Goal: Task Accomplishment & Management: Use online tool/utility

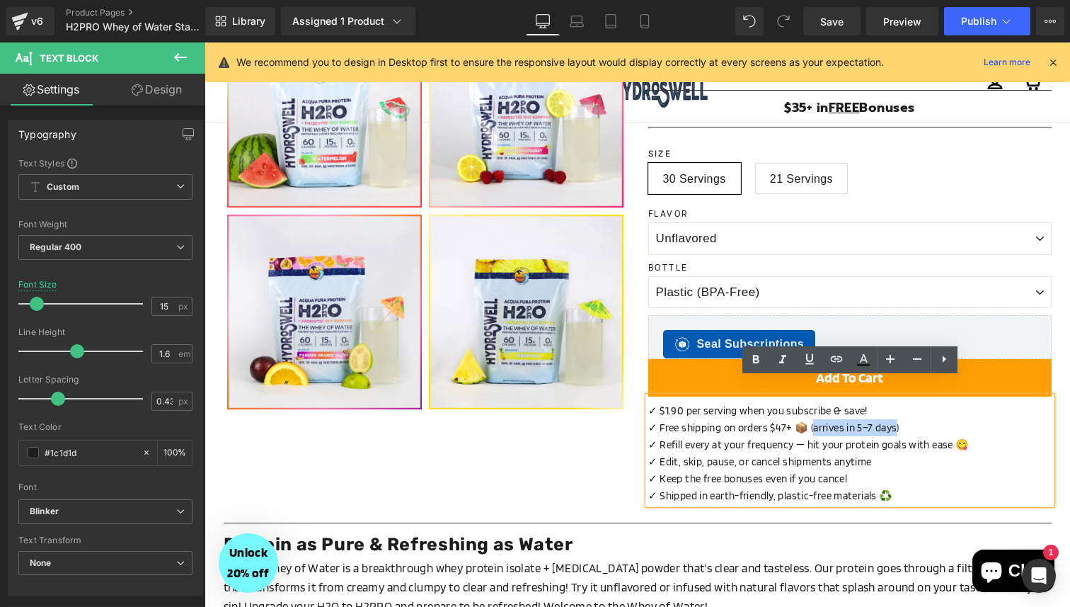
click at [801, 453] on p "✓ Edit, skip, pause, or cancel shipments anytime" at bounding box center [849, 461] width 403 height 17
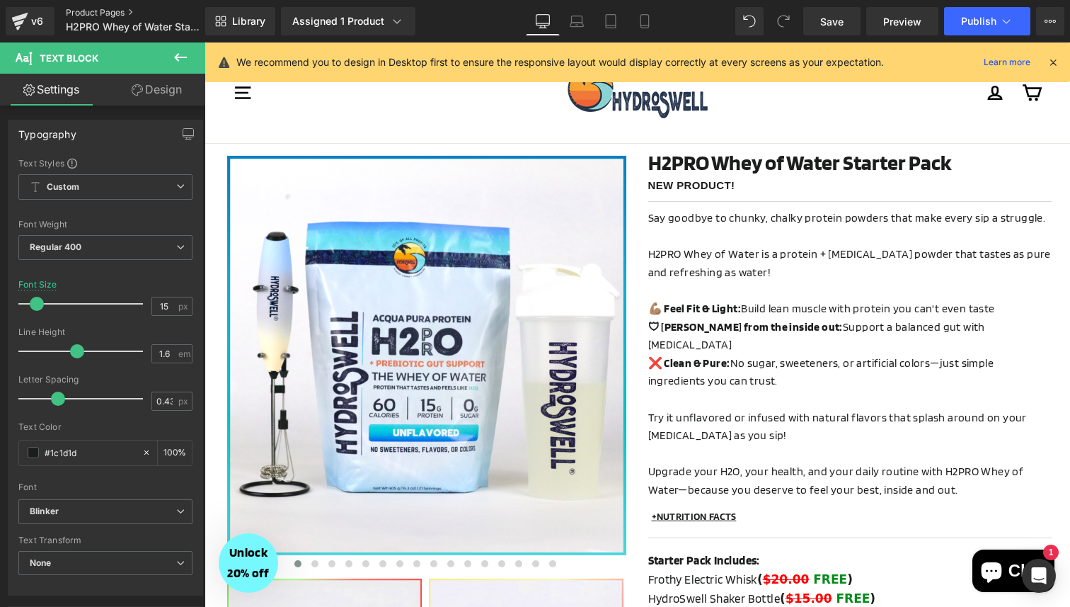
click at [105, 12] on link "Product Pages" at bounding box center [147, 12] width 163 height 11
click at [965, 23] on span "Publish" at bounding box center [978, 21] width 35 height 11
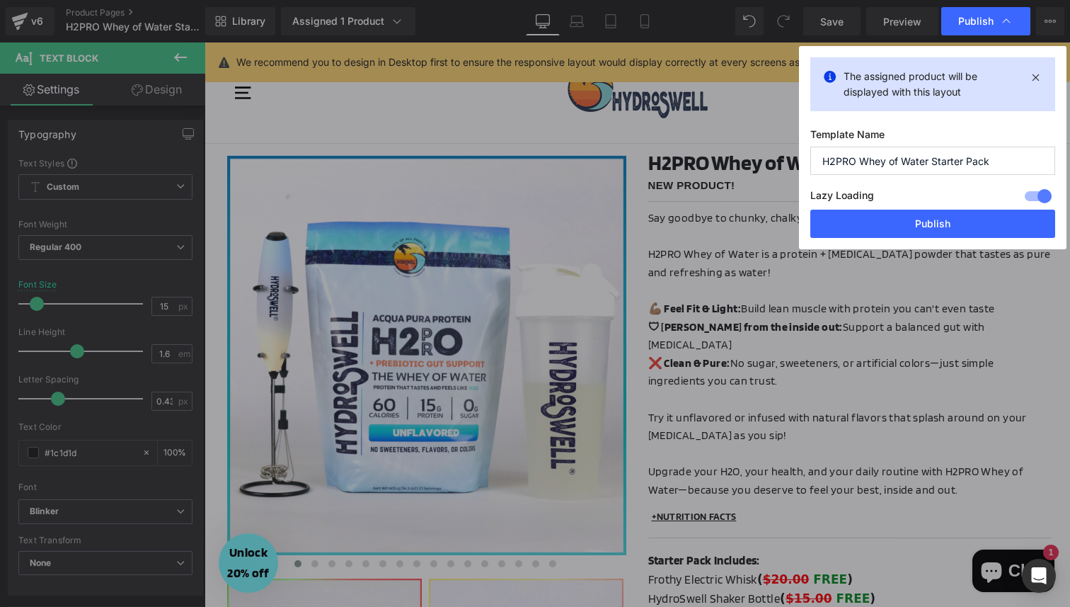
click at [896, 239] on div "The assigned product will be displayed with this layout Template Name H2PRO Whe…" at bounding box center [933, 147] width 268 height 203
click at [918, 219] on button "Publish" at bounding box center [932, 224] width 245 height 28
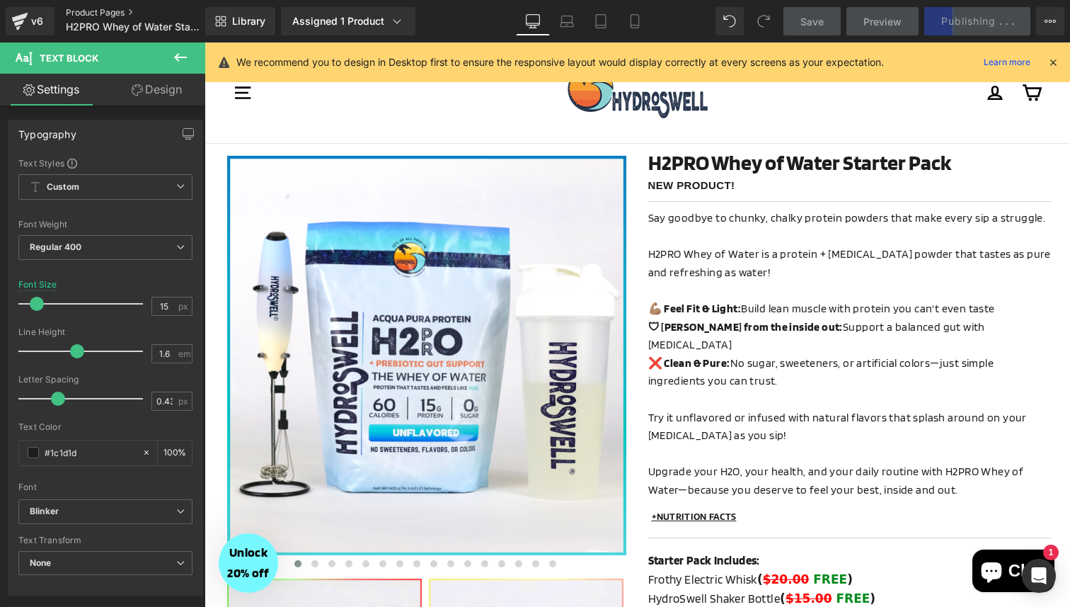
click at [96, 11] on link "Product Pages" at bounding box center [147, 12] width 163 height 11
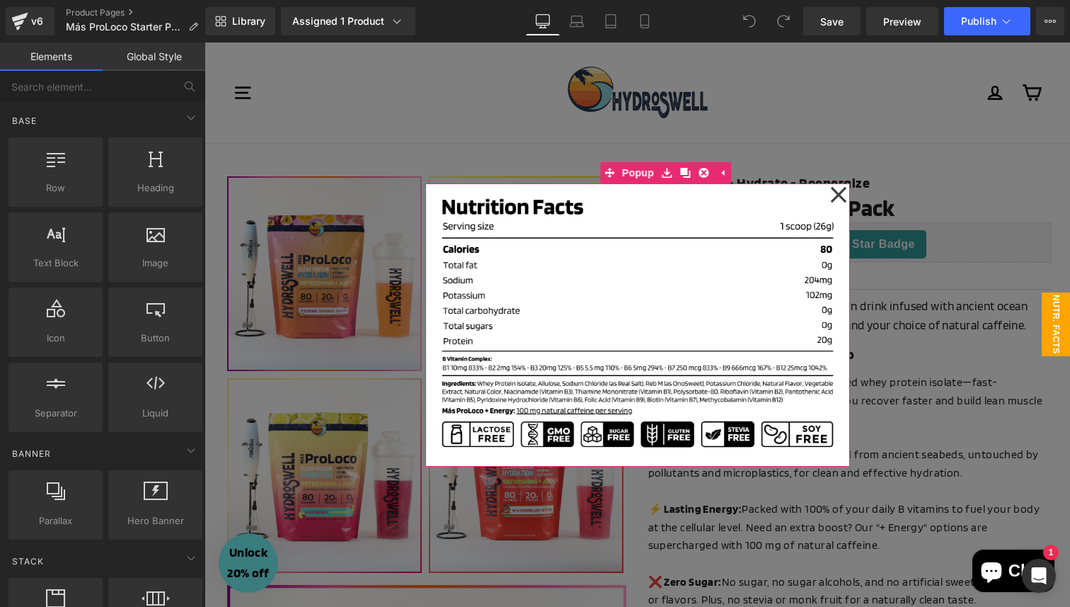
click at [839, 190] on icon at bounding box center [838, 194] width 17 height 71
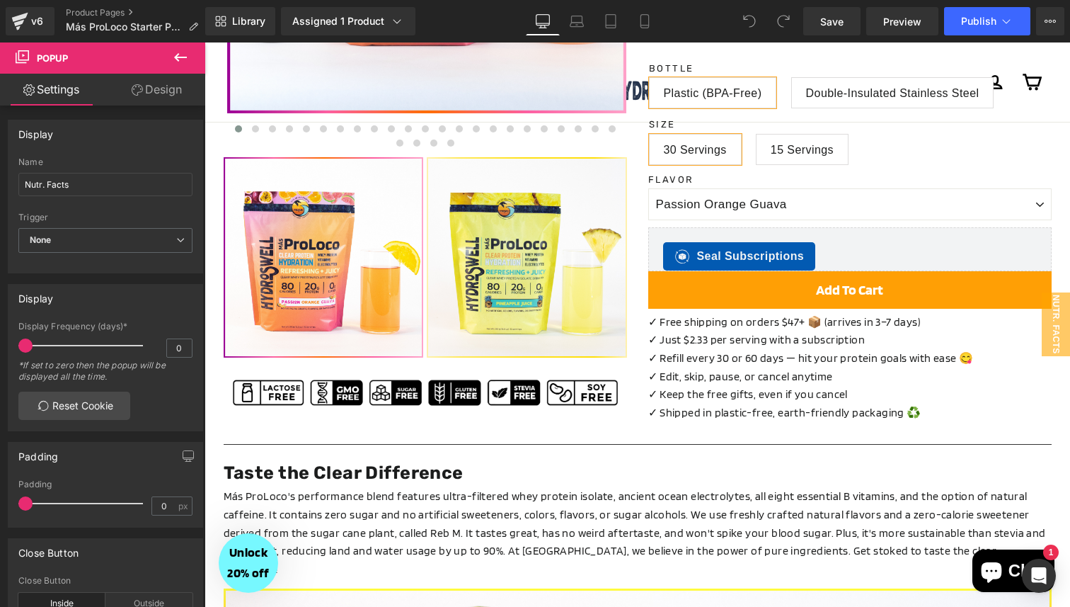
scroll to position [872, 0]
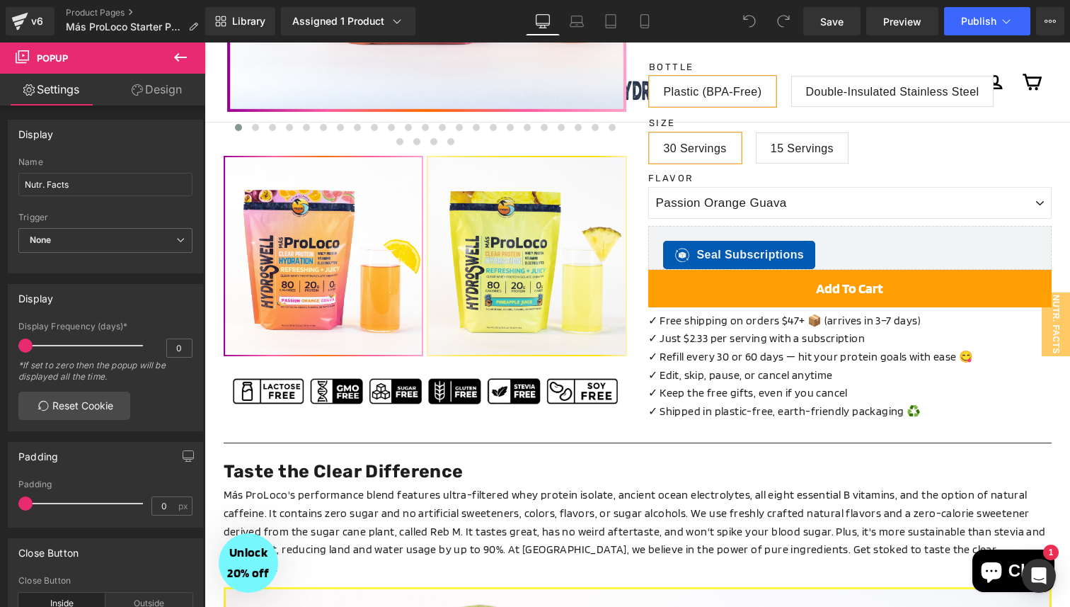
click at [734, 348] on p "✓ Refill every 30 or 60 days — hit your protein goals with ease 😋" at bounding box center [849, 357] width 403 height 18
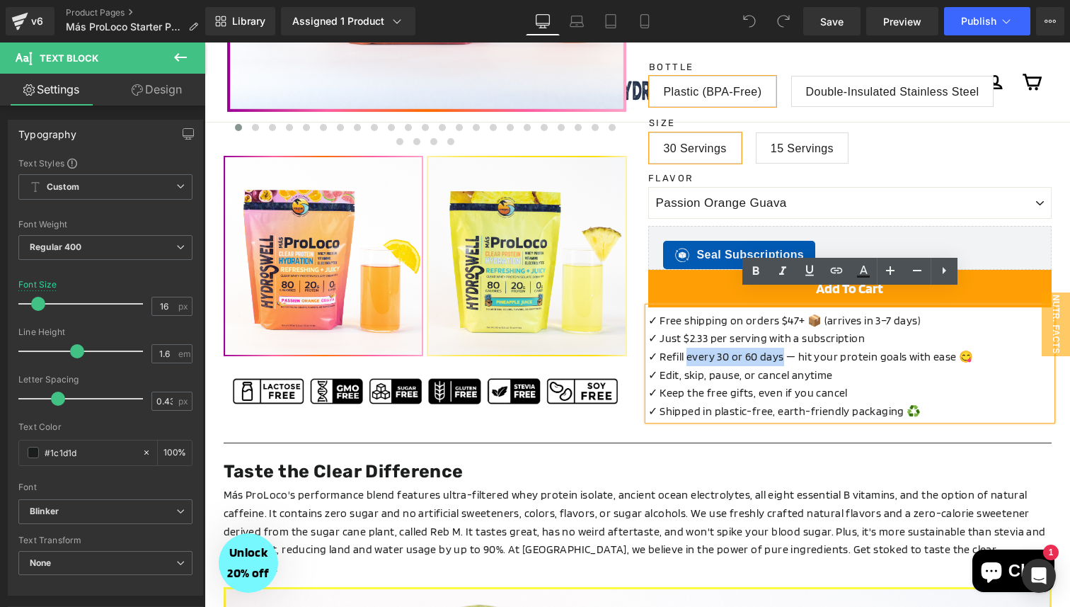
drag, startPoint x: 781, startPoint y: 343, endPoint x: 689, endPoint y: 344, distance: 92.0
click at [689, 348] on p "✓ Refill every 30 or 60 days — hit your protein goals with ease 😋" at bounding box center [849, 357] width 403 height 18
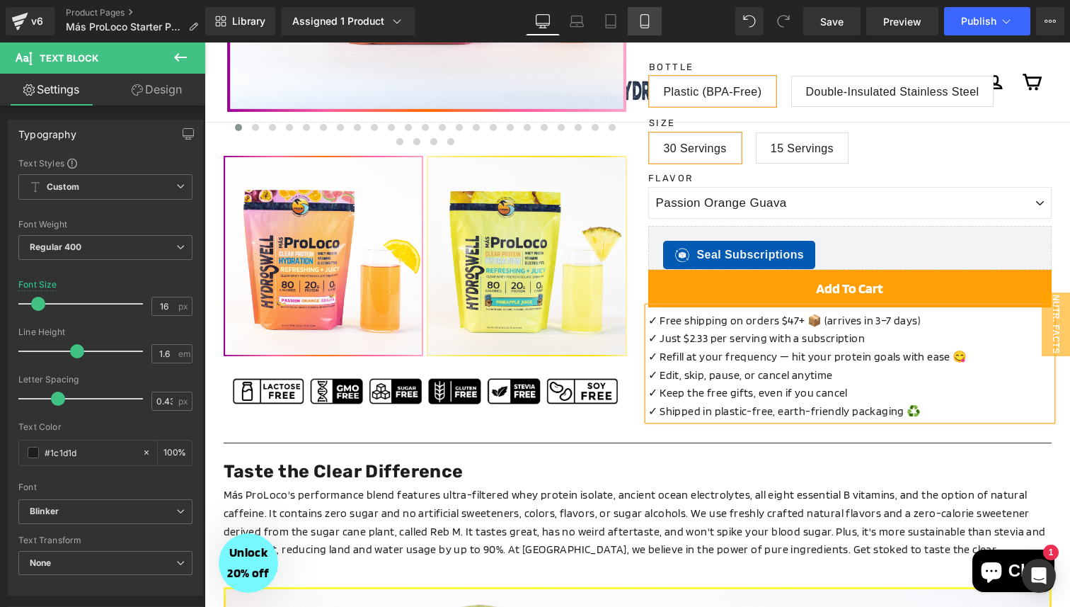
click at [650, 21] on icon at bounding box center [645, 21] width 14 height 14
type input "12"
type input "100"
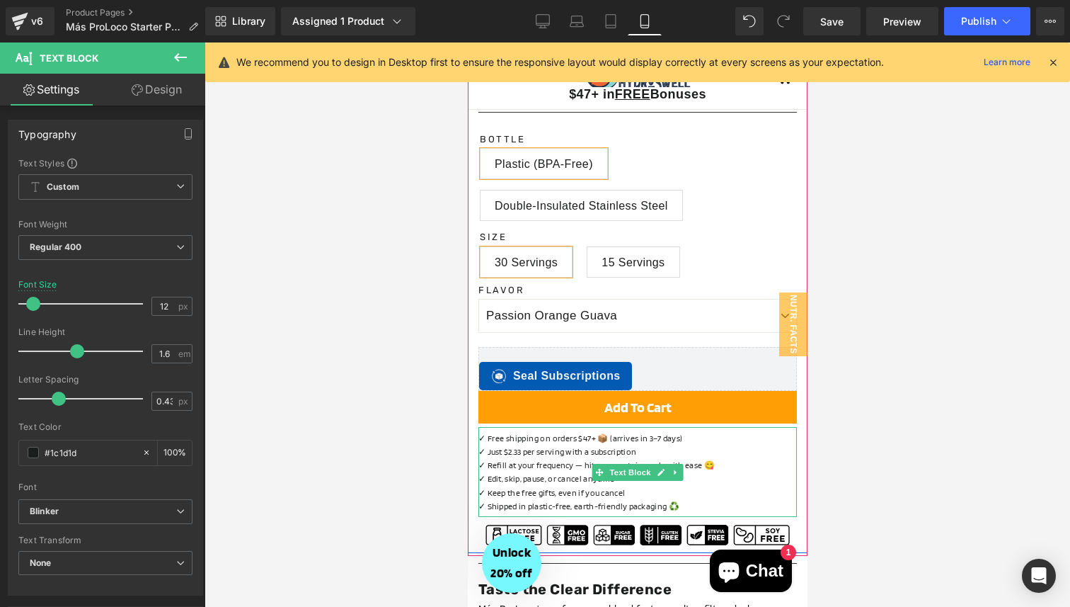
scroll to position [1125, 0]
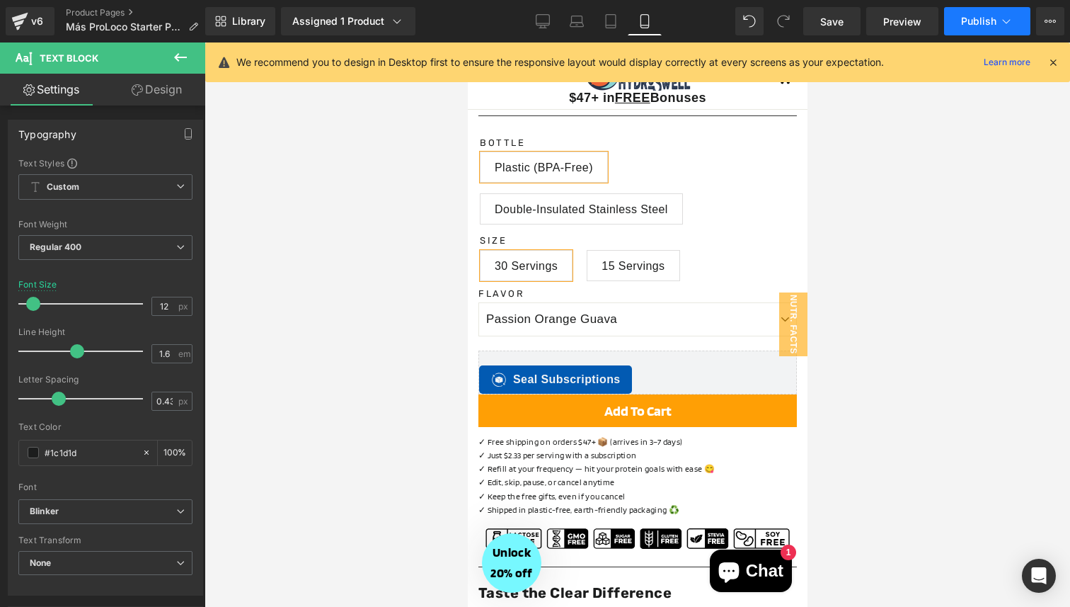
click at [963, 28] on button "Publish" at bounding box center [987, 21] width 86 height 28
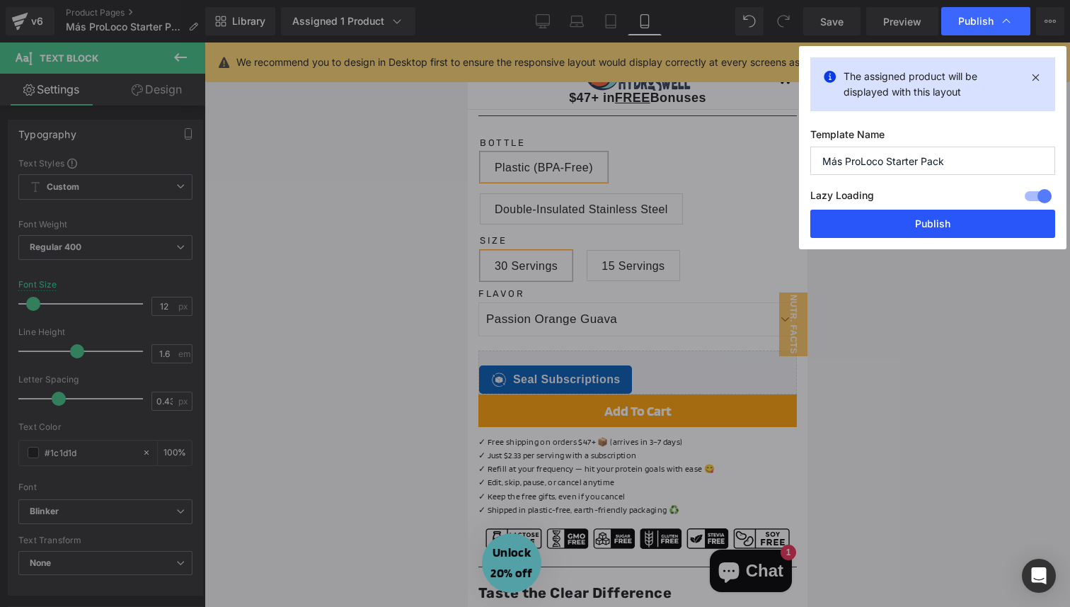
click at [874, 233] on button "Publish" at bounding box center [932, 224] width 245 height 28
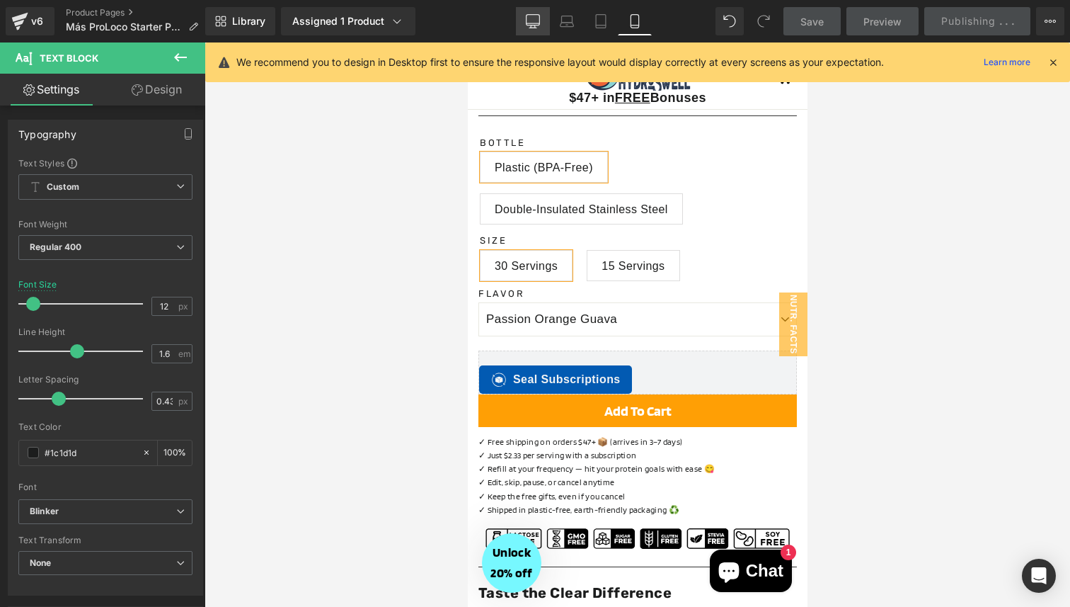
click at [526, 21] on icon at bounding box center [532, 20] width 13 height 11
type input "16"
type input "100"
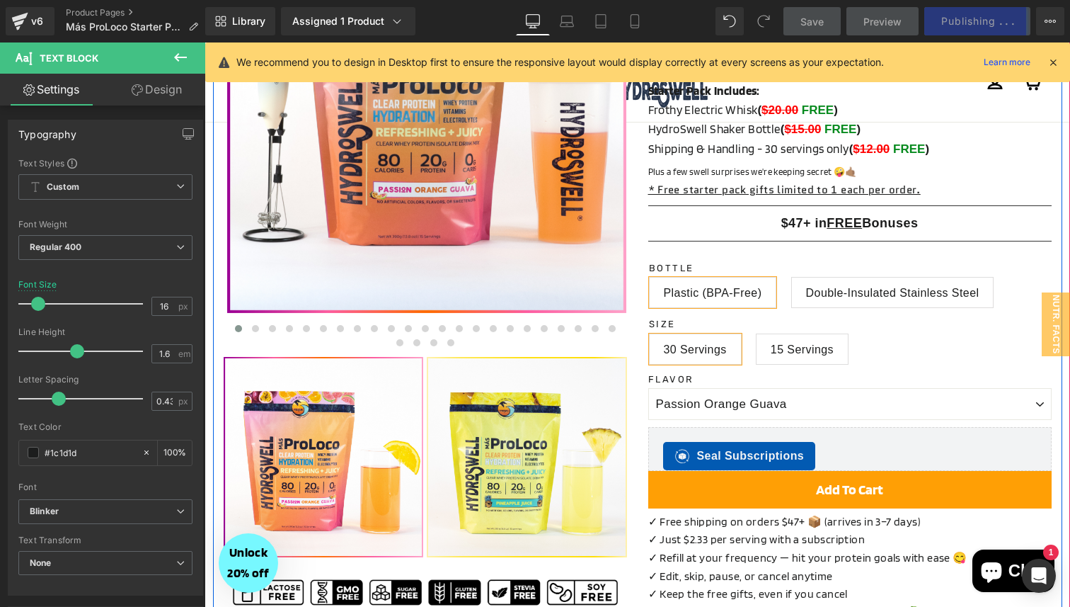
scroll to position [648, 0]
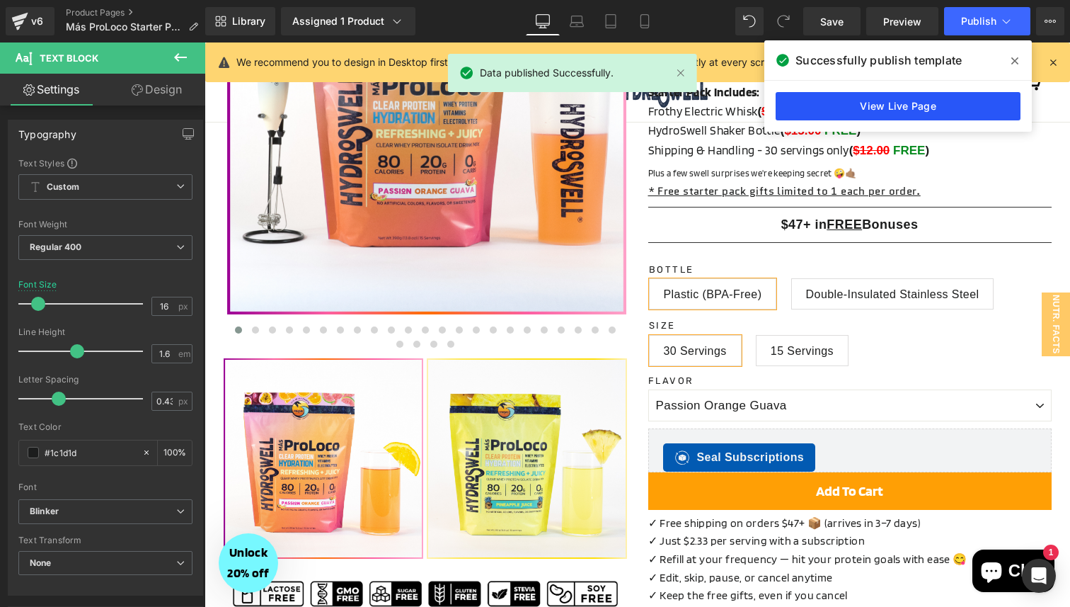
click at [861, 108] on link "View Live Page" at bounding box center [898, 106] width 245 height 28
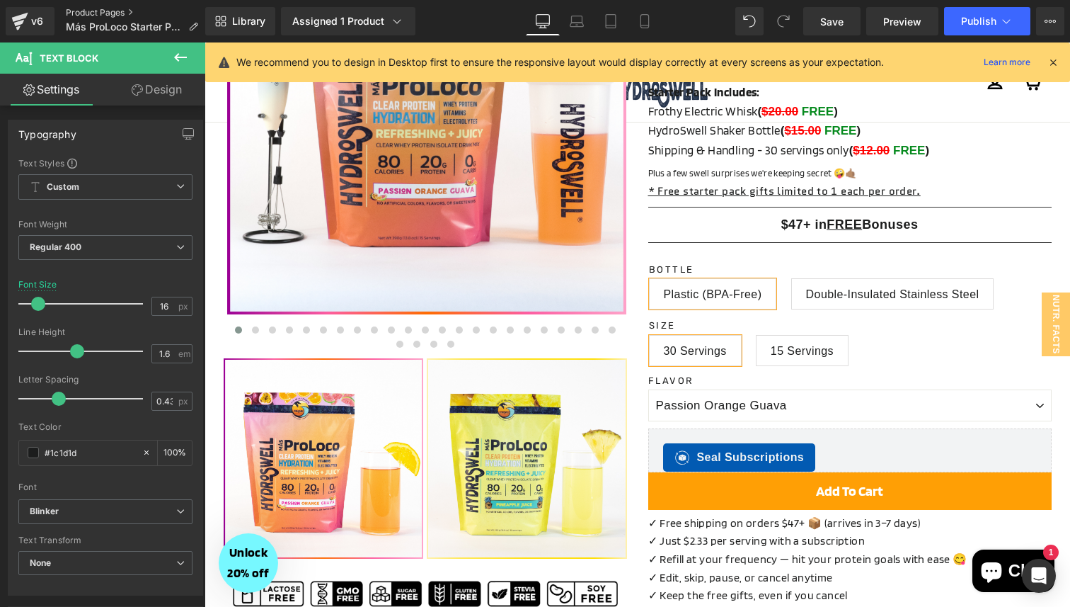
click at [98, 14] on link "Product Pages" at bounding box center [138, 12] width 144 height 11
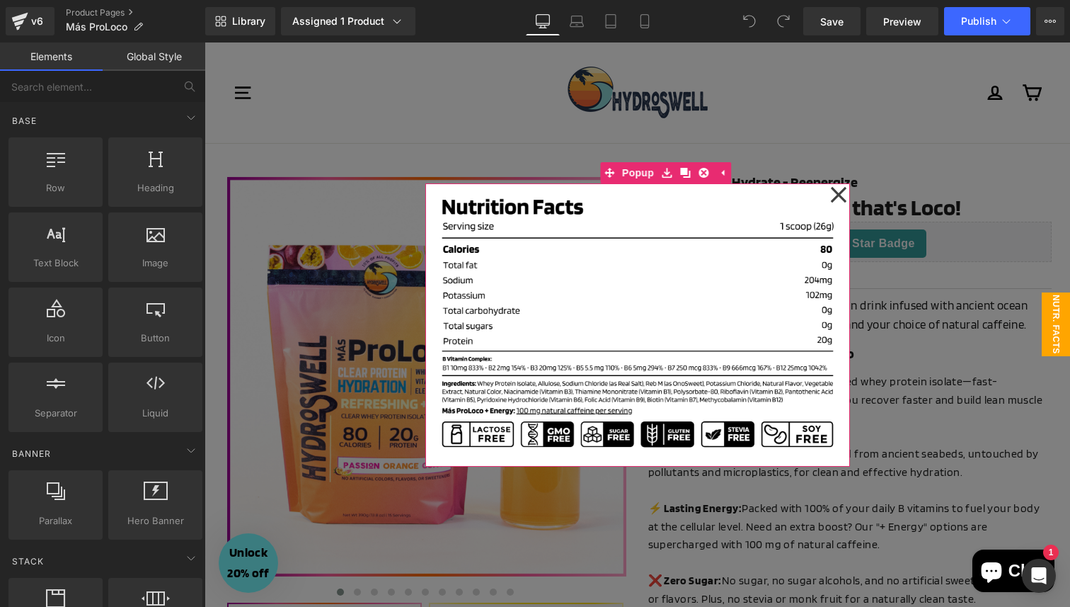
click at [839, 186] on icon at bounding box center [838, 194] width 17 height 71
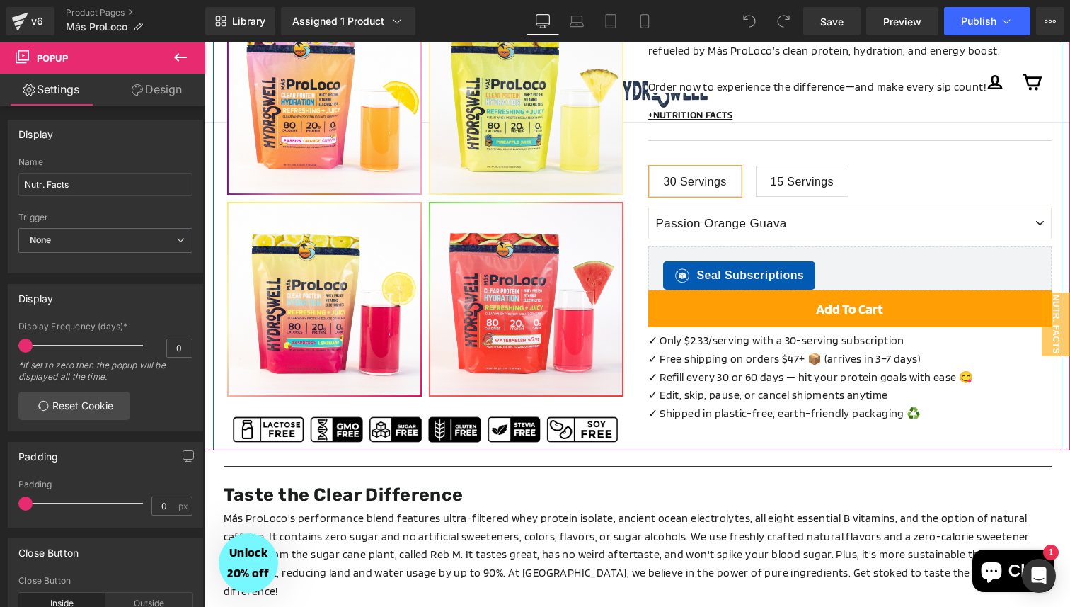
scroll to position [642, 0]
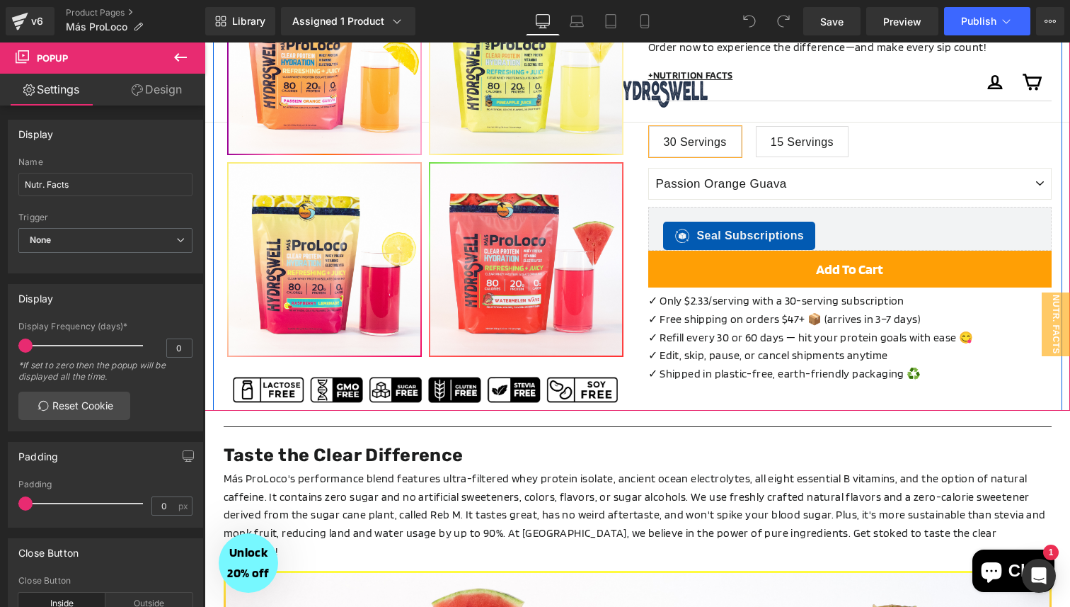
click at [761, 346] on p "✓ Edit, skip, pause, or cancel shipments anytime" at bounding box center [849, 355] width 403 height 18
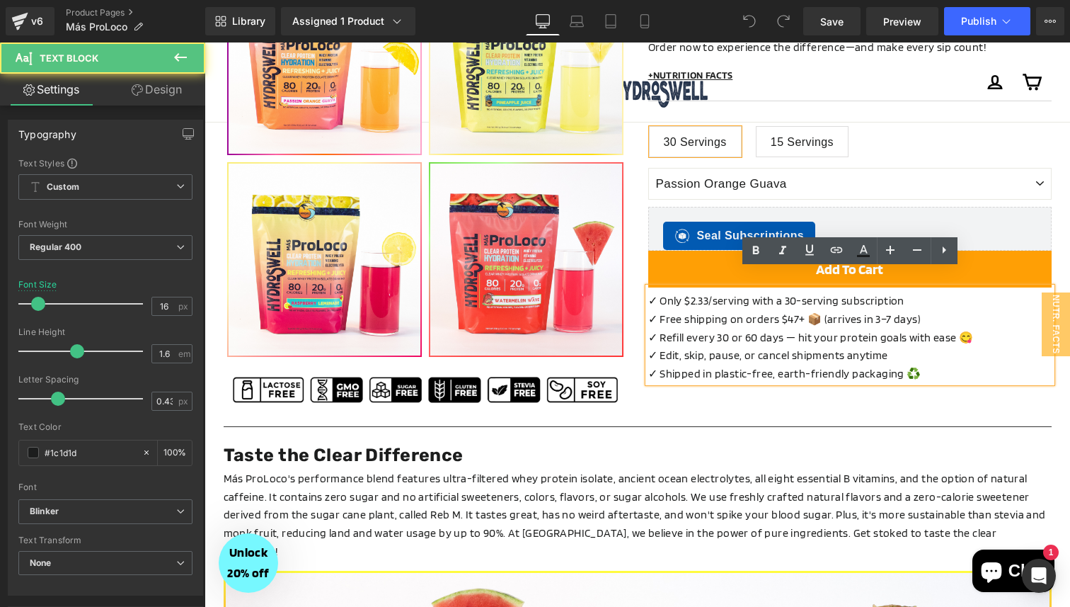
click at [761, 346] on p "✓ Edit, skip, pause, or cancel shipments anytime" at bounding box center [849, 355] width 403 height 18
drag, startPoint x: 782, startPoint y: 319, endPoint x: 689, endPoint y: 320, distance: 92.7
click at [689, 328] on p "✓ Refill every 30 or 60 days — hit your protein goals with ease 😋" at bounding box center [849, 337] width 403 height 18
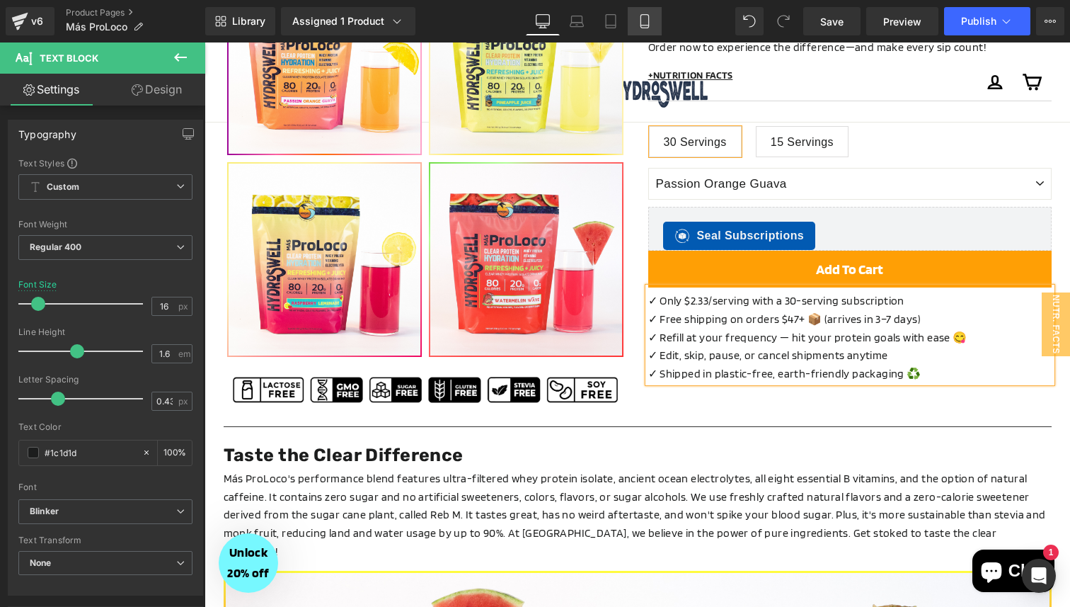
click at [641, 20] on icon at bounding box center [645, 21] width 8 height 13
type input "14"
type input "100"
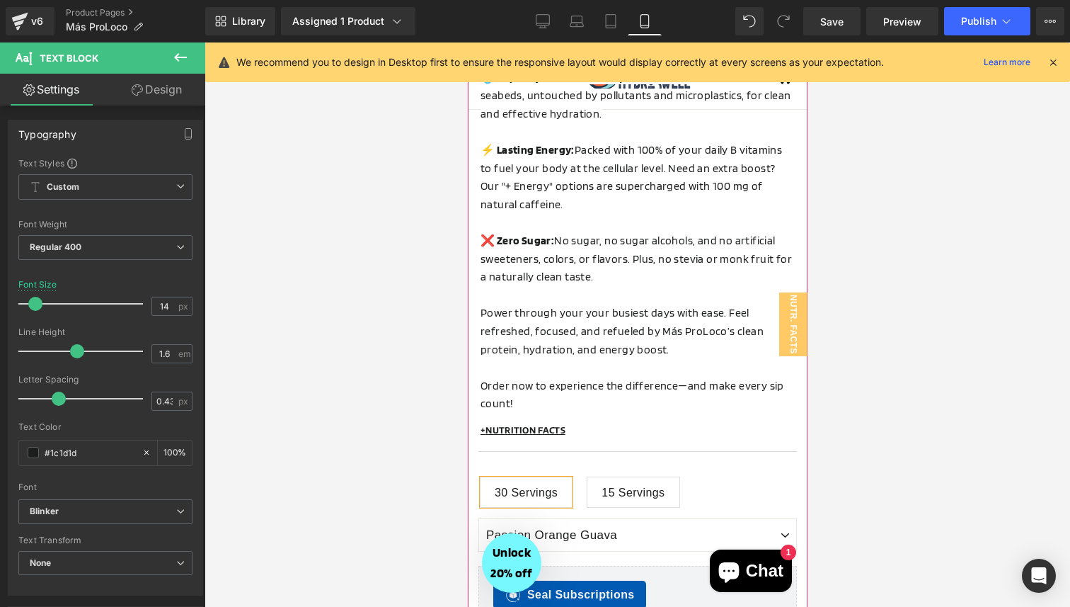
scroll to position [639, 0]
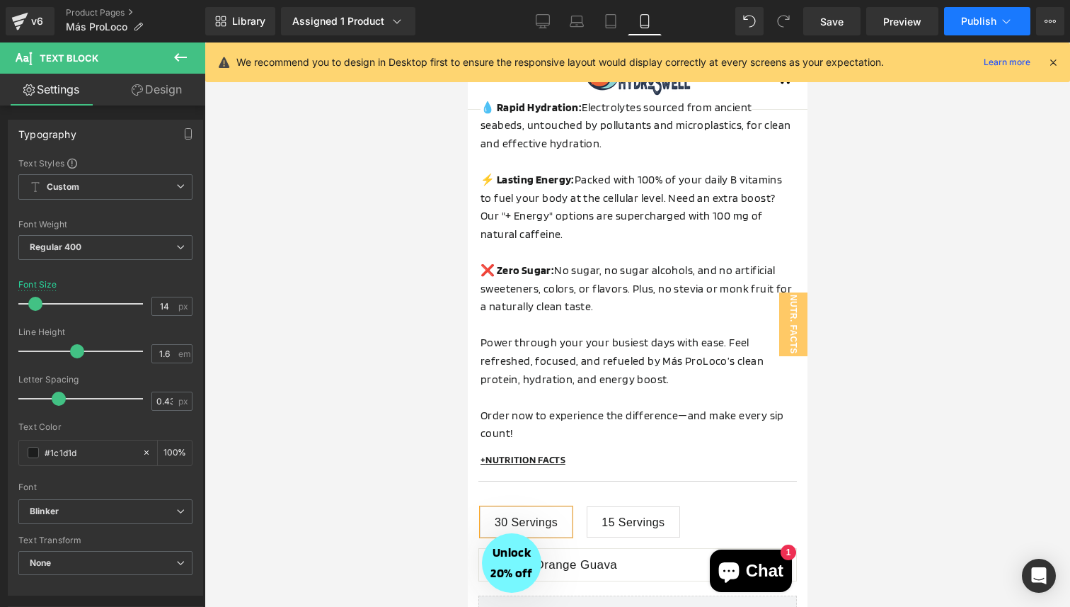
click at [976, 18] on span "Publish" at bounding box center [978, 21] width 35 height 11
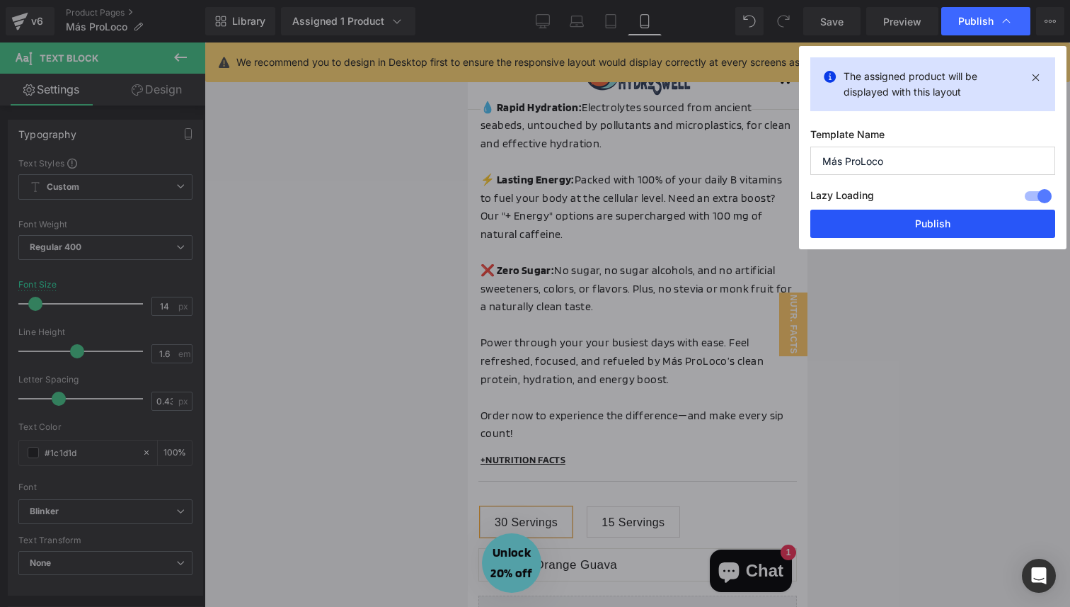
click at [897, 231] on button "Publish" at bounding box center [932, 224] width 245 height 28
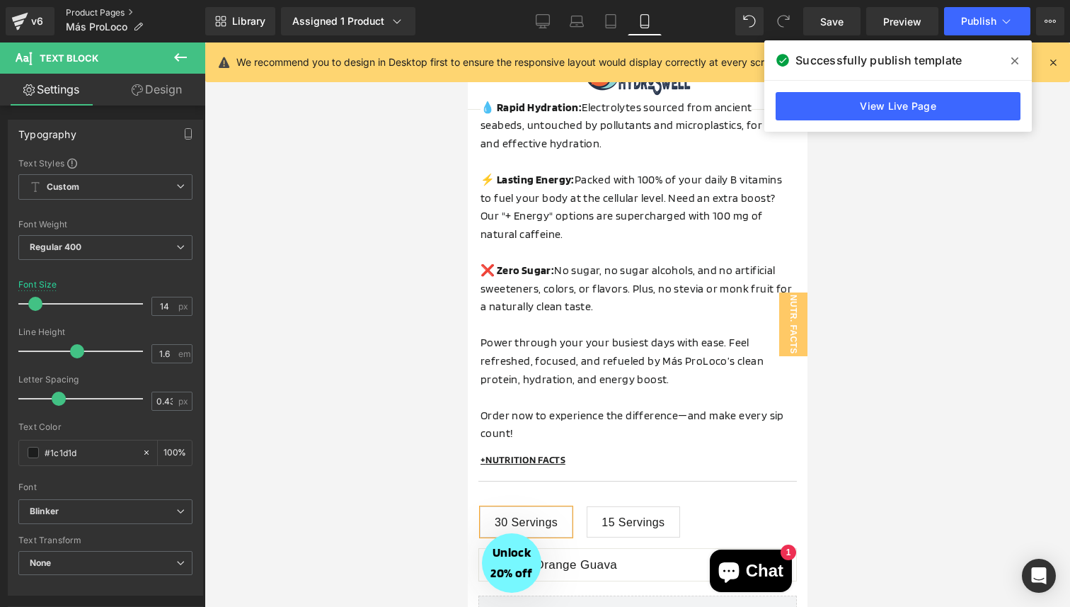
click at [105, 14] on link "Product Pages" at bounding box center [135, 12] width 139 height 11
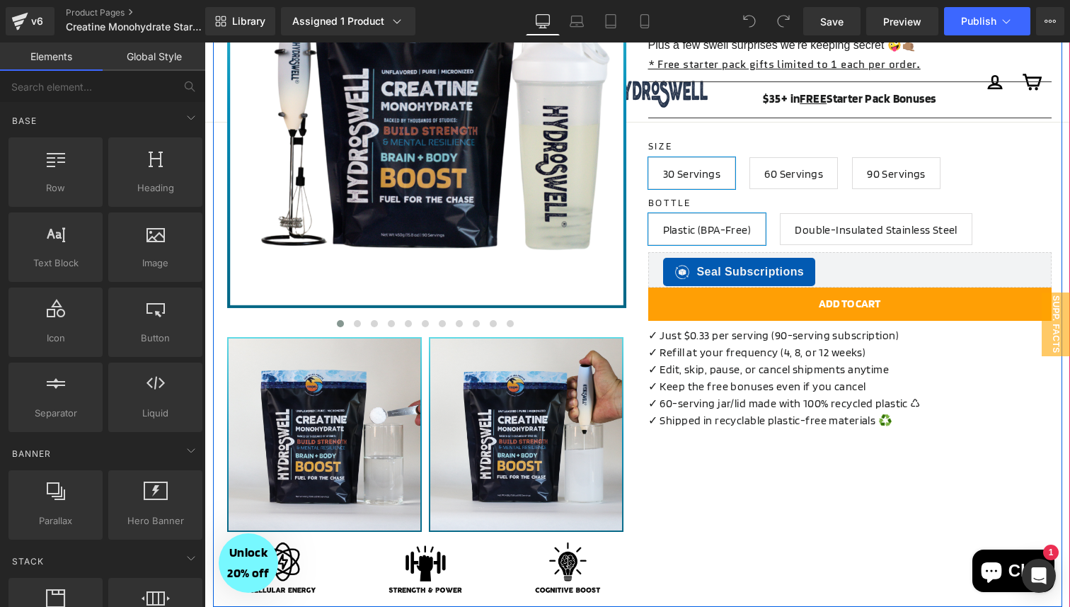
scroll to position [491, 0]
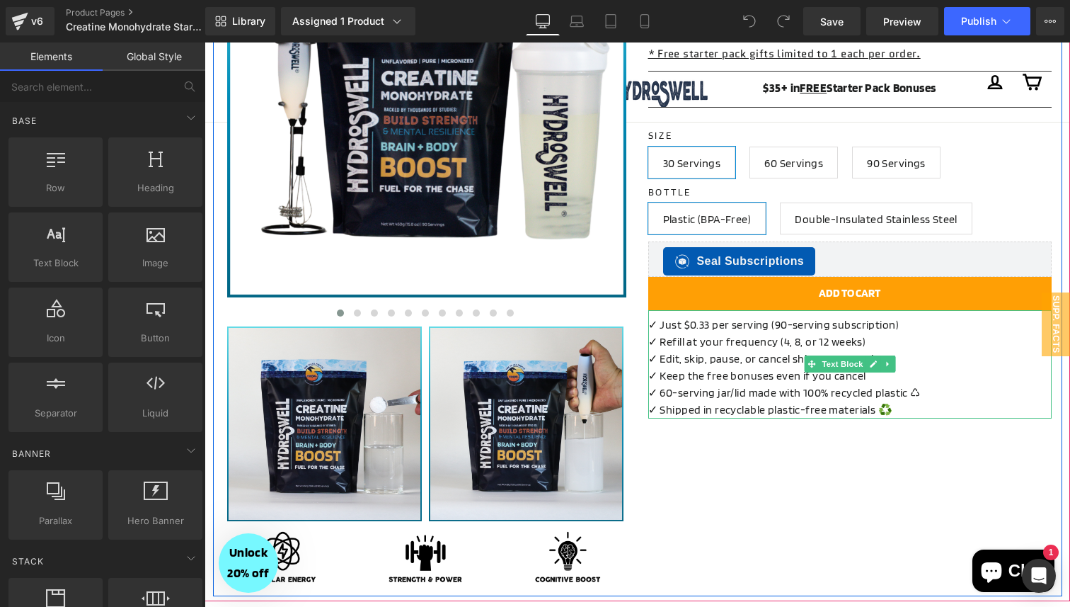
click at [748, 359] on div "✓ Edit, skip, pause, or cancel shipments anytime" at bounding box center [849, 358] width 403 height 17
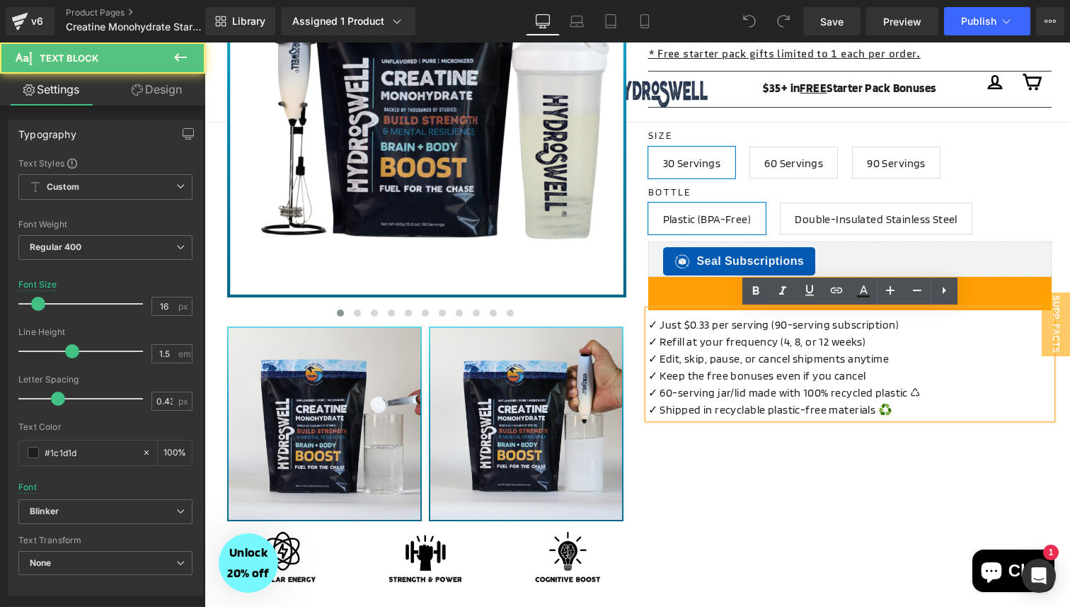
click at [778, 342] on span "✓ Refill at your frequency (4, 8, or 12 weeks)" at bounding box center [757, 341] width 218 height 13
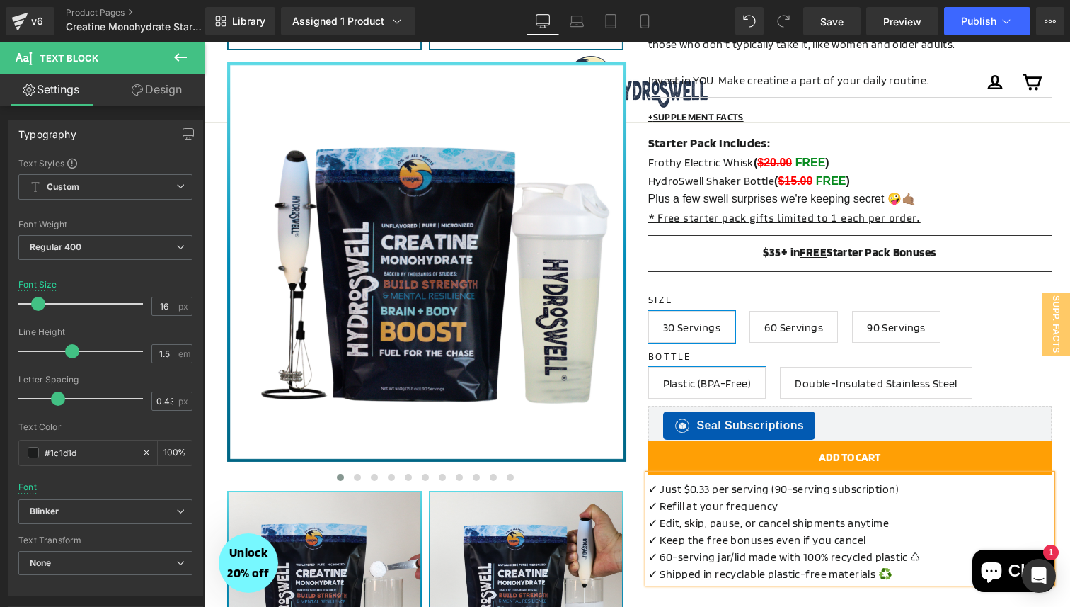
scroll to position [330, 0]
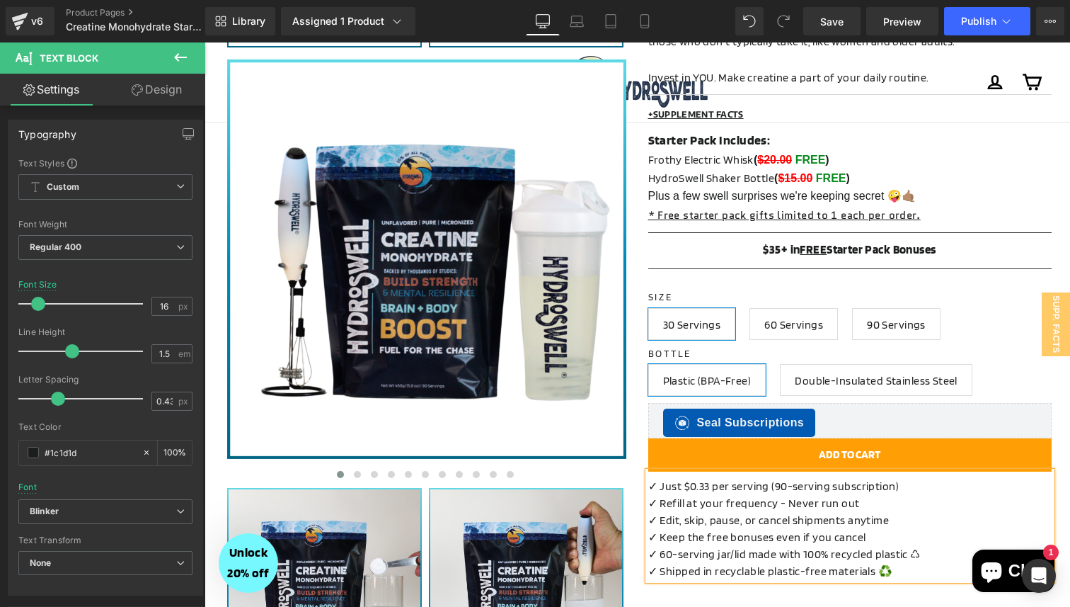
click at [780, 504] on span "✓ Refill at your frequency - Never run out" at bounding box center [754, 502] width 212 height 13
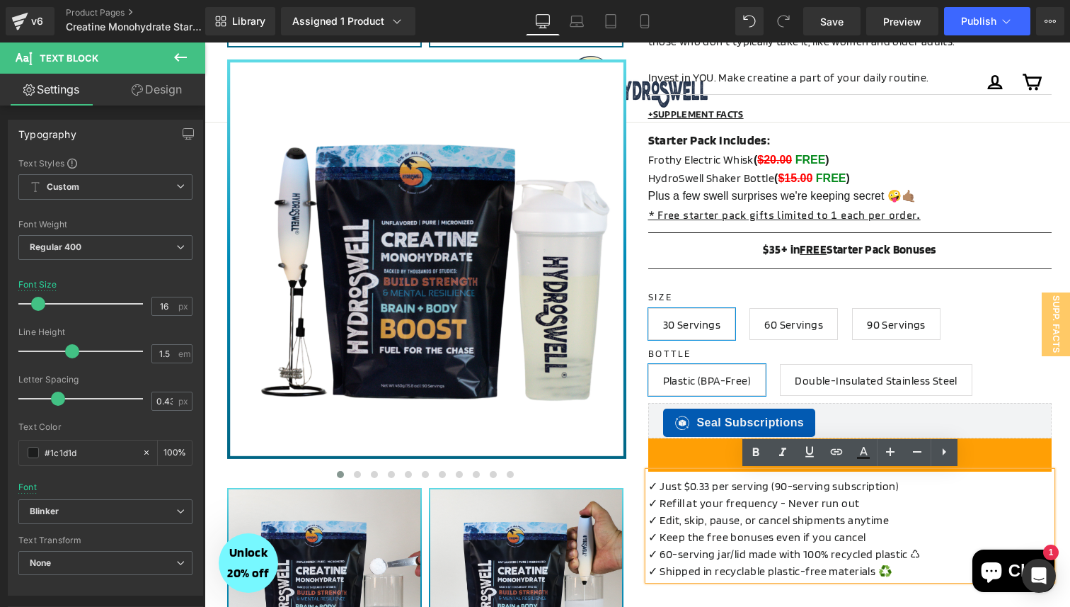
click at [818, 502] on span "✓ Refill at your frequency - Never run out" at bounding box center [754, 502] width 212 height 13
click at [785, 505] on span "✓ Refill at your frequency - Never run out" at bounding box center [754, 502] width 212 height 13
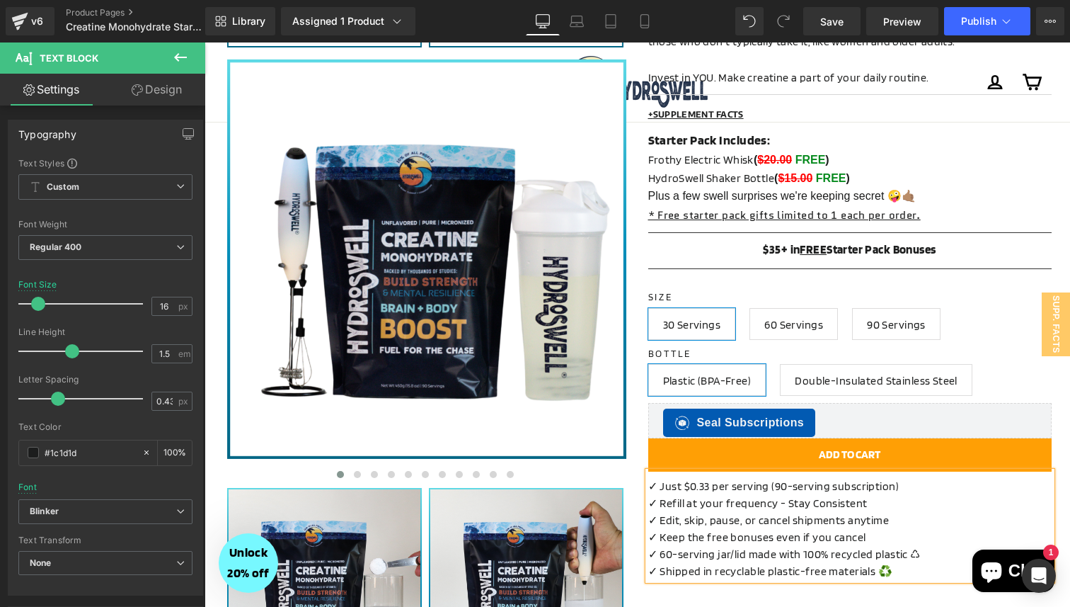
click at [779, 500] on span "✓ Refill at your frequency - Stay Consistent" at bounding box center [757, 502] width 219 height 13
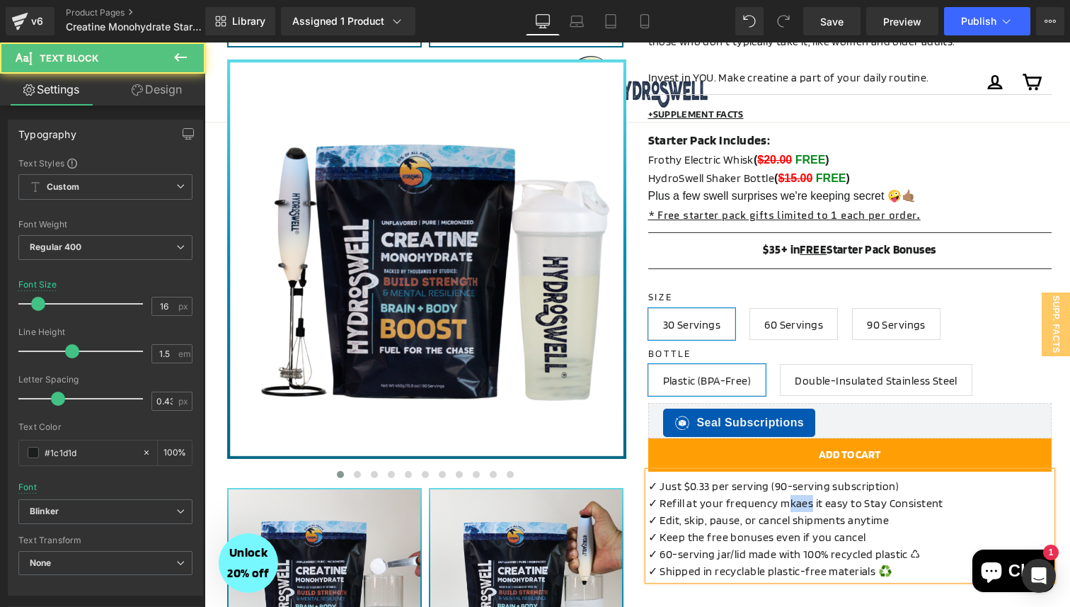
drag, startPoint x: 810, startPoint y: 505, endPoint x: 784, endPoint y: 504, distance: 25.5
click at [784, 504] on span "✓ Refill at your frequency mkaes it easy to Stay Consistent" at bounding box center [795, 502] width 295 height 13
drag, startPoint x: 774, startPoint y: 504, endPoint x: 661, endPoint y: 503, distance: 112.5
click at [661, 503] on span "✓ Refill at your frequency makes it easy to Stay Consistent" at bounding box center [795, 502] width 295 height 13
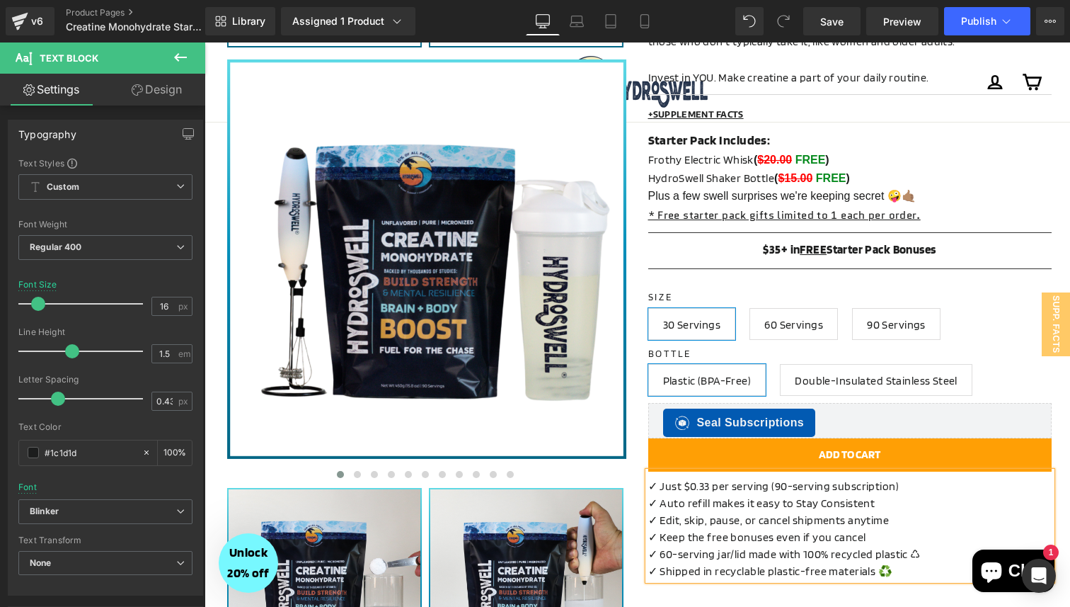
click at [794, 504] on span "✓ Auto refill makes it easy to Stay Consistent" at bounding box center [761, 502] width 227 height 13
click at [822, 504] on span "✓ Auto refill makes it easy to stay Consistent" at bounding box center [761, 502] width 226 height 13
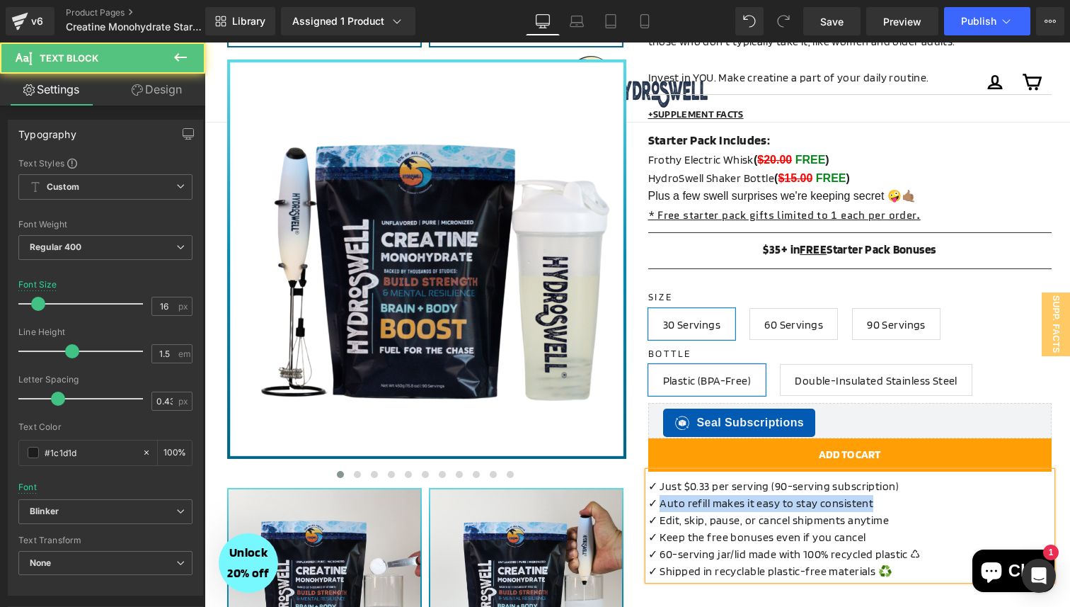
drag, startPoint x: 868, startPoint y: 505, endPoint x: 660, endPoint y: 510, distance: 207.5
click at [660, 510] on div "✓ Just $0.33 per serving (90-serving subscription) ✓ Auto refill makes it easy …" at bounding box center [849, 525] width 403 height 108
drag, startPoint x: 817, startPoint y: 507, endPoint x: 789, endPoint y: 508, distance: 27.6
click at [789, 508] on span "✓ Stay consistent with automatic shipments" at bounding box center [760, 502] width 224 height 13
drag, startPoint x: 838, startPoint y: 505, endPoint x: 786, endPoint y: 505, distance: 52.4
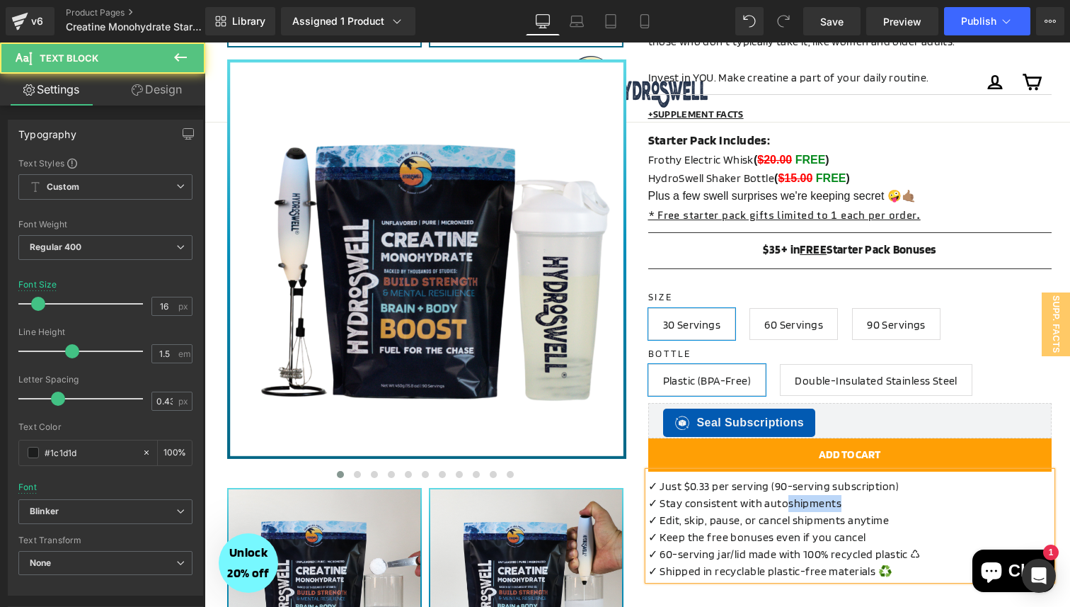
click at [786, 505] on span "✓ Stay consistent with autoshipments" at bounding box center [744, 502] width 193 height 13
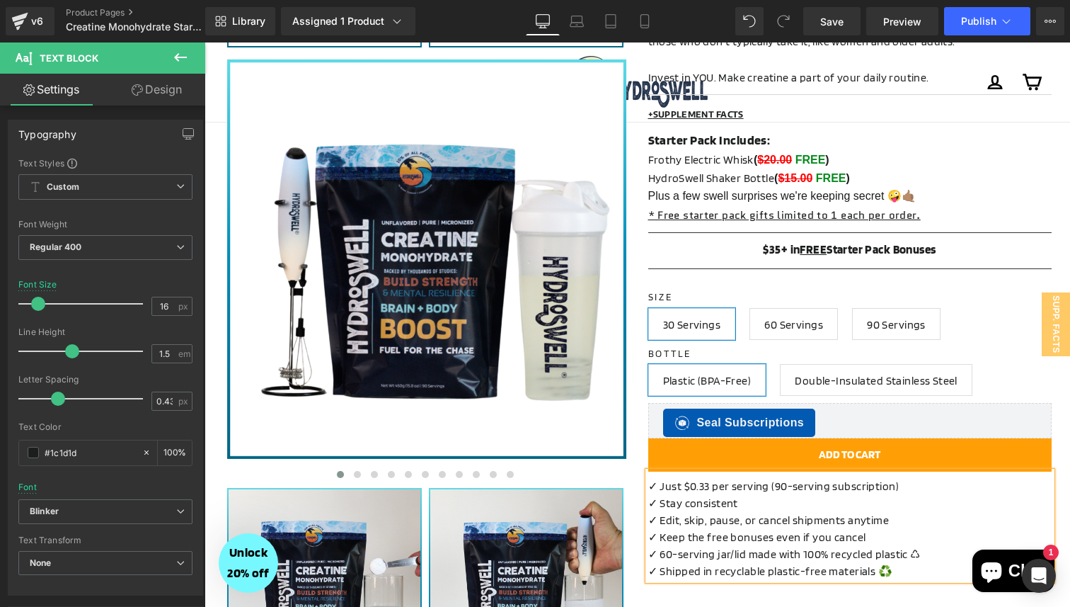
click at [746, 501] on div "✓ Just $0.33 per serving (90-serving subscription) ✓ Stay consistent ✓ Edit, sk…" at bounding box center [849, 525] width 403 height 108
drag, startPoint x: 736, startPoint y: 503, endPoint x: 661, endPoint y: 505, distance: 75.1
click at [661, 505] on span "✓ Stay consistent — refill at your frequency" at bounding box center [758, 502] width 221 height 13
click at [883, 510] on div "✓ Just $0.33 per serving (90-serving subscription) ✓ Never miss a day — refill …" at bounding box center [849, 525] width 403 height 108
copy span "✓ Never miss a day — refill at your frequency"
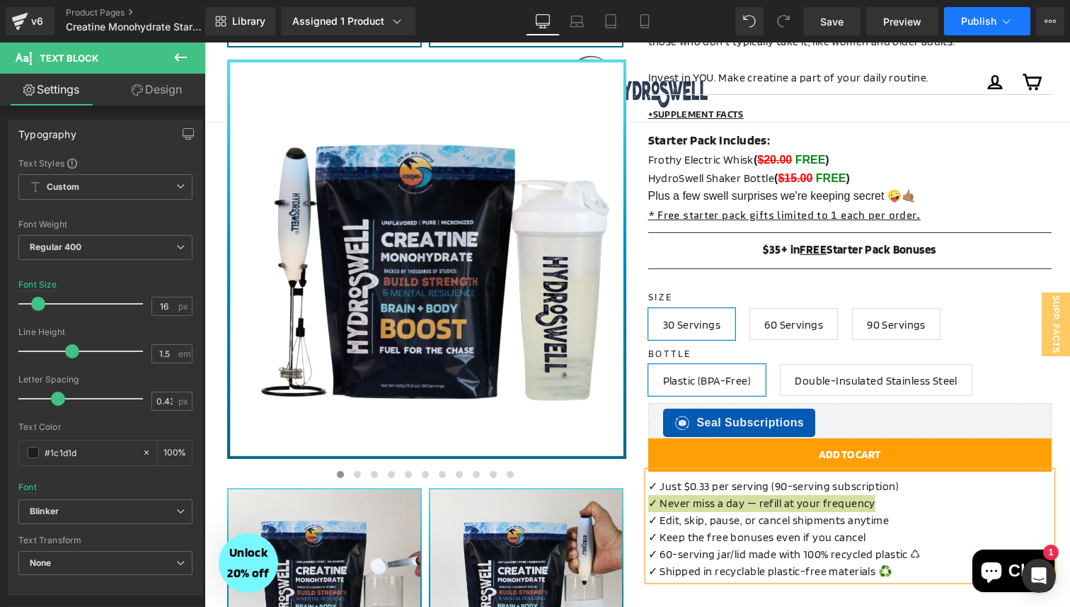
click at [961, 18] on span "Publish" at bounding box center [978, 21] width 35 height 11
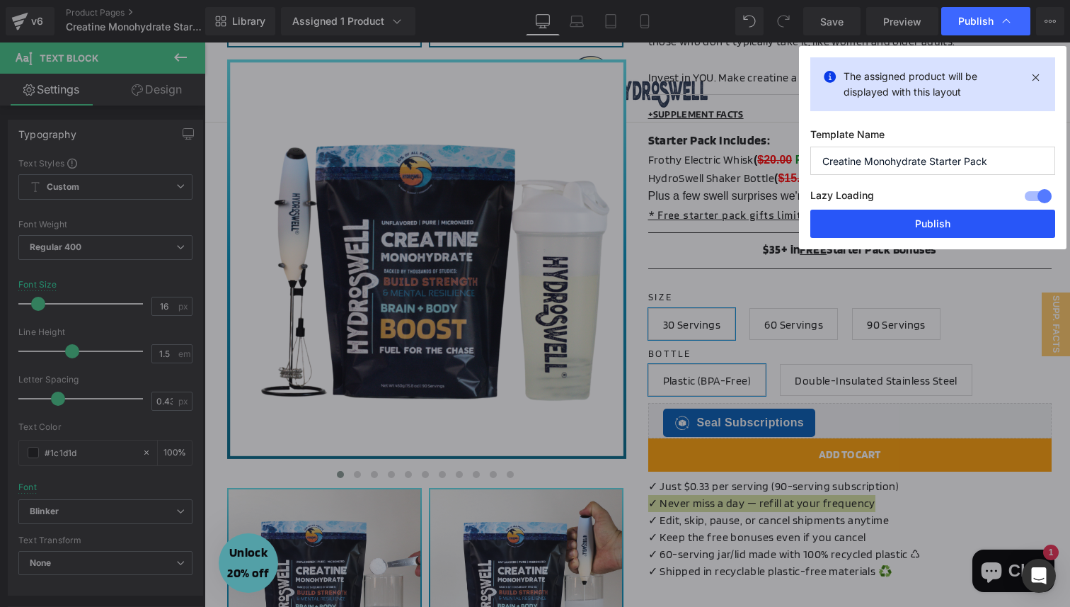
click at [907, 213] on button "Publish" at bounding box center [932, 224] width 245 height 28
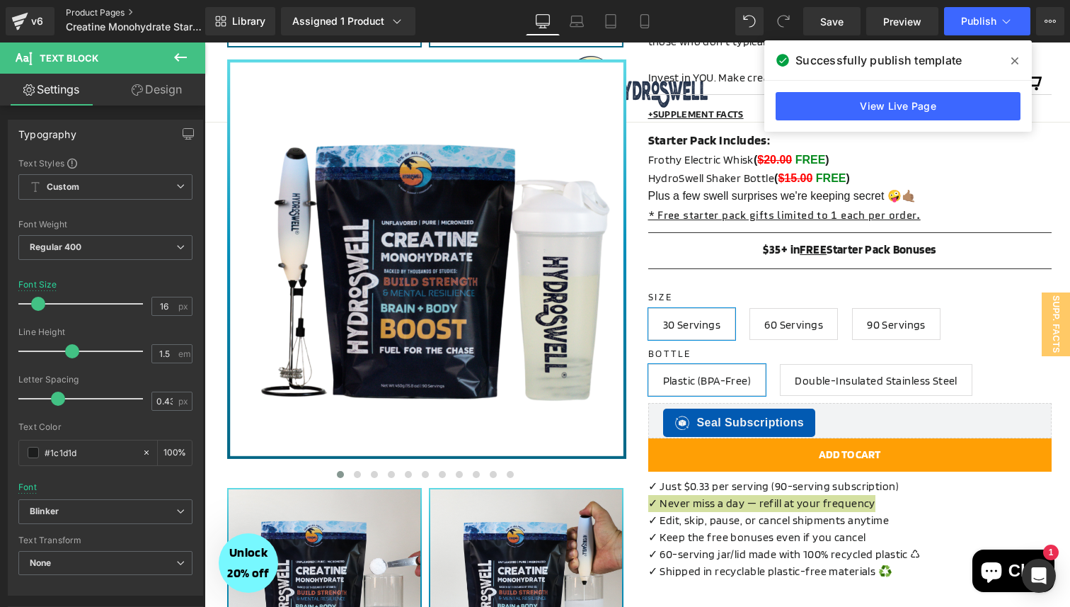
click at [98, 11] on link "Product Pages" at bounding box center [147, 12] width 163 height 11
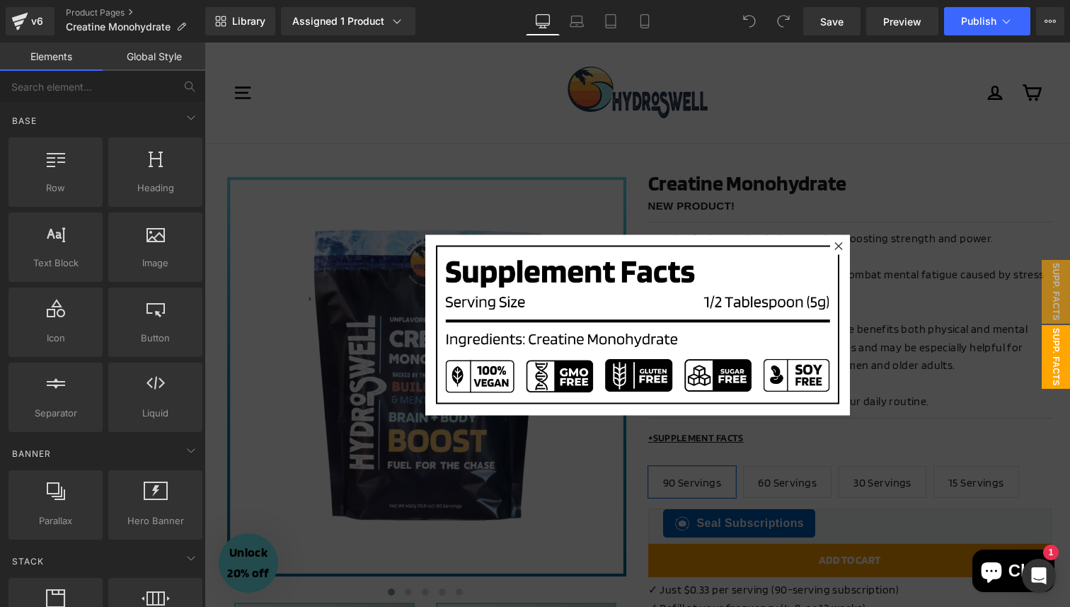
click at [790, 202] on div at bounding box center [638, 324] width 866 height 564
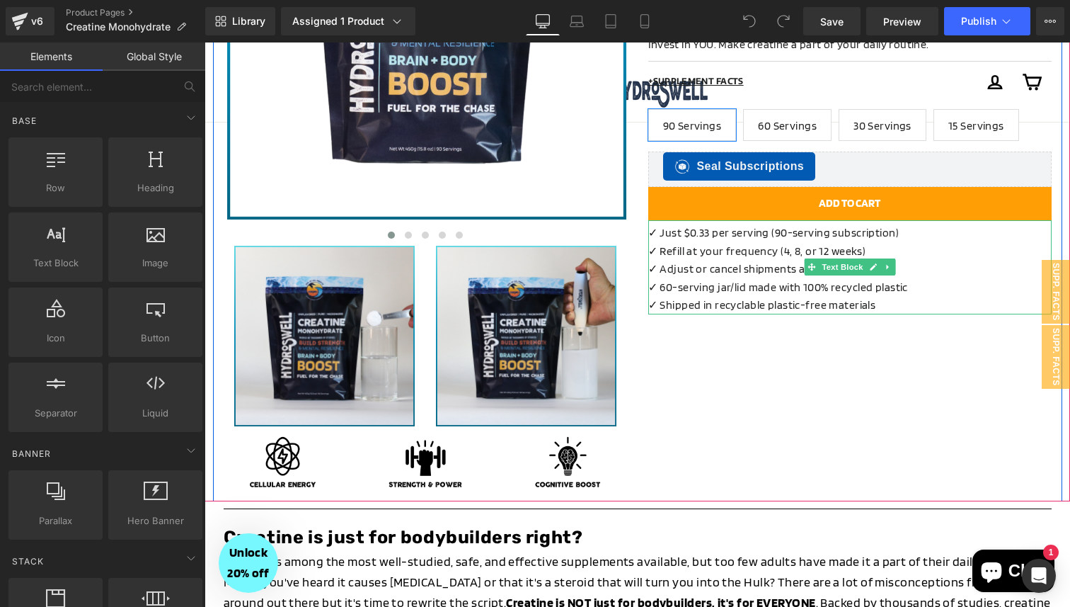
click at [764, 260] on div "✓ Adjust or cancel shipments anytime" at bounding box center [849, 269] width 403 height 18
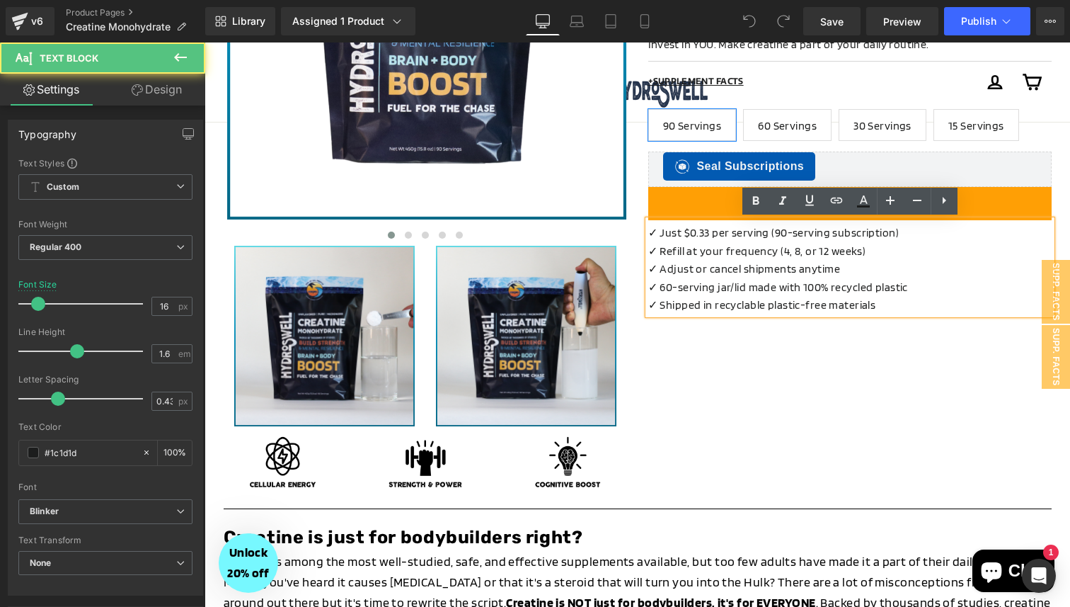
click at [871, 256] on div "✓ Just $0.33 per serving (90-serving subscription) ✓ Refill at your frequency (…" at bounding box center [849, 267] width 403 height 94
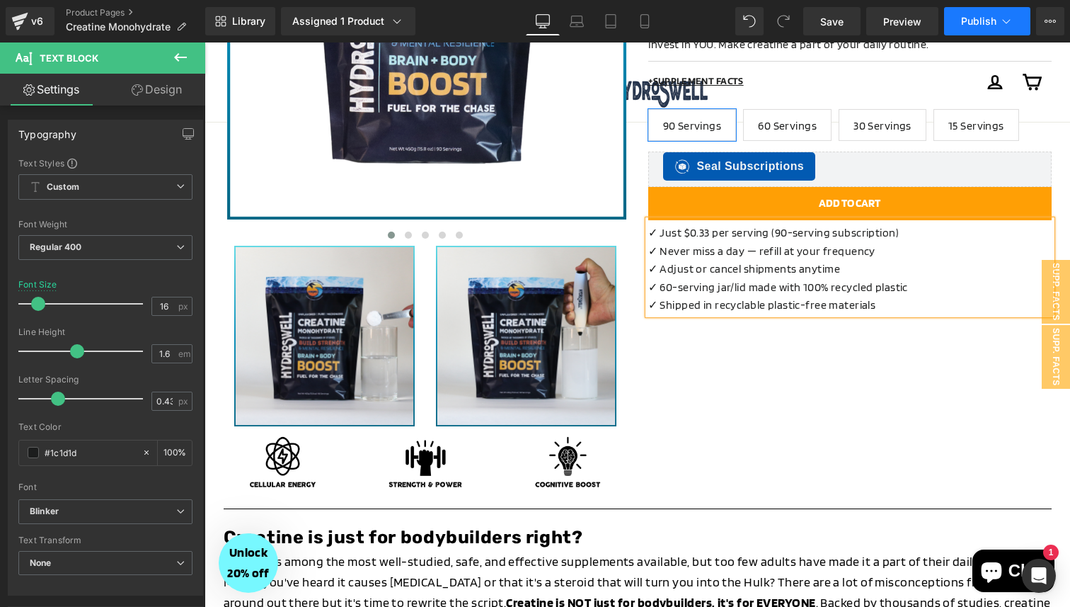
click at [965, 11] on button "Publish" at bounding box center [987, 21] width 86 height 28
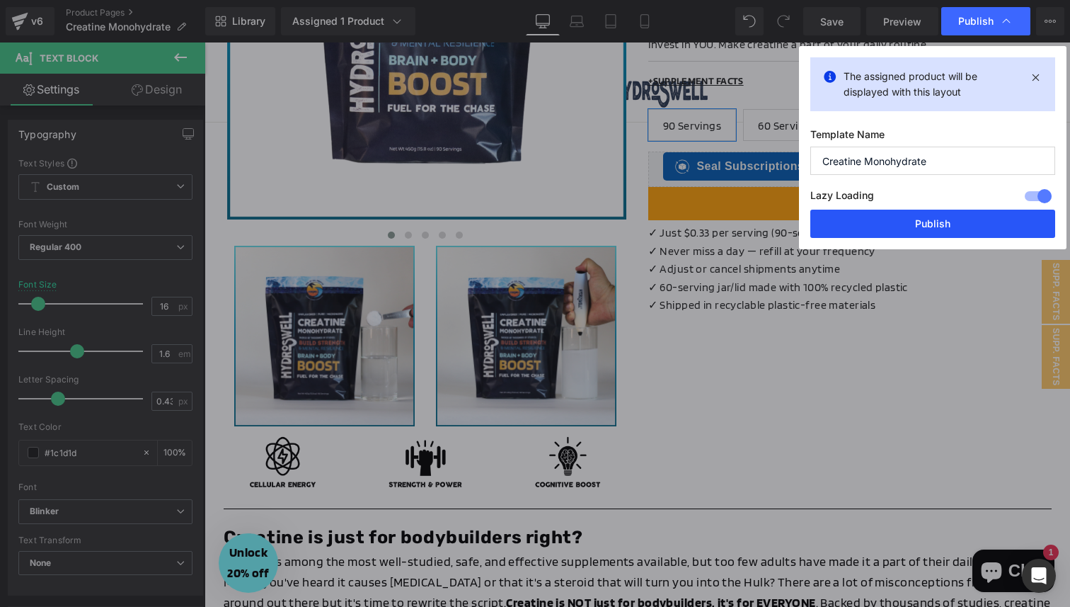
click at [905, 225] on button "Publish" at bounding box center [932, 224] width 245 height 28
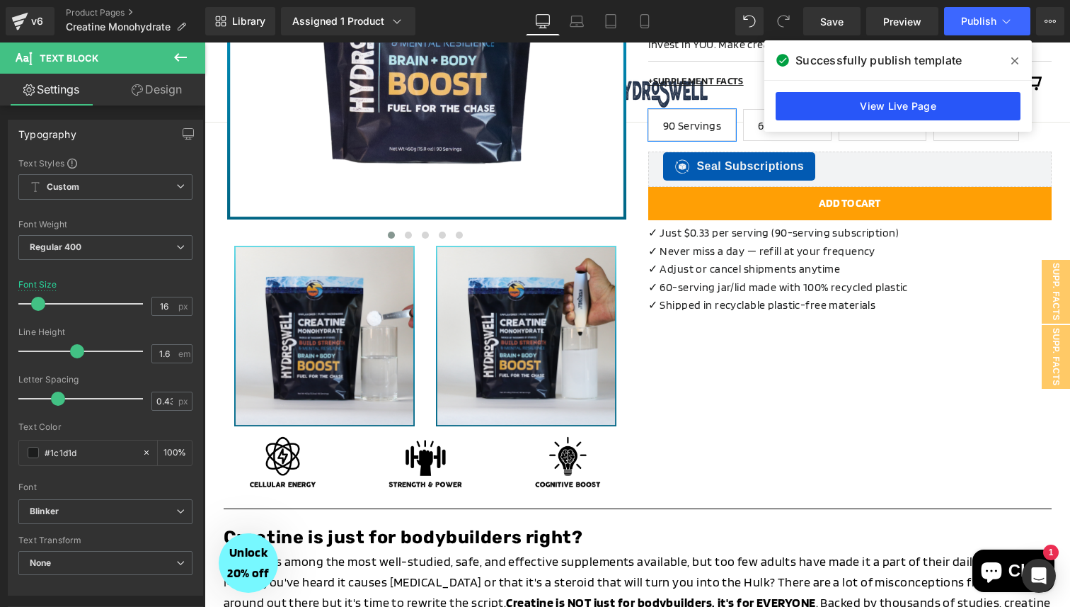
click at [943, 111] on link "View Live Page" at bounding box center [898, 106] width 245 height 28
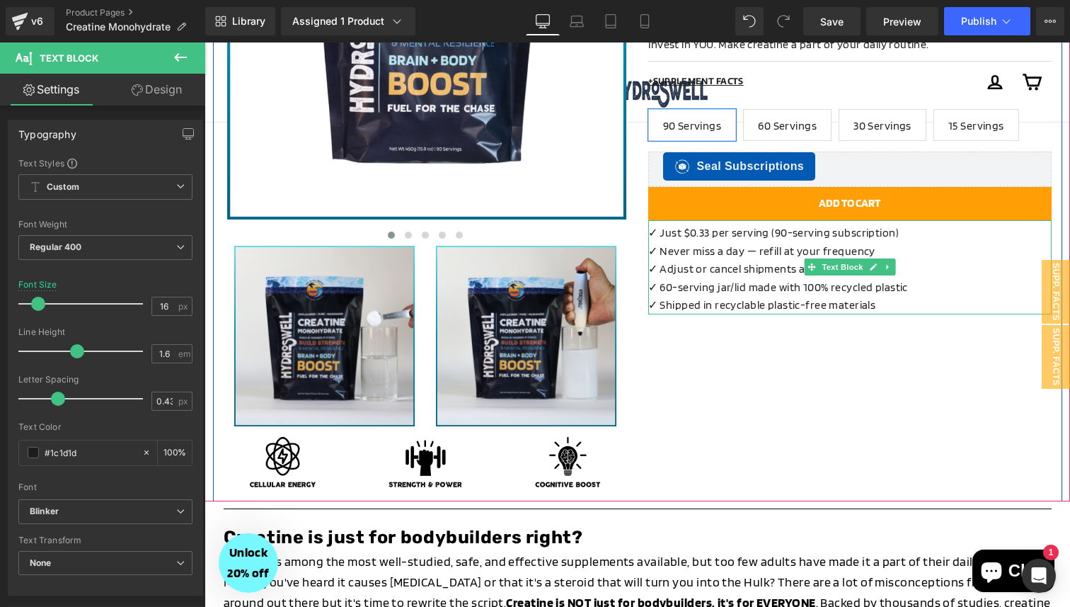
click at [885, 255] on div "✓ Just $0.33 per serving (90-serving subscription) ✓ Never miss a day — refill …" at bounding box center [849, 267] width 403 height 94
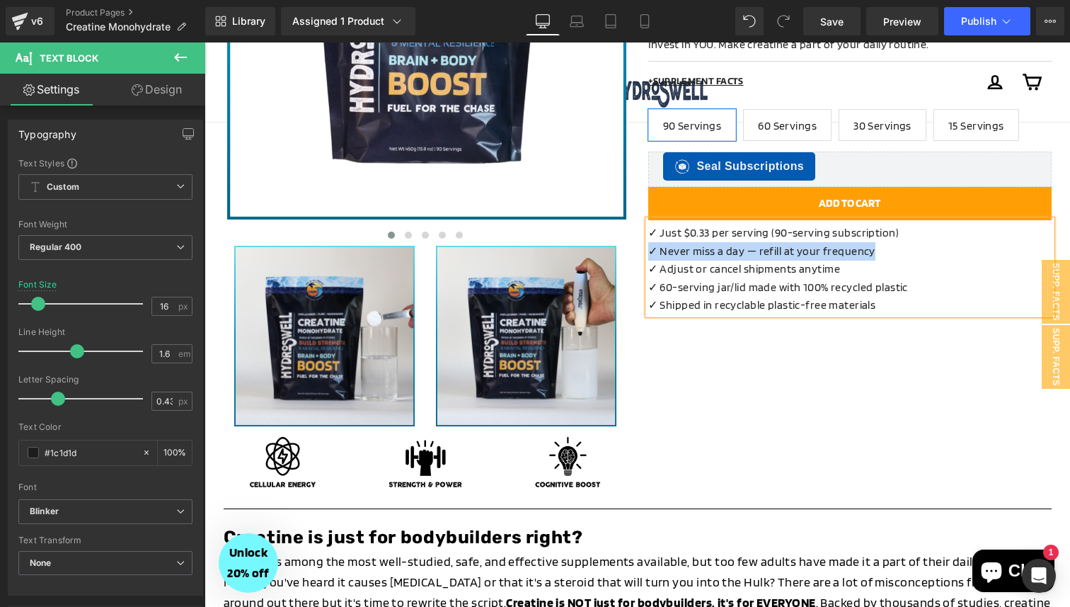
copy div "✓ Never miss a day — refill at your frequency"
click at [103, 8] on link "Product Pages" at bounding box center [135, 12] width 139 height 11
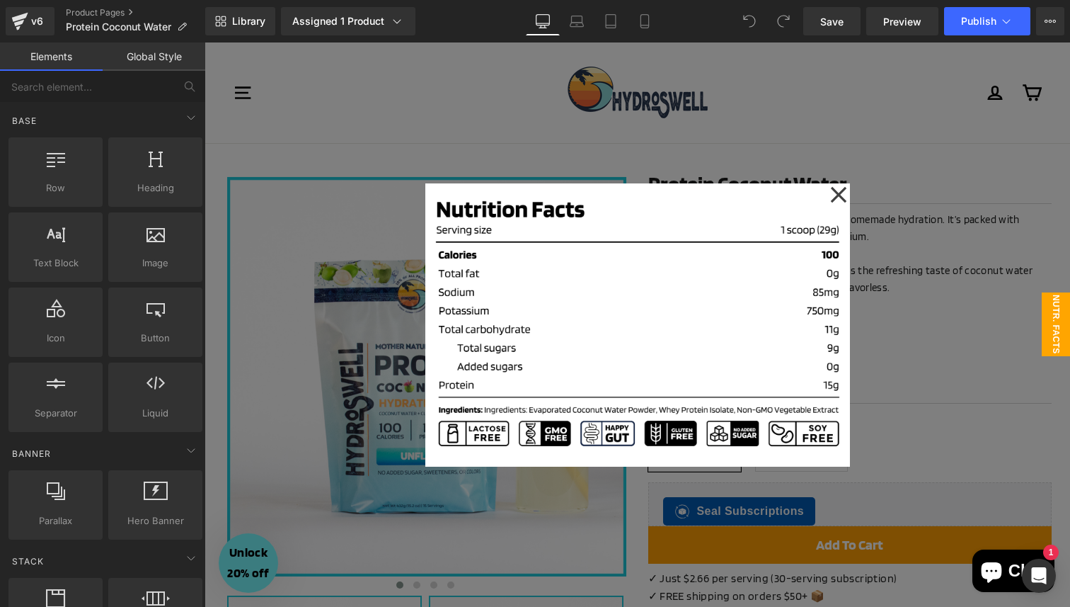
click at [969, 366] on div at bounding box center [638, 324] width 866 height 564
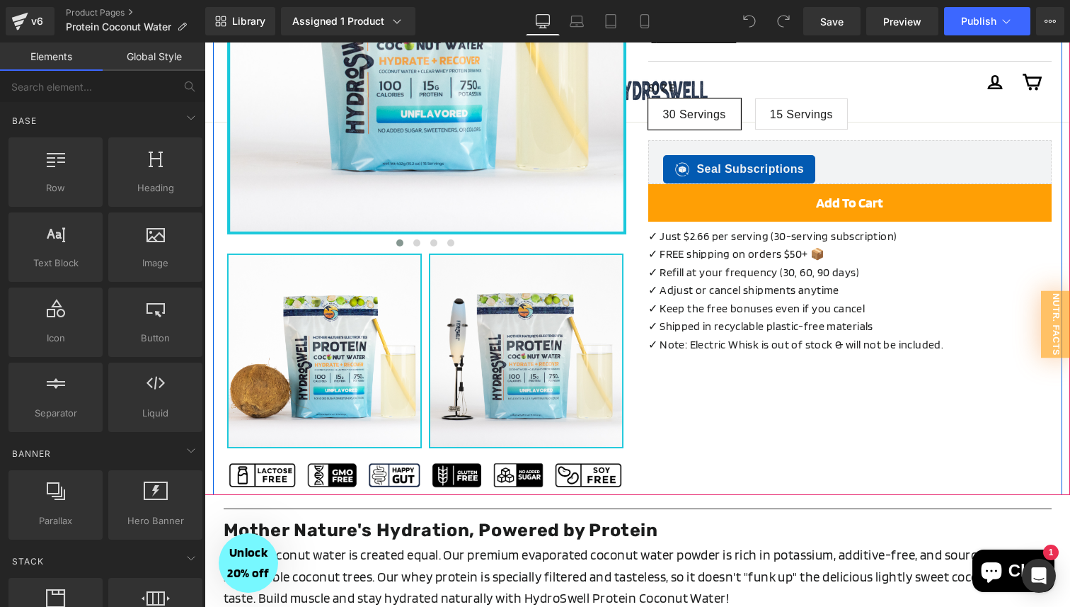
scroll to position [350, 0]
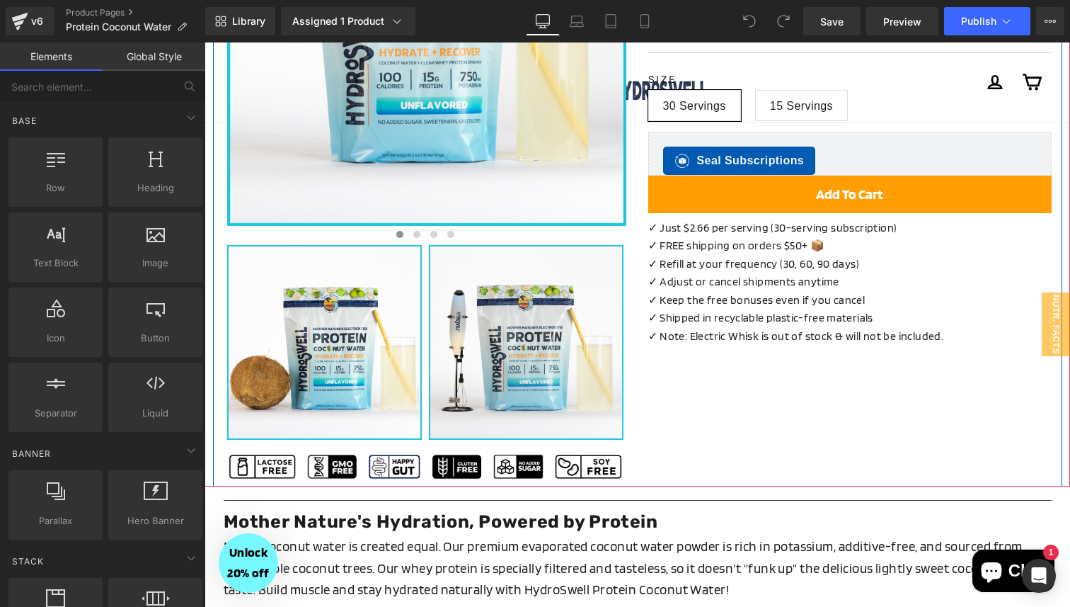
click at [876, 292] on p "✓ Keep the free bonuses even if you cancel" at bounding box center [849, 300] width 403 height 18
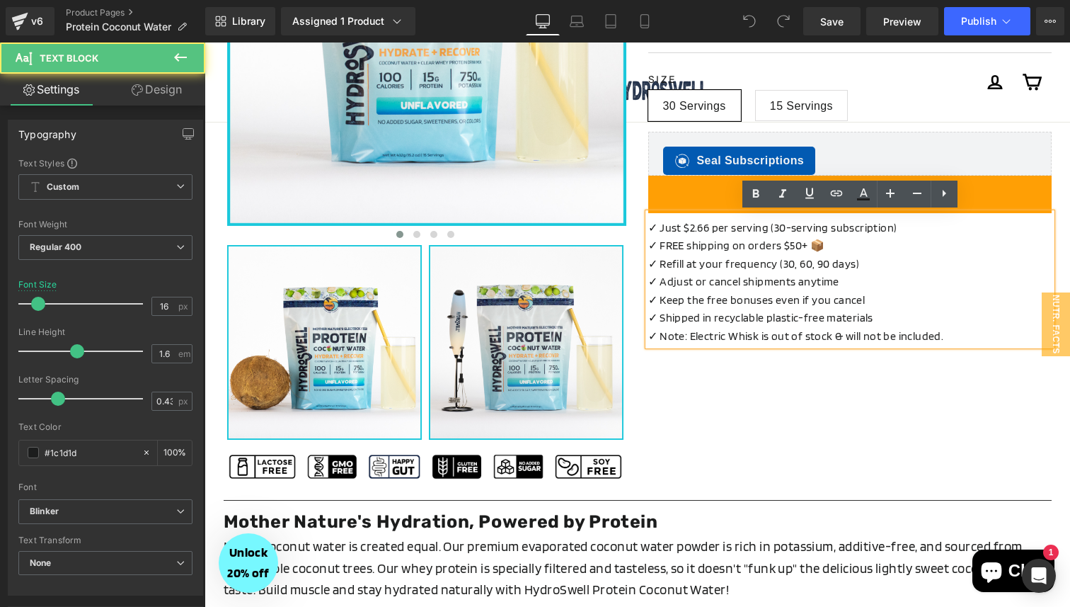
scroll to position [0, 0]
click at [864, 268] on p "✓ Refill at your frequency (30, 60, 90 days)" at bounding box center [849, 264] width 403 height 18
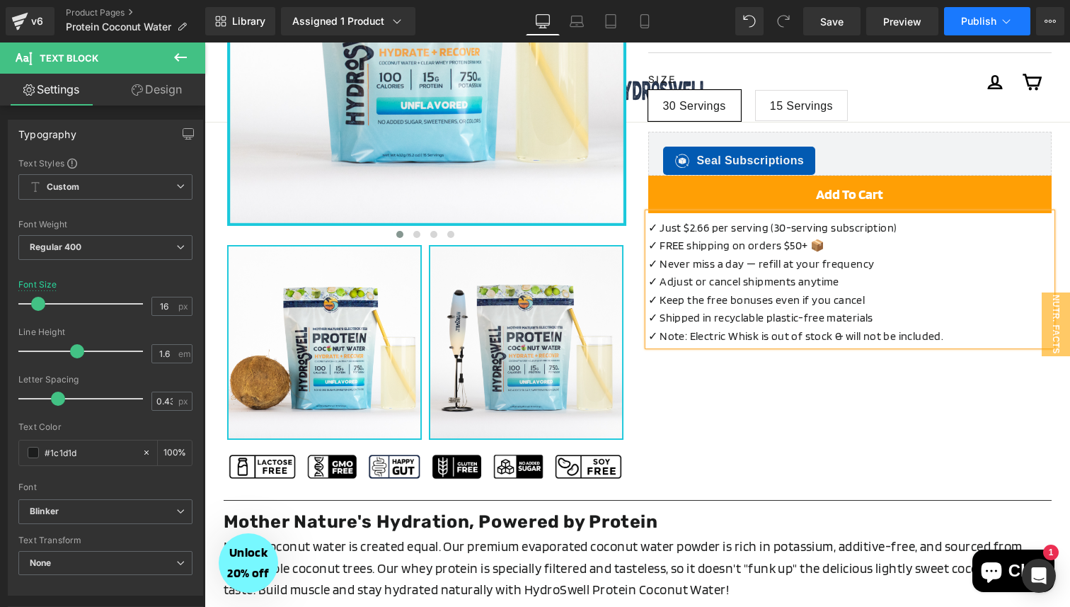
click at [980, 13] on button "Publish" at bounding box center [987, 21] width 86 height 28
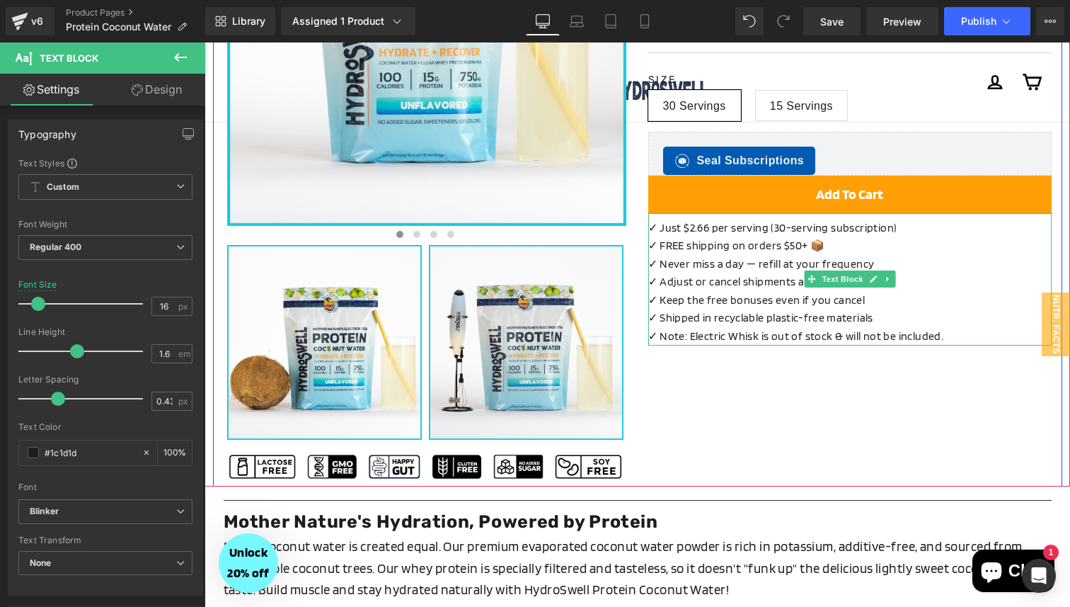
click at [800, 247] on span "✓ FREE shipping on orders $50+ 📦" at bounding box center [736, 245] width 177 height 13
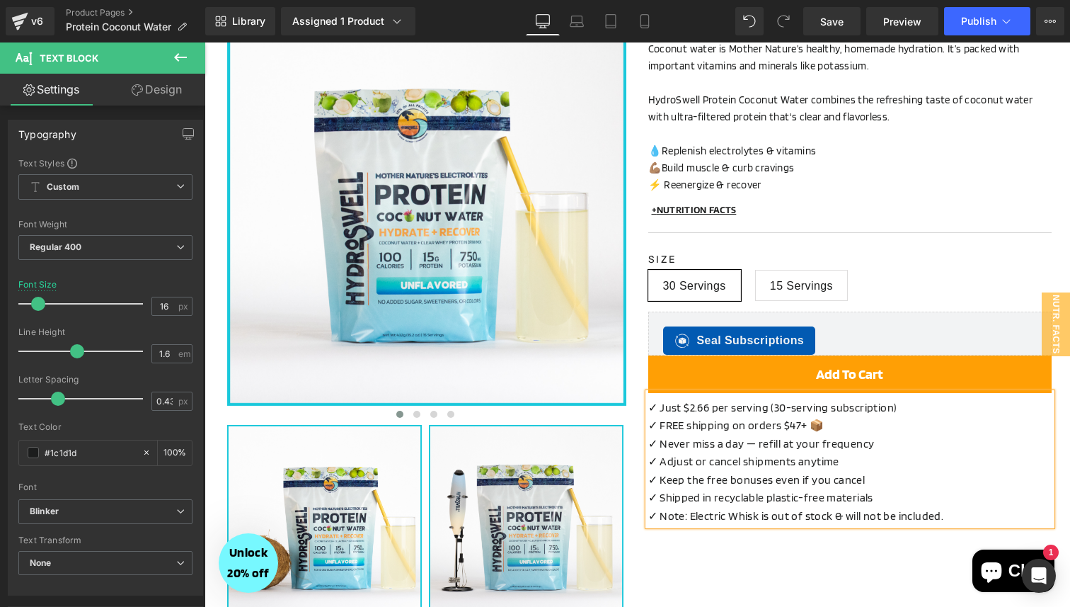
scroll to position [172, 0]
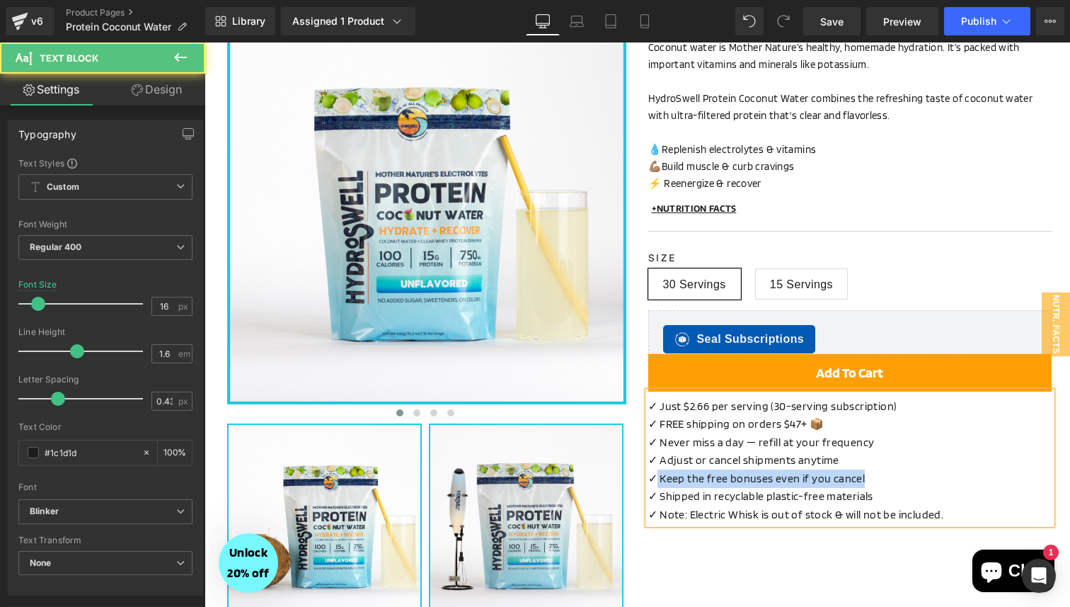
drag, startPoint x: 871, startPoint y: 476, endPoint x: 653, endPoint y: 476, distance: 218.0
click at [653, 476] on p "✓ Keep the free bonuses even if you cancel" at bounding box center [849, 478] width 403 height 18
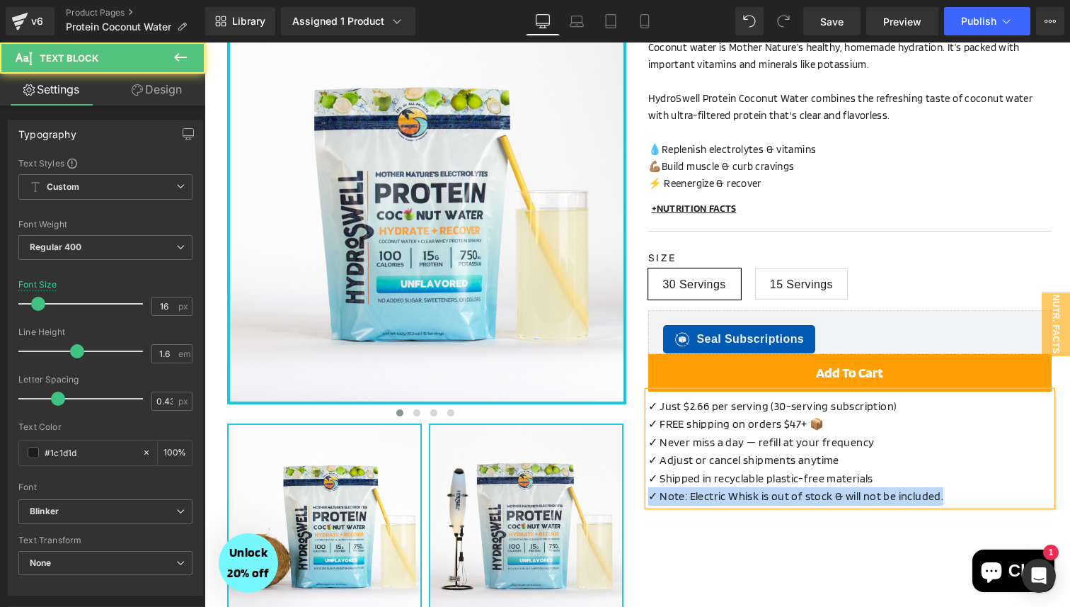
drag, startPoint x: 943, startPoint y: 494, endPoint x: 631, endPoint y: 491, distance: 312.2
click at [631, 491] on div "‹" at bounding box center [637, 325] width 849 height 679
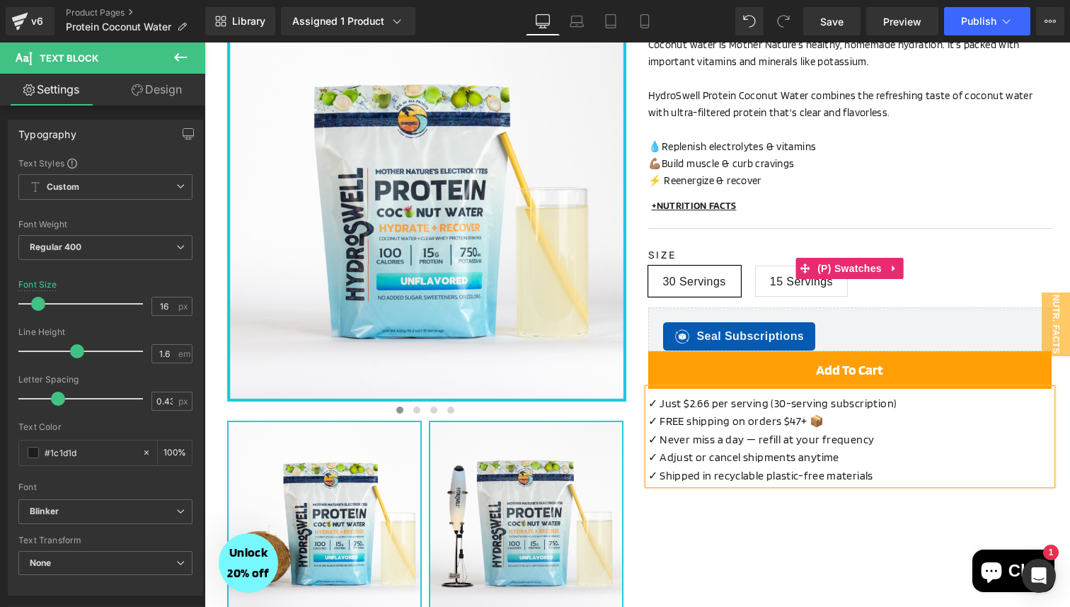
scroll to position [197, 0]
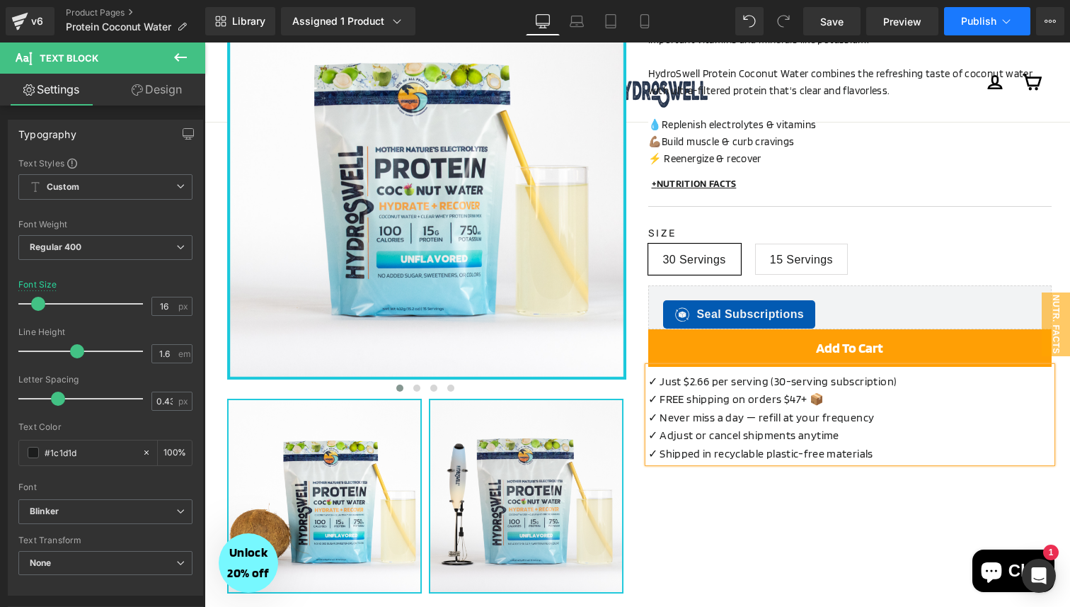
click at [967, 17] on span "Publish" at bounding box center [978, 21] width 35 height 11
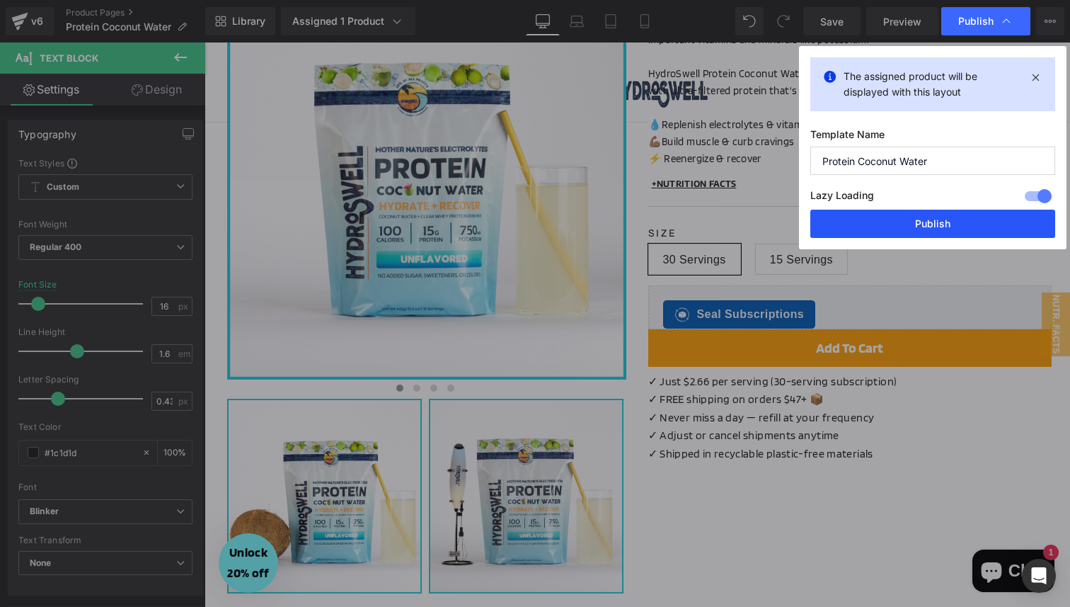
click at [914, 218] on button "Publish" at bounding box center [932, 224] width 245 height 28
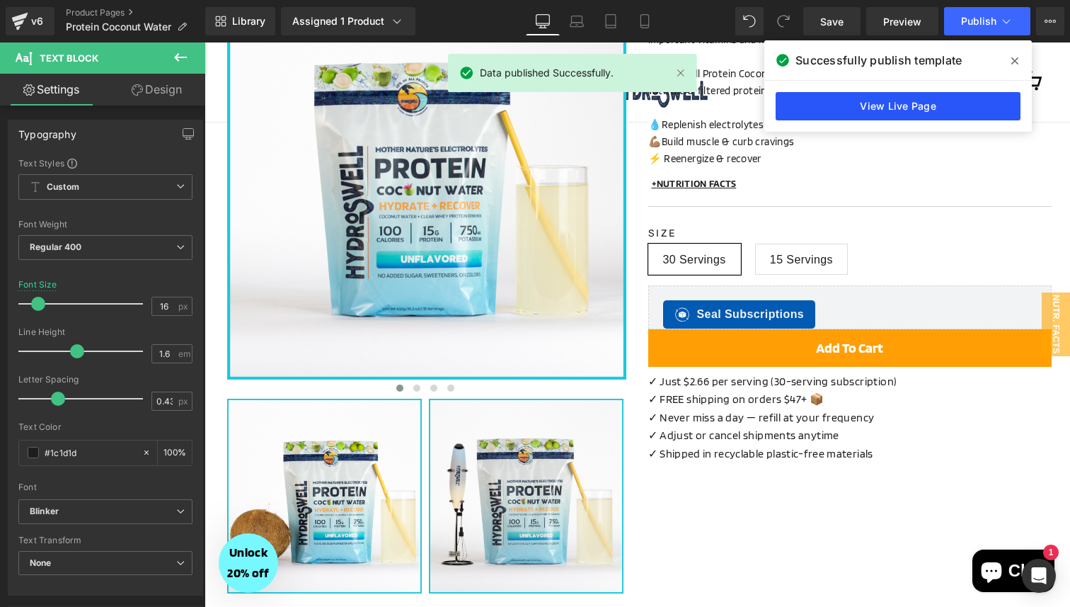
click at [855, 108] on link "View Live Page" at bounding box center [898, 106] width 245 height 28
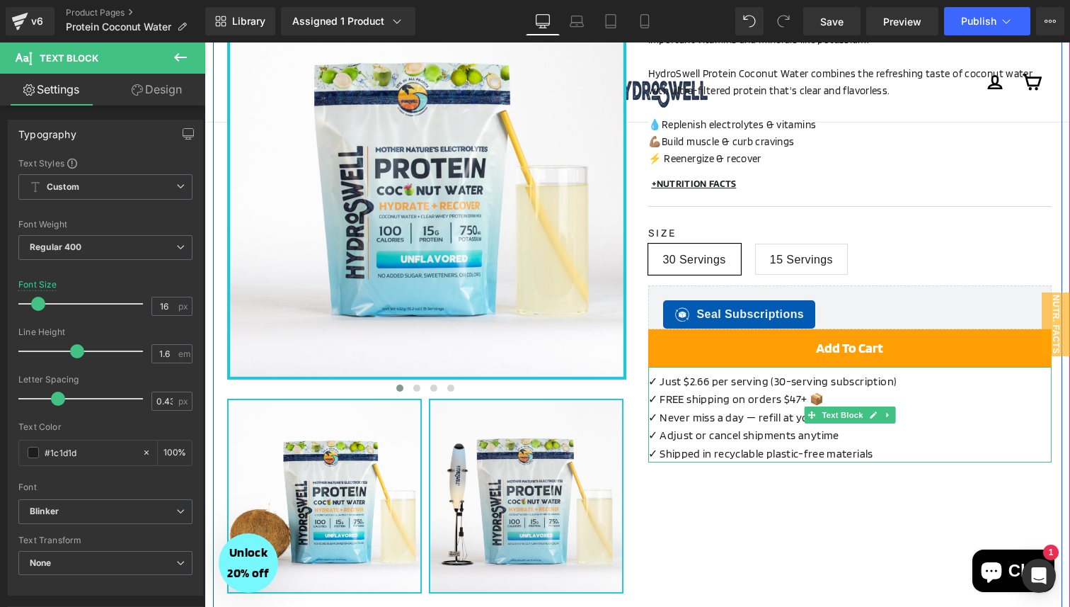
click at [762, 418] on p "✓ Never miss a day — refill at your frequency" at bounding box center [849, 417] width 403 height 18
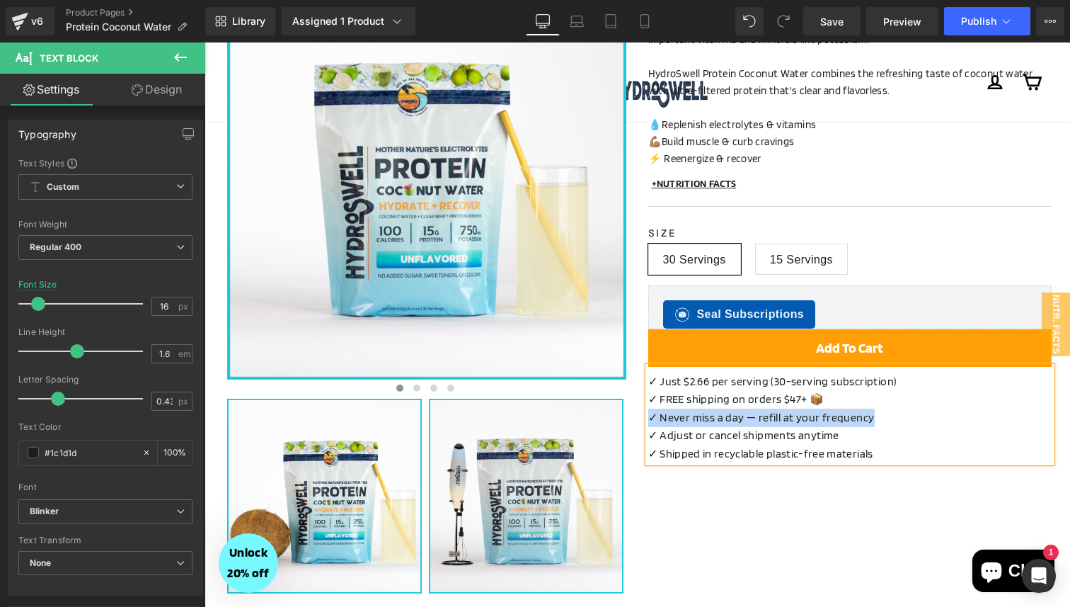
copy p "✓ Never miss a day — refill at your frequency"
click at [93, 8] on link "Product Pages" at bounding box center [135, 12] width 139 height 11
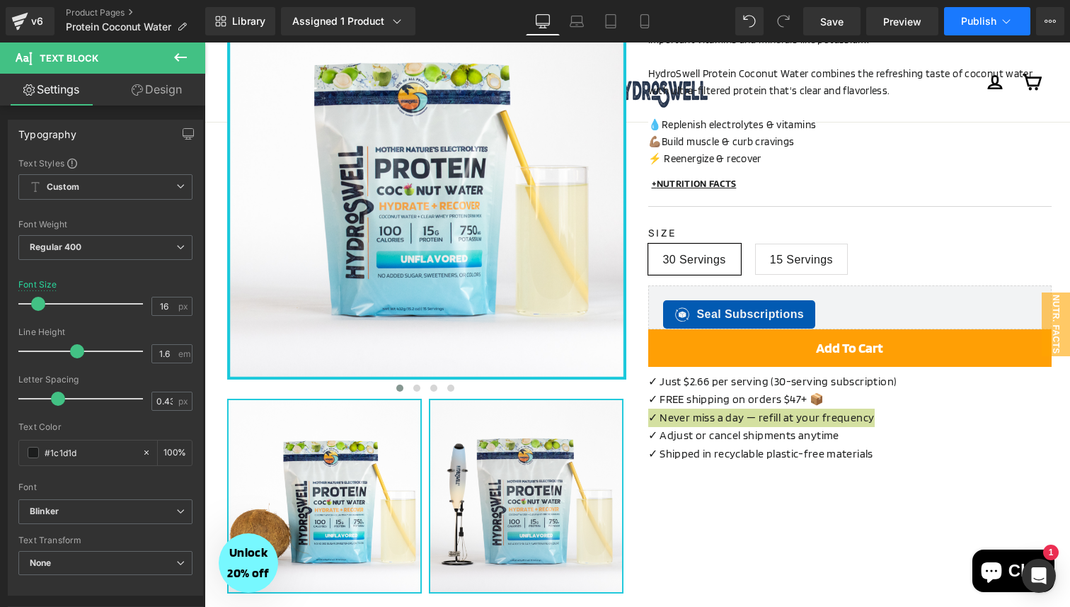
click at [973, 21] on span "Publish" at bounding box center [978, 21] width 35 height 11
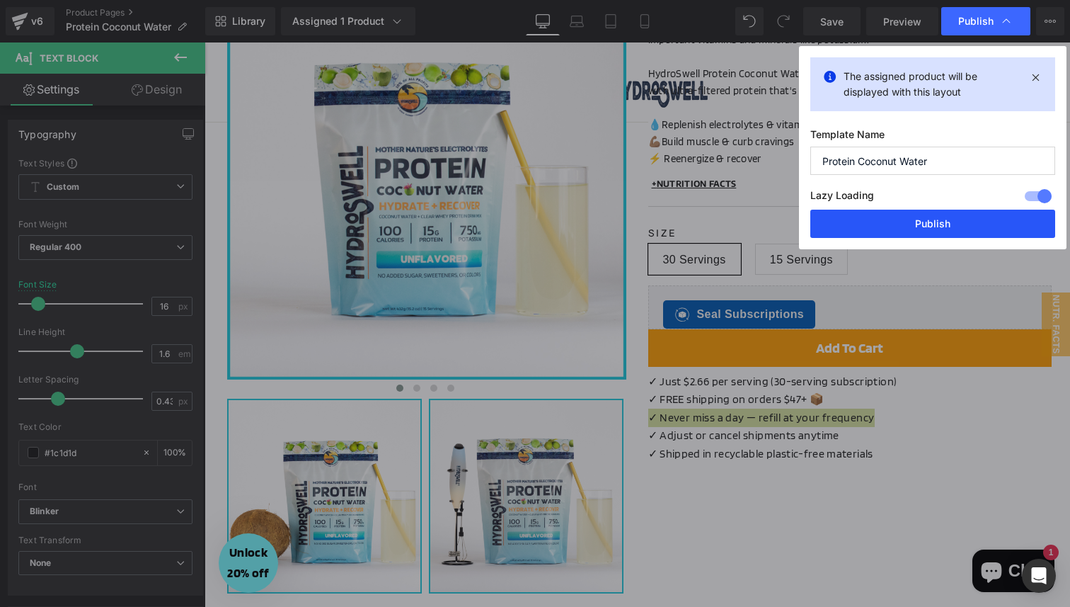
click at [920, 214] on button "Publish" at bounding box center [932, 224] width 245 height 28
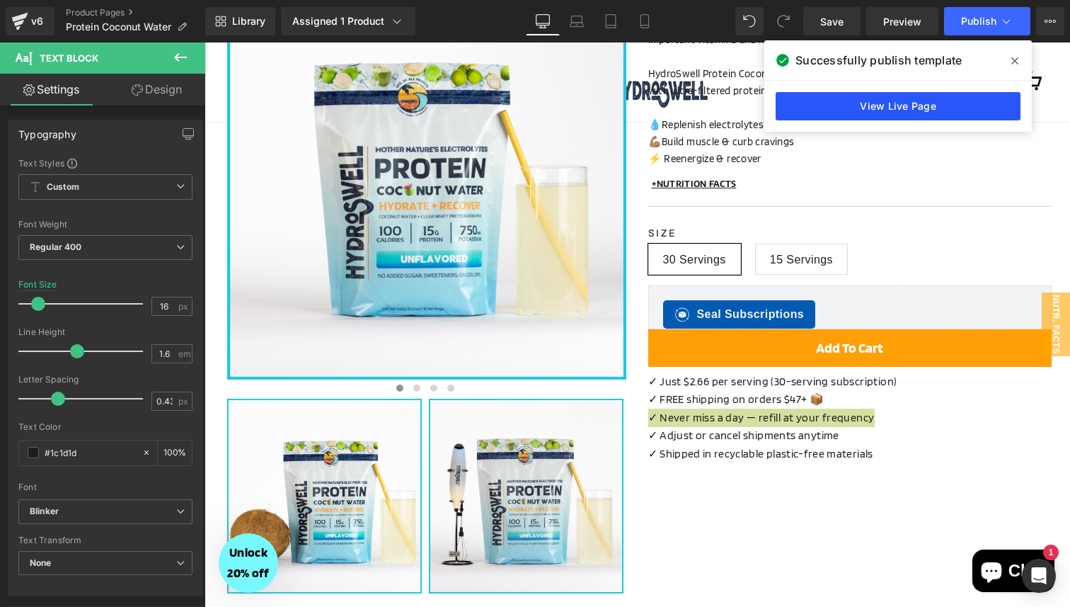
click at [918, 110] on link "View Live Page" at bounding box center [898, 106] width 245 height 28
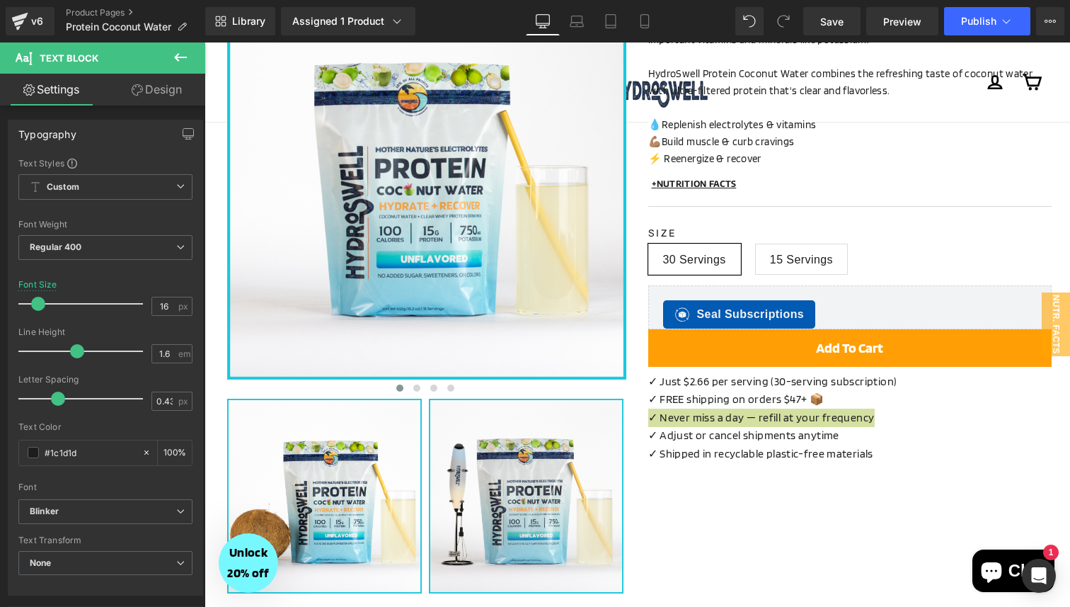
click at [106, 6] on div "v6 Product Pages Protein Coconut Water" at bounding box center [102, 21] width 205 height 42
click at [98, 19] on p "Protein Coconut Water" at bounding box center [126, 26] width 132 height 17
click at [96, 11] on link "Product Pages" at bounding box center [135, 12] width 139 height 11
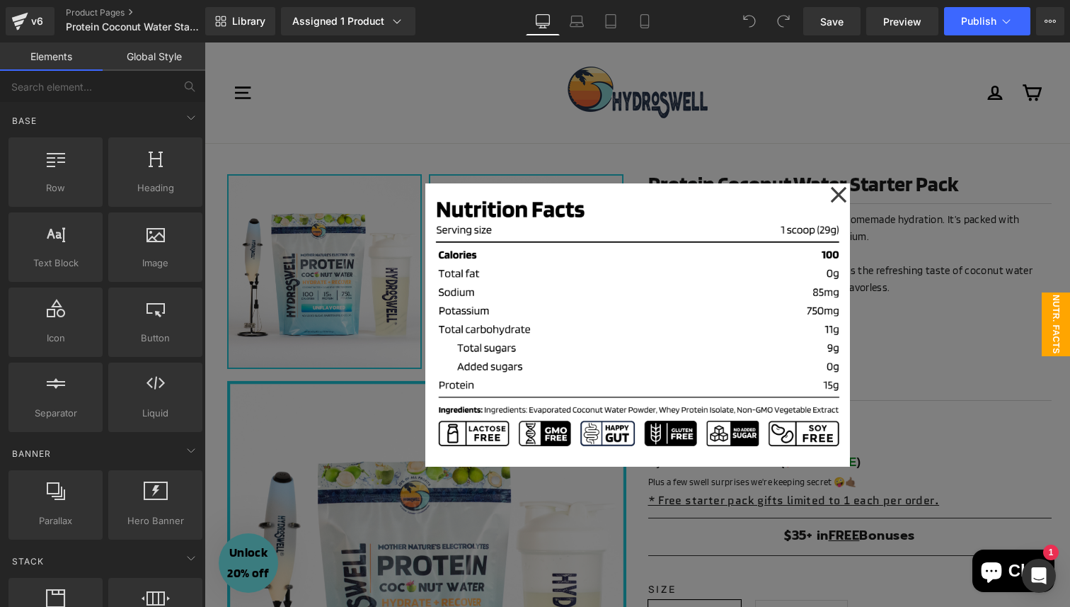
click at [914, 397] on div at bounding box center [638, 324] width 866 height 564
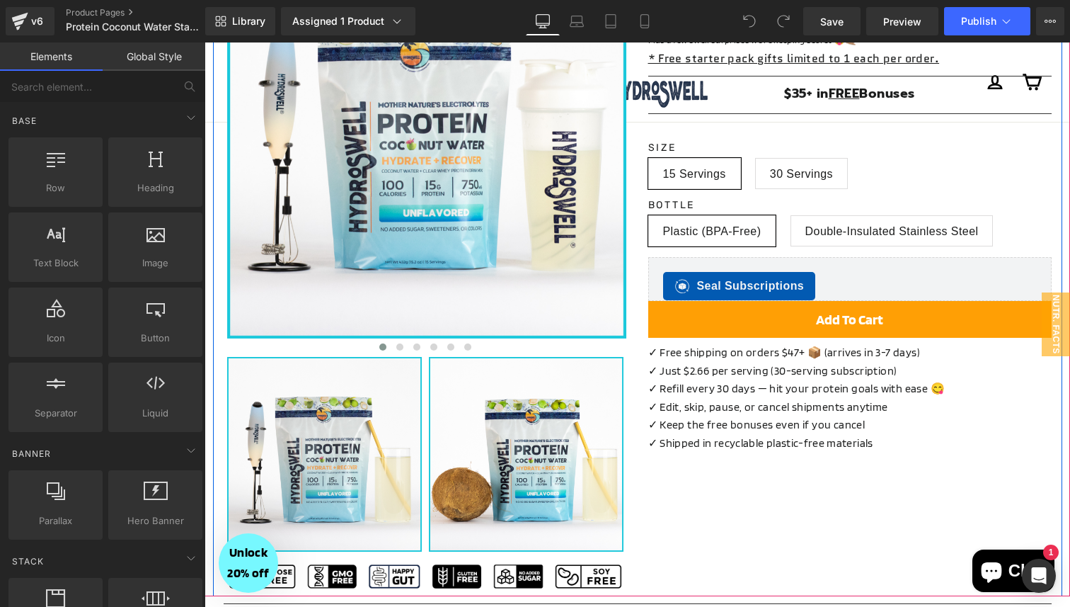
scroll to position [461, 0]
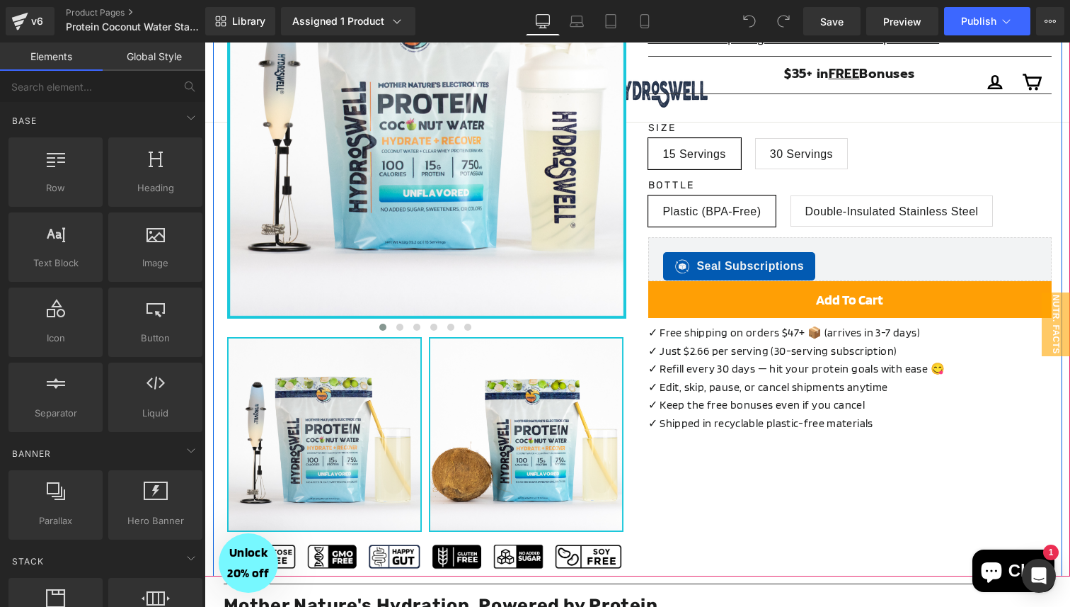
click at [875, 379] on div "✓ Free shipping on orders $47+ 📦 (arrives in 3-7 days) ✓ Just $2.66 per serving…" at bounding box center [849, 375] width 403 height 115
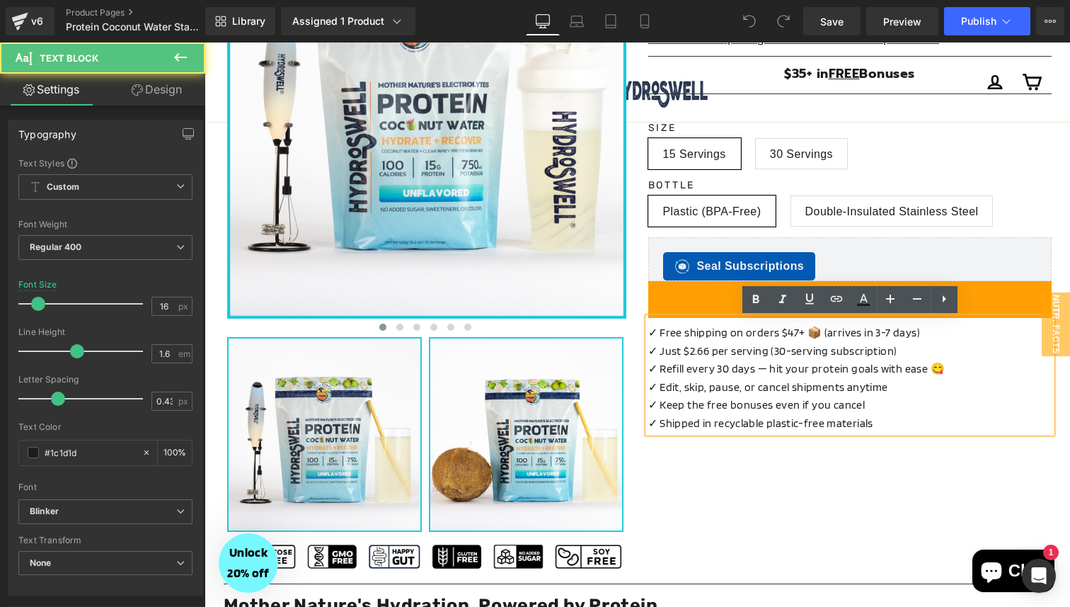
scroll to position [0, 0]
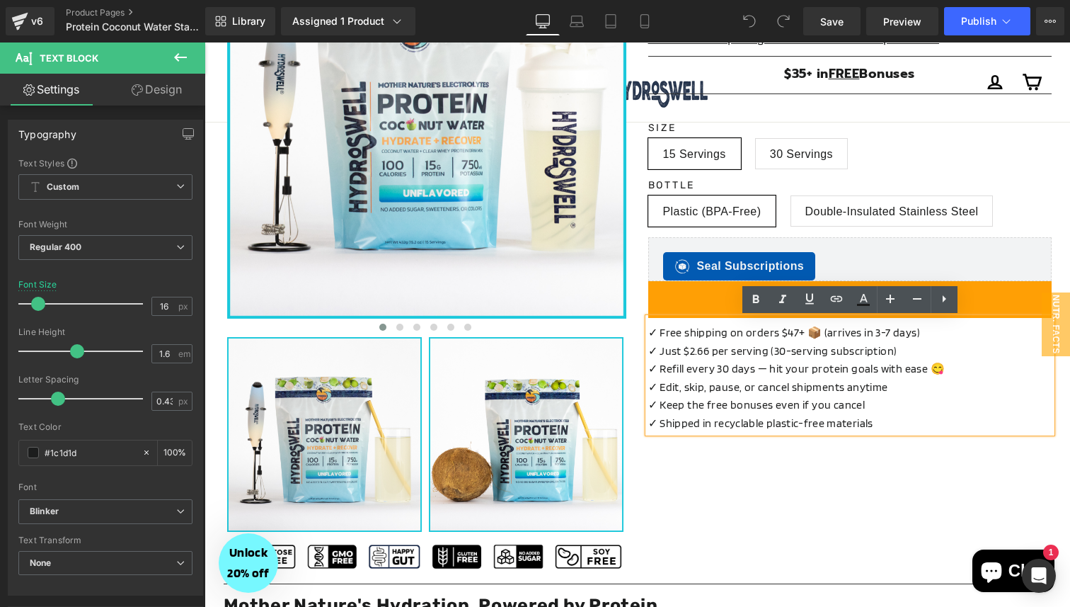
click at [752, 373] on p "✓ Refill every 30 days — hit your protein goals with ease 😋" at bounding box center [849, 369] width 403 height 18
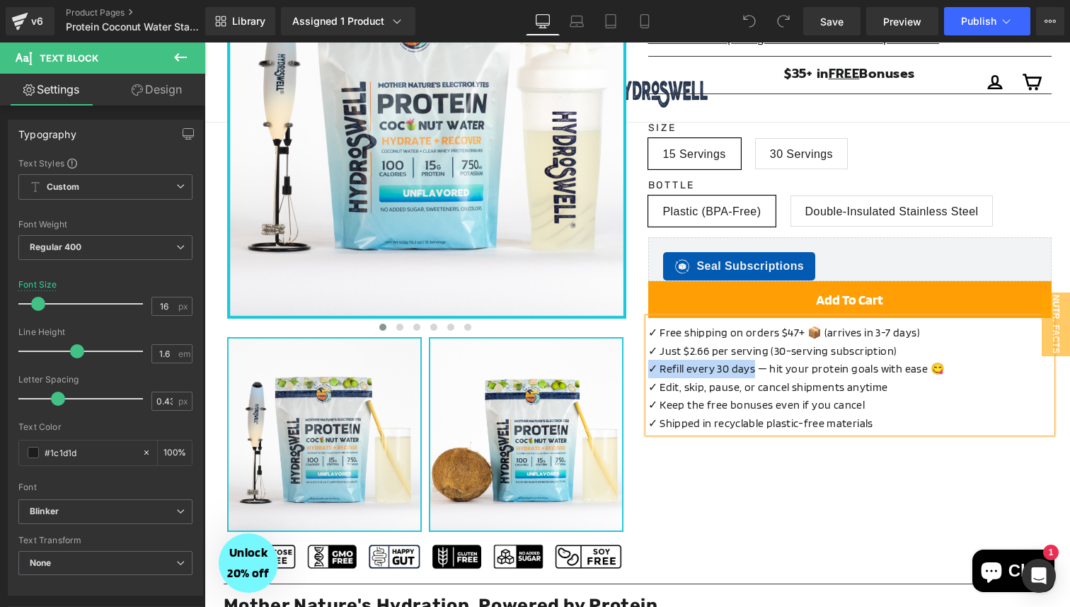
paste div
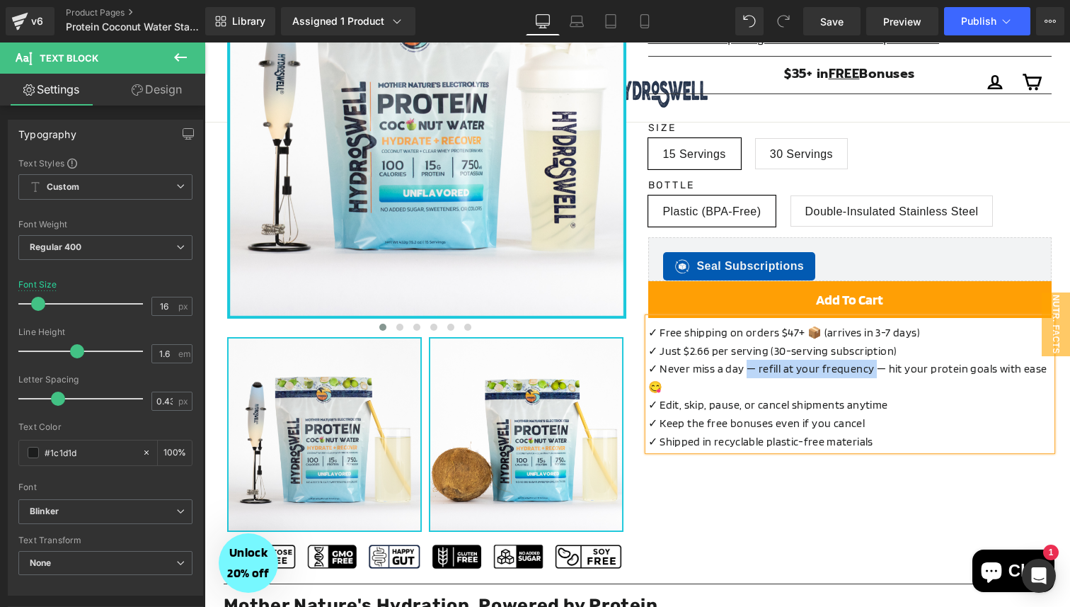
drag, startPoint x: 870, startPoint y: 369, endPoint x: 747, endPoint y: 363, distance: 122.6
click at [747, 363] on p "✓ Never miss a day — refill at your frequency — hit your protein goals with eas…" at bounding box center [849, 378] width 403 height 36
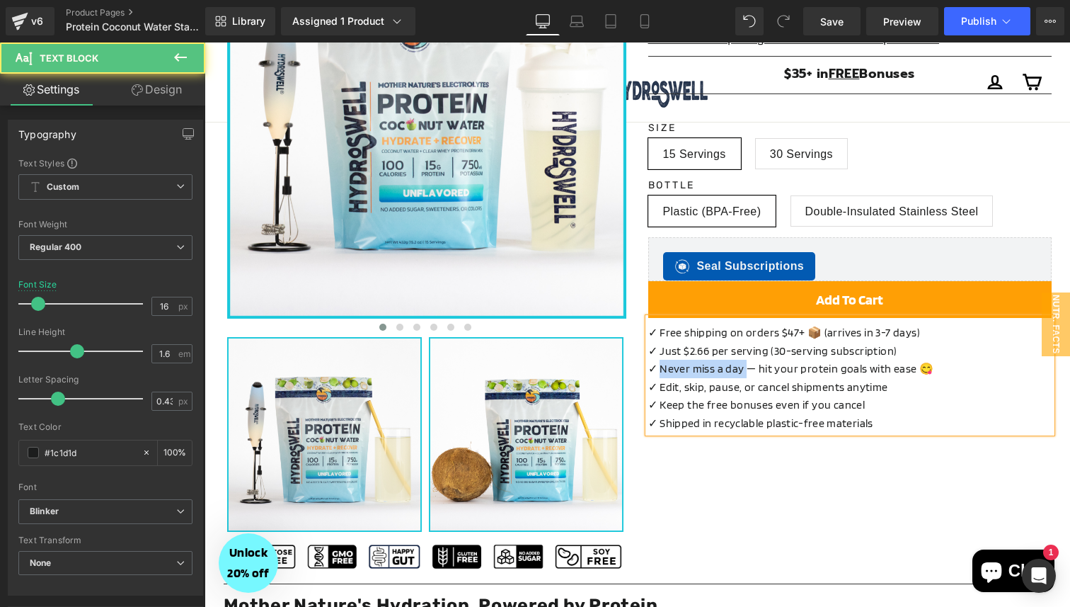
drag, startPoint x: 743, startPoint y: 369, endPoint x: 662, endPoint y: 372, distance: 81.4
click at [662, 372] on p "✓ Never miss a day — hit your protein goals with ease 😋" at bounding box center [849, 369] width 403 height 18
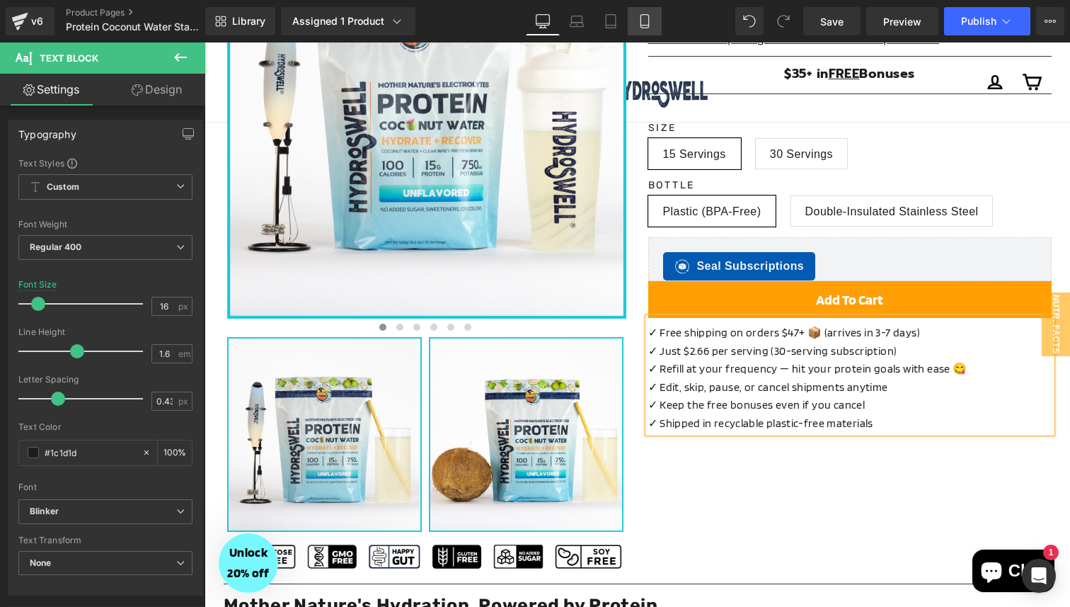
click at [643, 21] on icon at bounding box center [645, 21] width 14 height 14
type input "13"
type input "100"
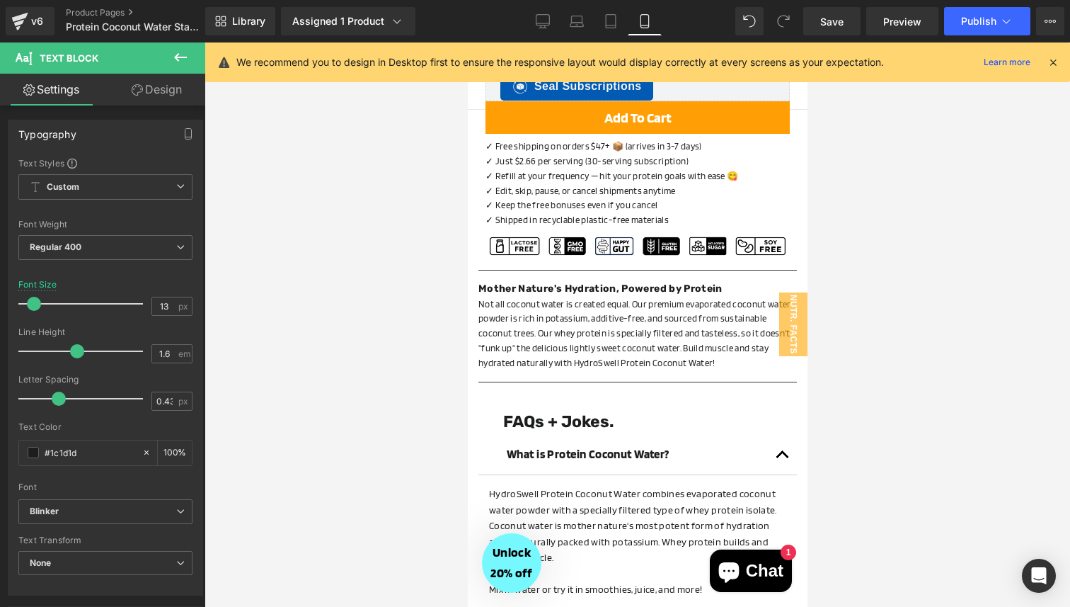
scroll to position [821, 0]
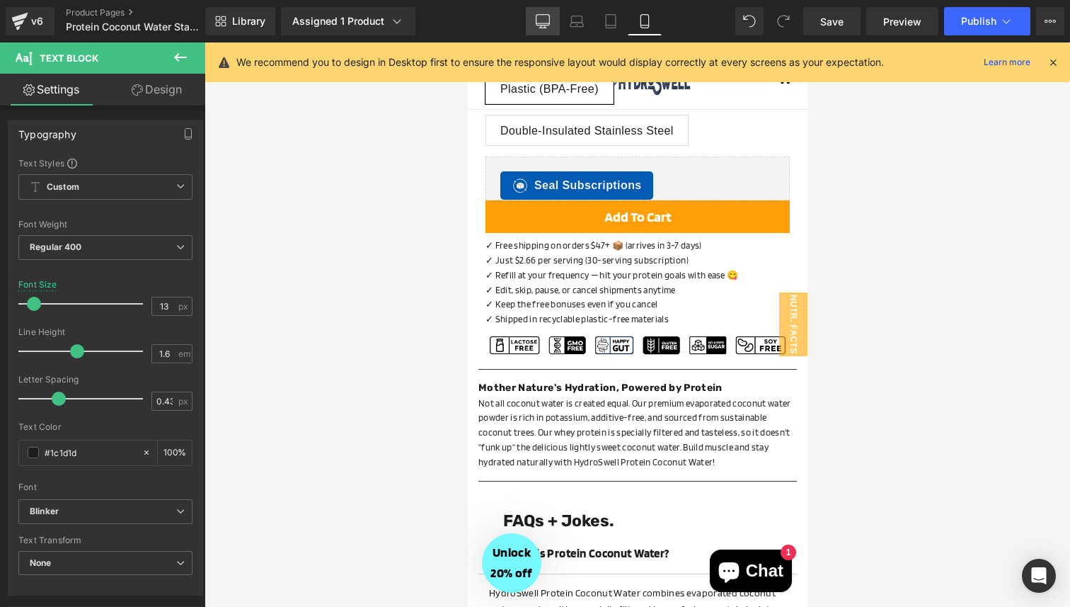
click at [541, 21] on icon at bounding box center [543, 21] width 14 height 14
type input "16"
type input "100"
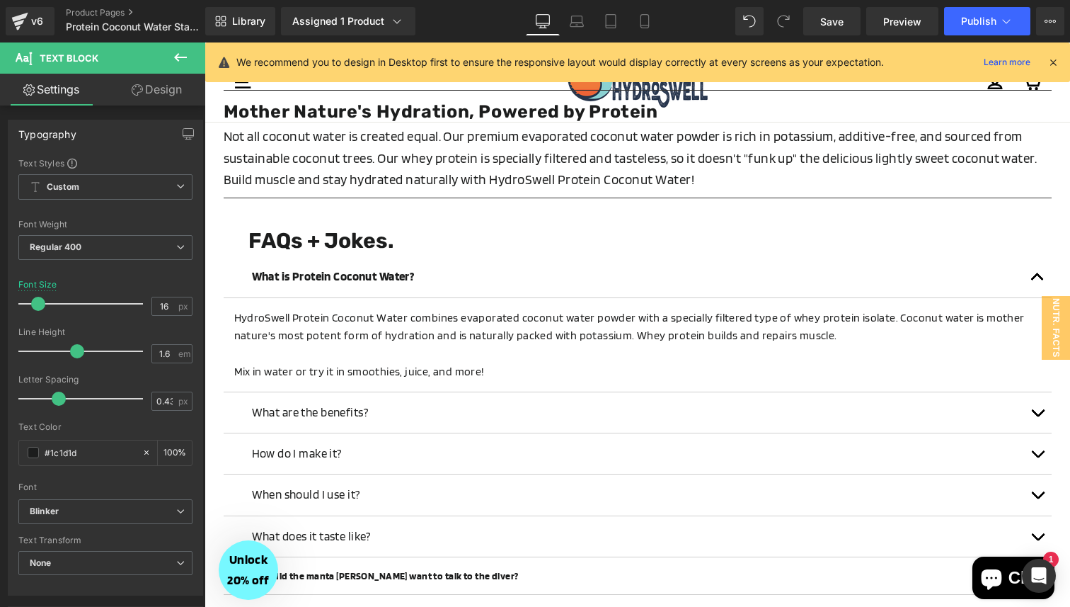
scroll to position [526, 0]
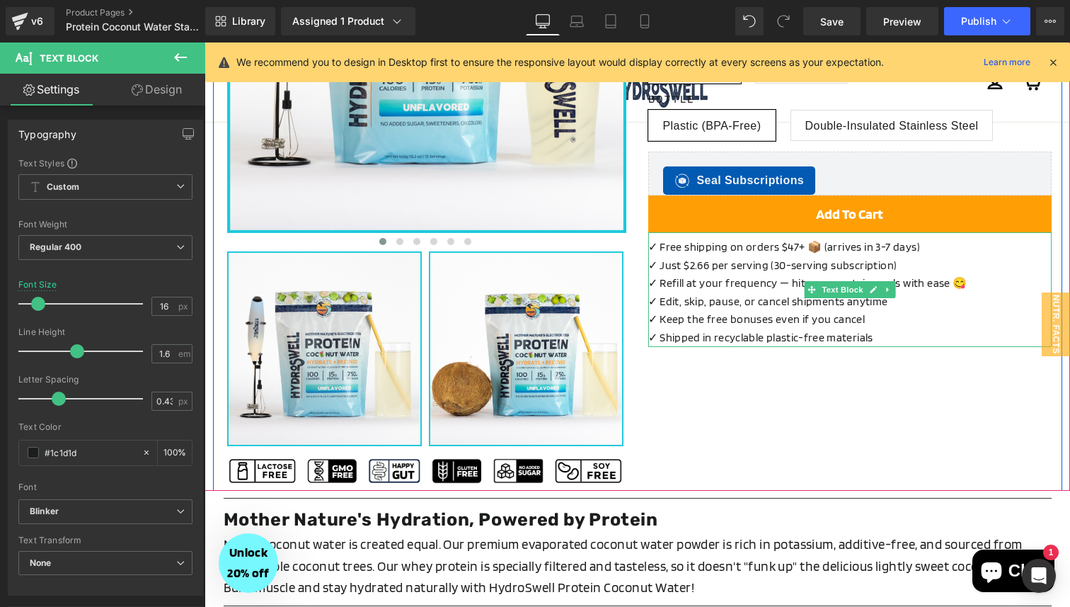
click at [868, 250] on p "✓ Free shipping on orders $47+ 📦 (arrives in 3-7 days)" at bounding box center [849, 247] width 403 height 18
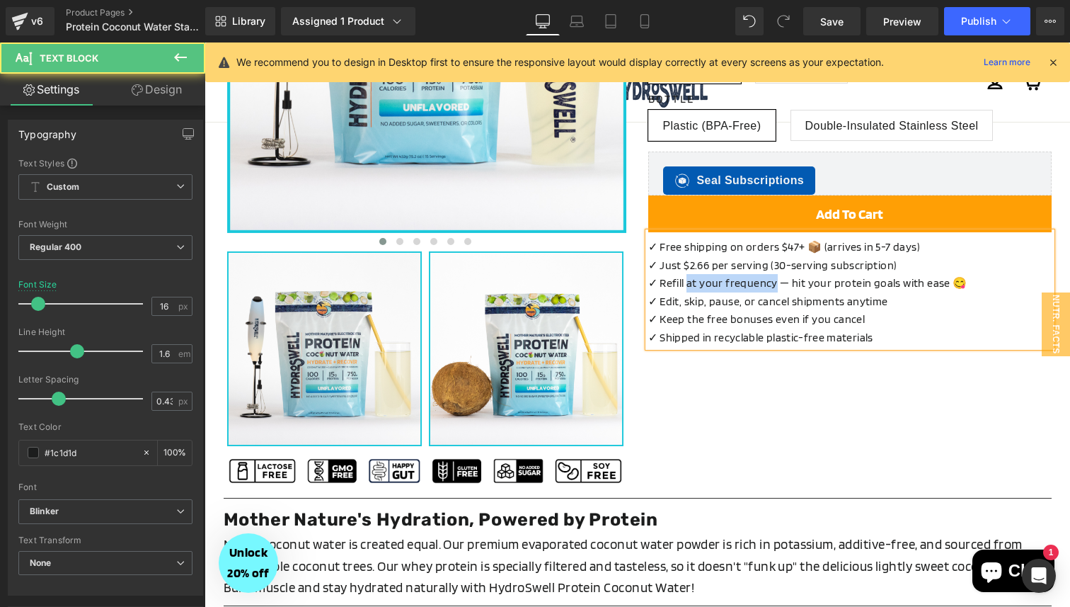
drag, startPoint x: 772, startPoint y: 286, endPoint x: 688, endPoint y: 285, distance: 84.2
click at [688, 285] on p "✓ Refill at your frequency — hit your protein goals with ease 😋" at bounding box center [849, 283] width 403 height 18
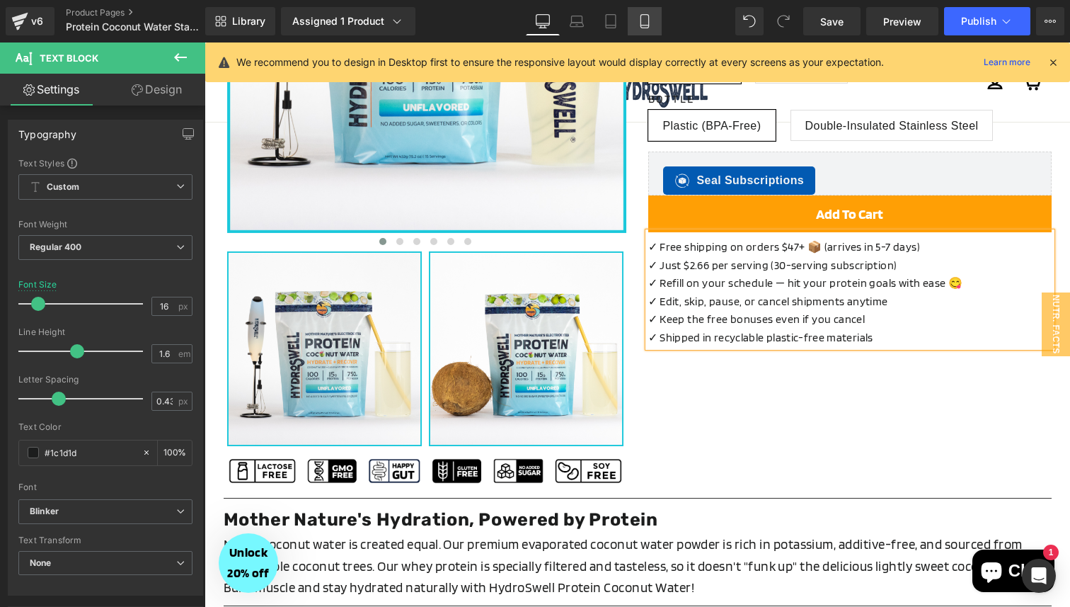
click at [646, 18] on icon at bounding box center [645, 21] width 14 height 14
type input "13"
type input "100"
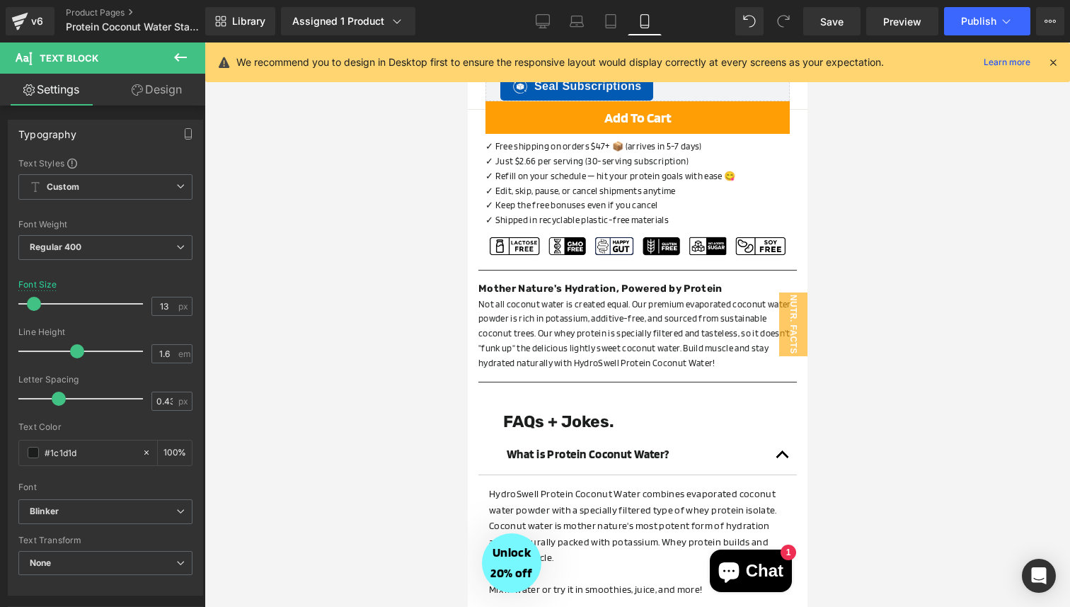
scroll to position [821, 0]
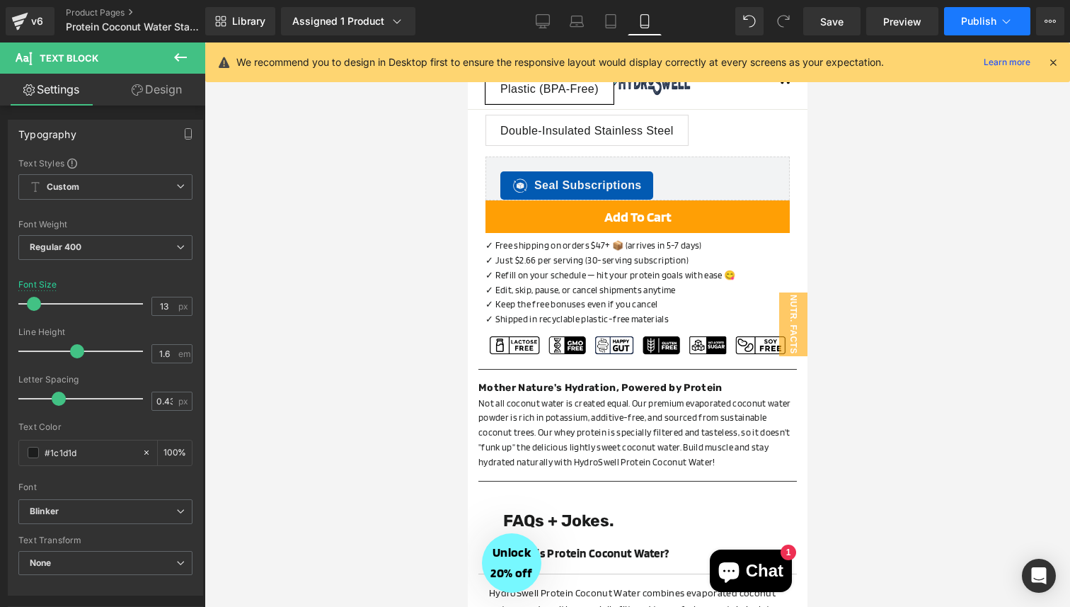
click at [985, 31] on button "Publish" at bounding box center [987, 21] width 86 height 28
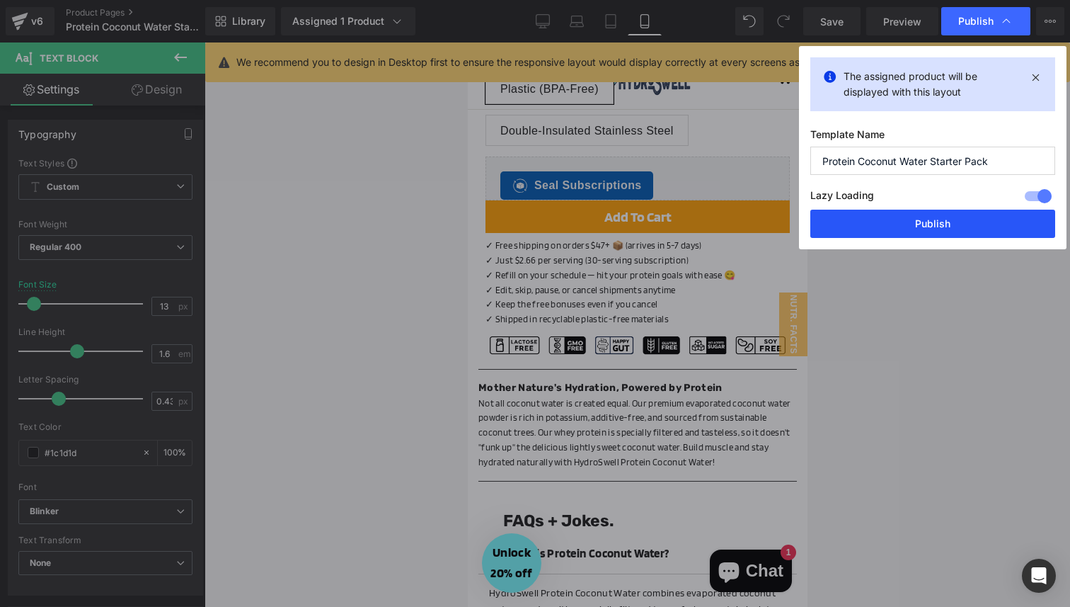
click at [915, 221] on button "Publish" at bounding box center [932, 224] width 245 height 28
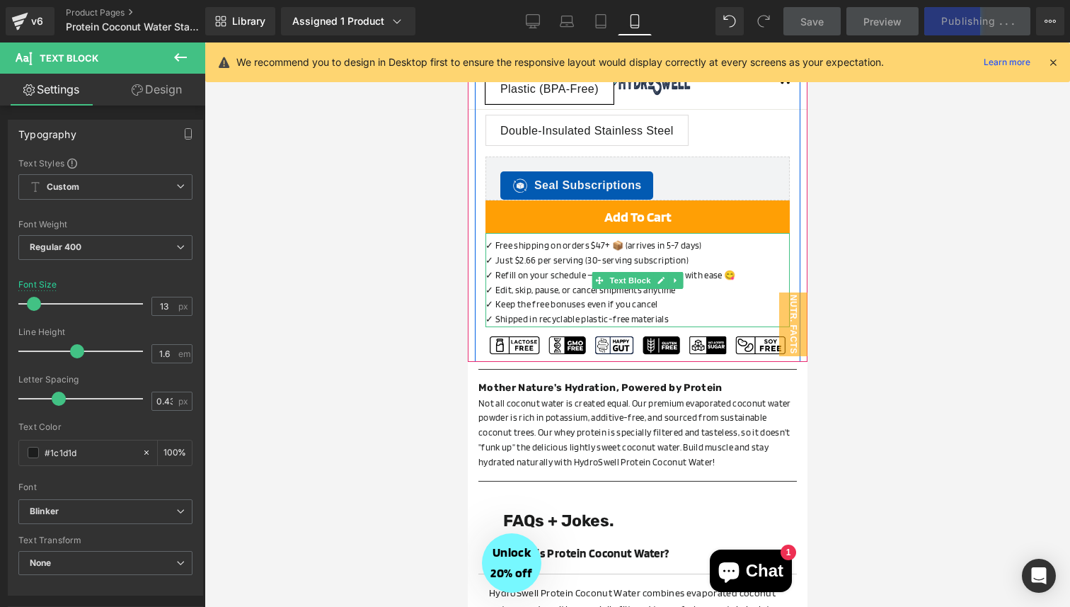
click at [747, 274] on p "✓ Refill on your schedule — hit your protein goals with ease 😋" at bounding box center [637, 275] width 304 height 15
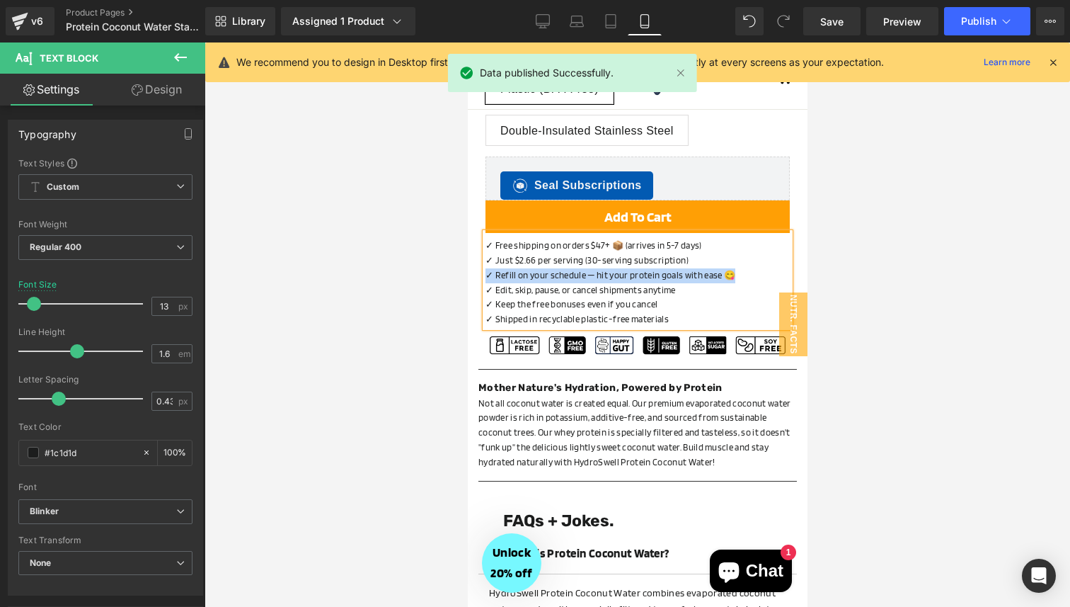
copy p "✓ Refill on your schedule — hit your protein goals with ease 😋"
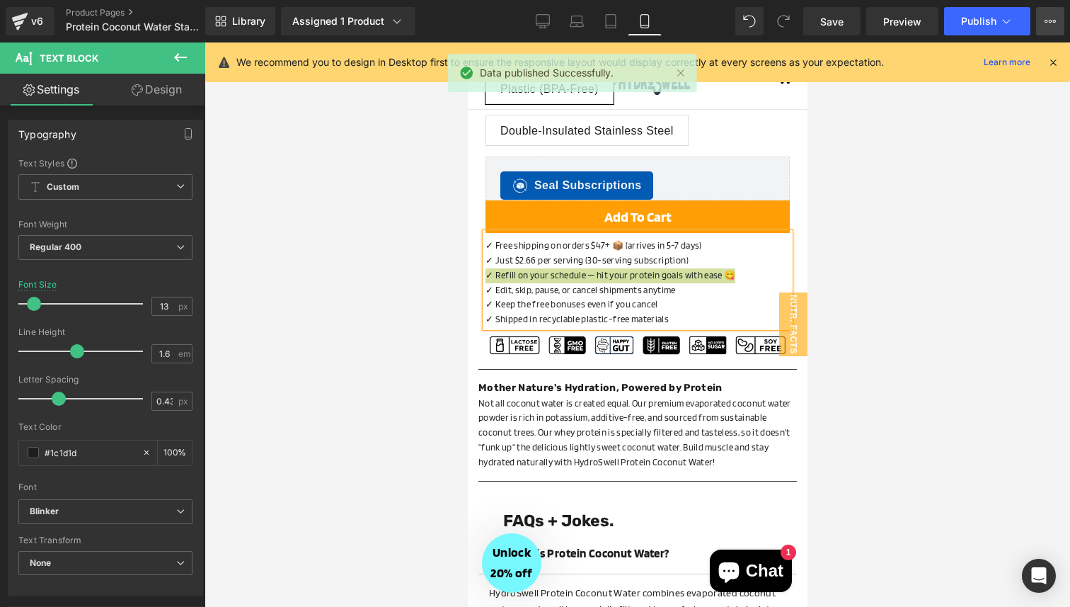
click at [1048, 26] on icon at bounding box center [1050, 21] width 11 height 11
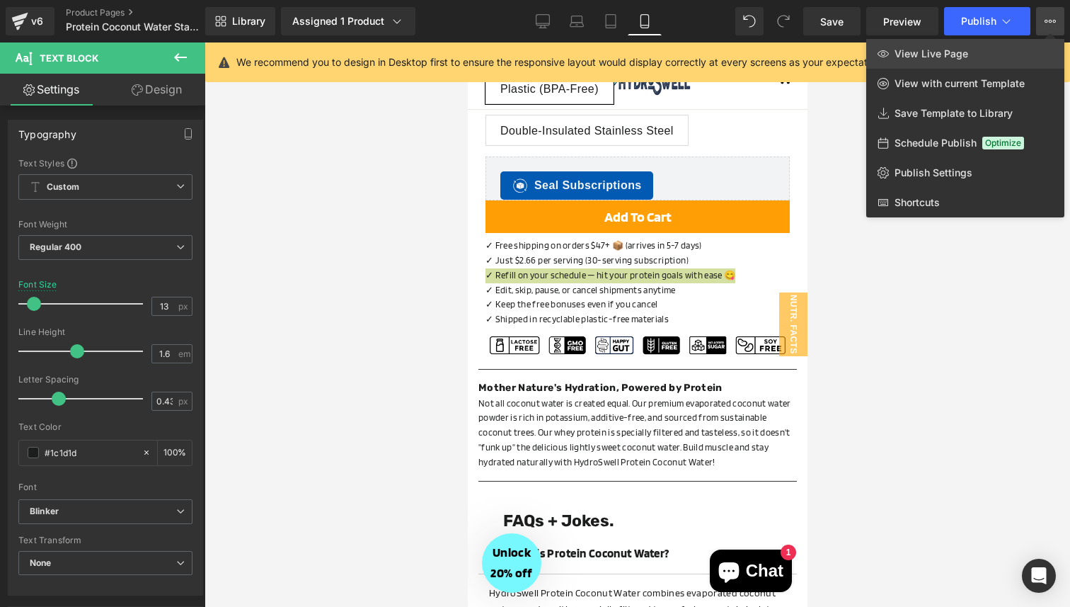
click at [997, 54] on link "View Live Page" at bounding box center [965, 54] width 198 height 30
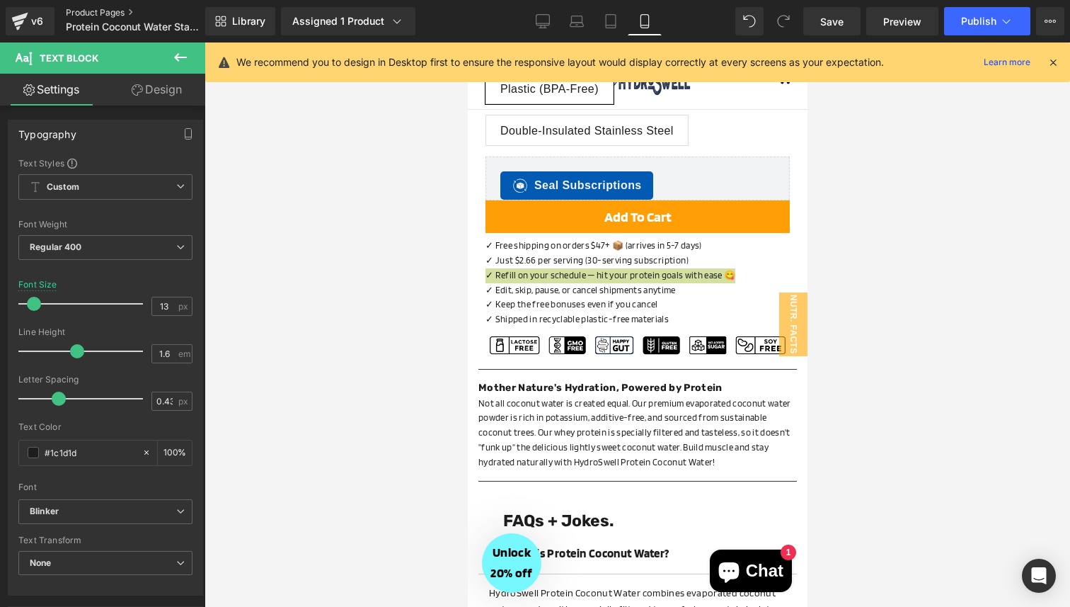
click at [94, 11] on link "Product Pages" at bounding box center [147, 12] width 163 height 11
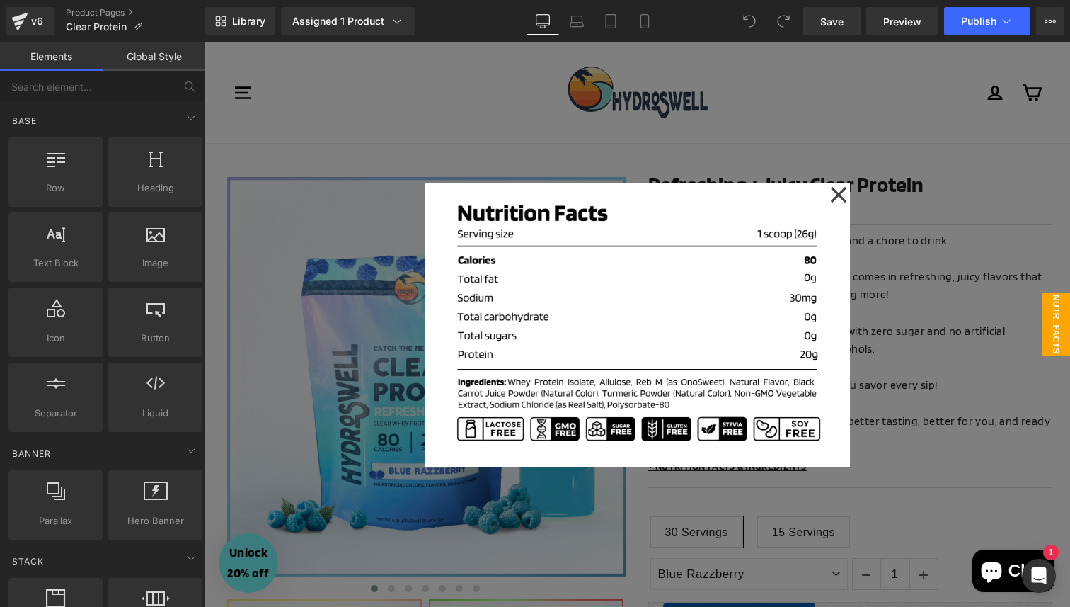
click at [907, 273] on div at bounding box center [638, 324] width 866 height 564
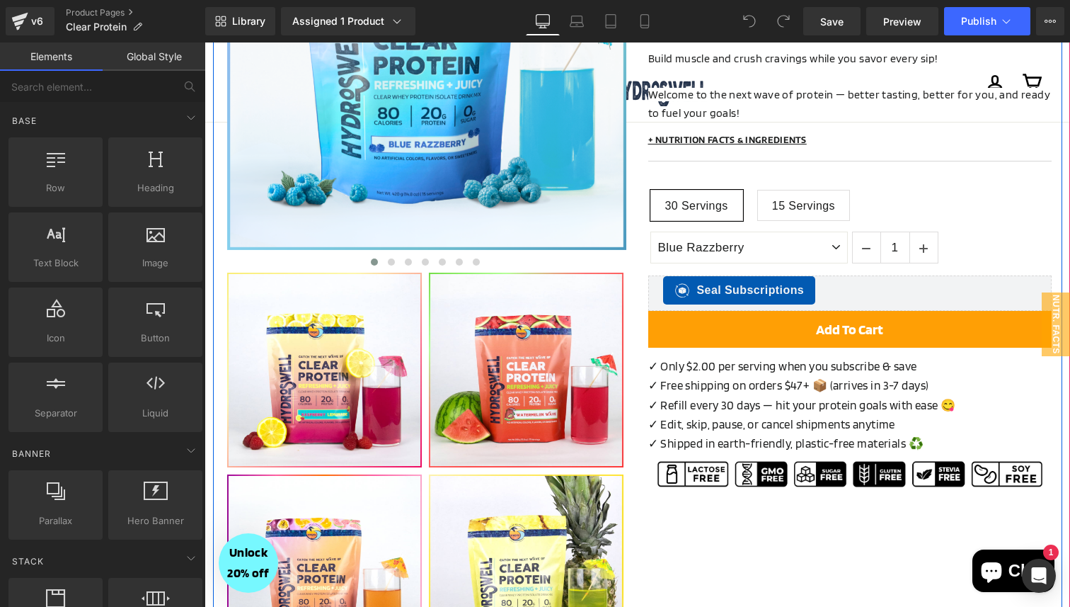
scroll to position [355, 0]
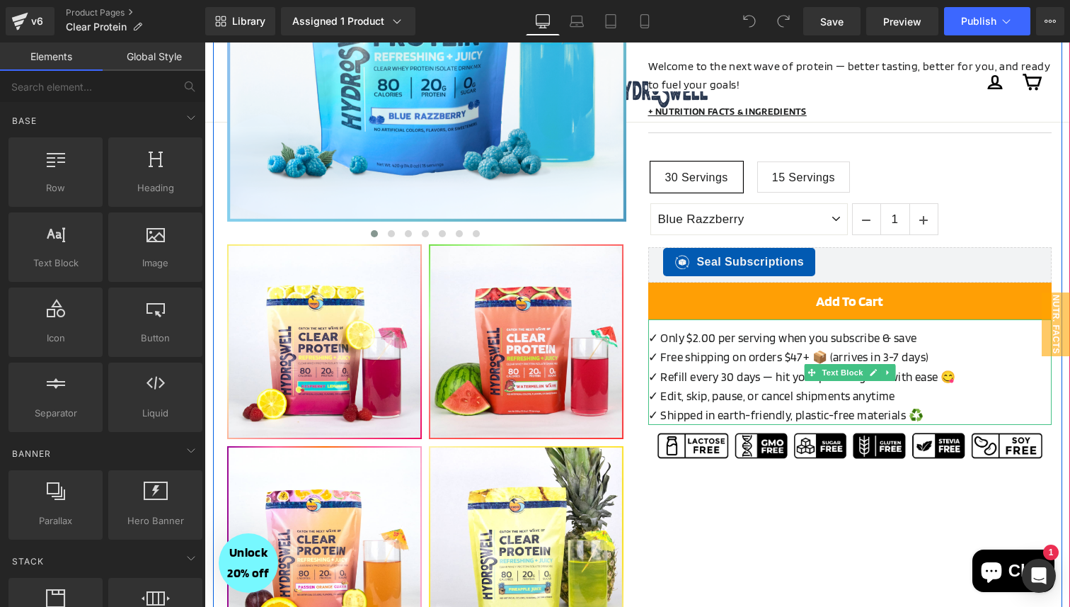
click at [735, 378] on p "✓ Refill every 30 days — hit your protein goals with ease 😋" at bounding box center [849, 376] width 403 height 19
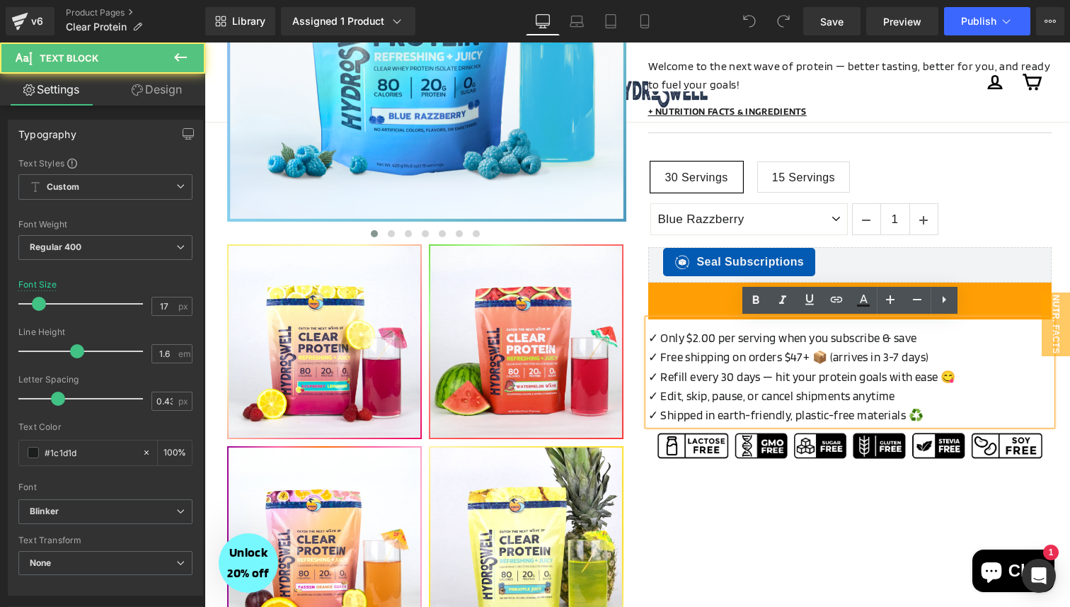
click at [950, 372] on p "✓ Refill every 30 days — hit your protein goals with ease 😋" at bounding box center [849, 376] width 403 height 19
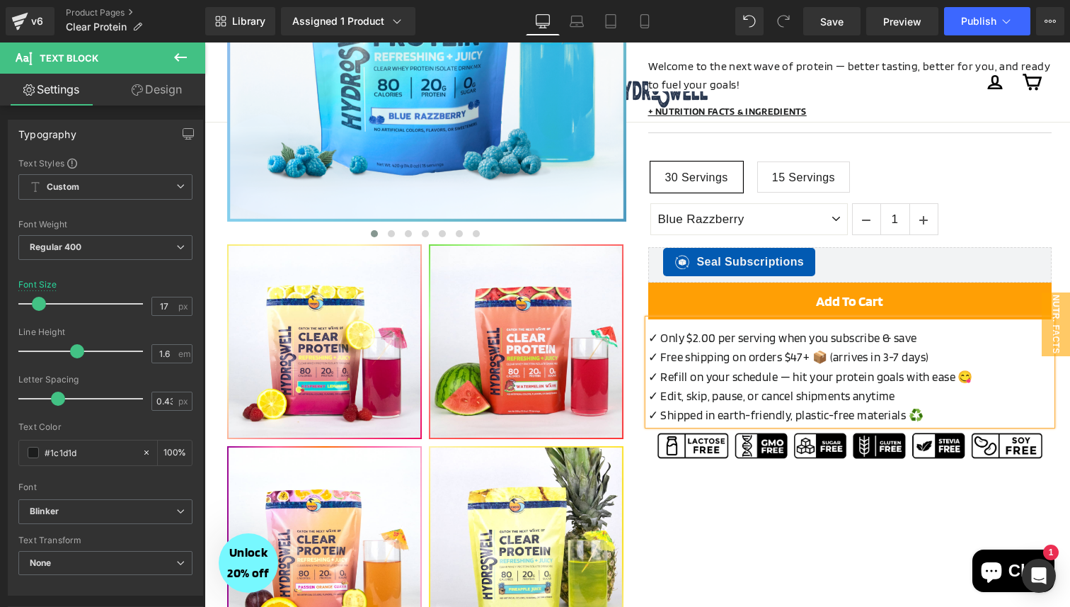
click at [885, 360] on p "✓ Free shipping on orders $47+ 📦 (arrives in 3-7 days)" at bounding box center [849, 357] width 403 height 19
click at [919, 342] on p "✓ Only $2.00 per serving when you subscribe & save" at bounding box center [849, 337] width 403 height 19
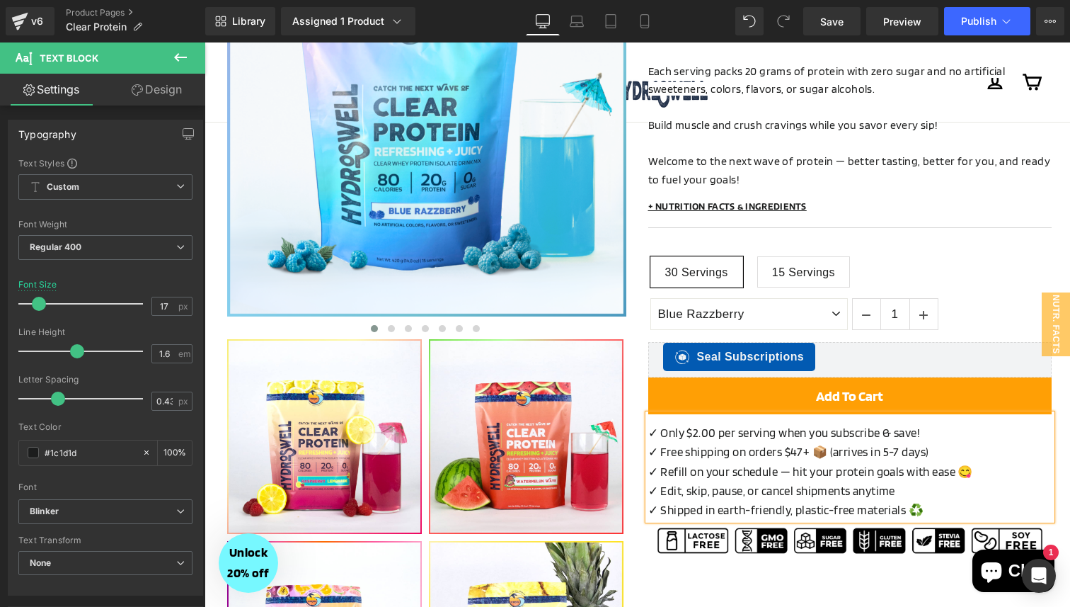
scroll to position [261, 0]
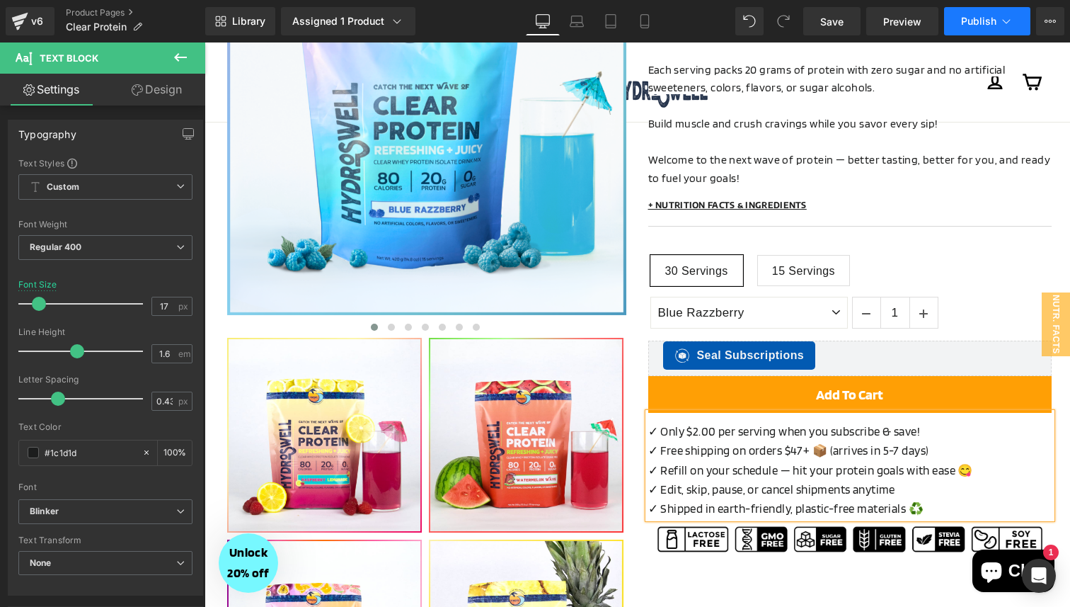
click at [973, 25] on span "Publish" at bounding box center [978, 21] width 35 height 11
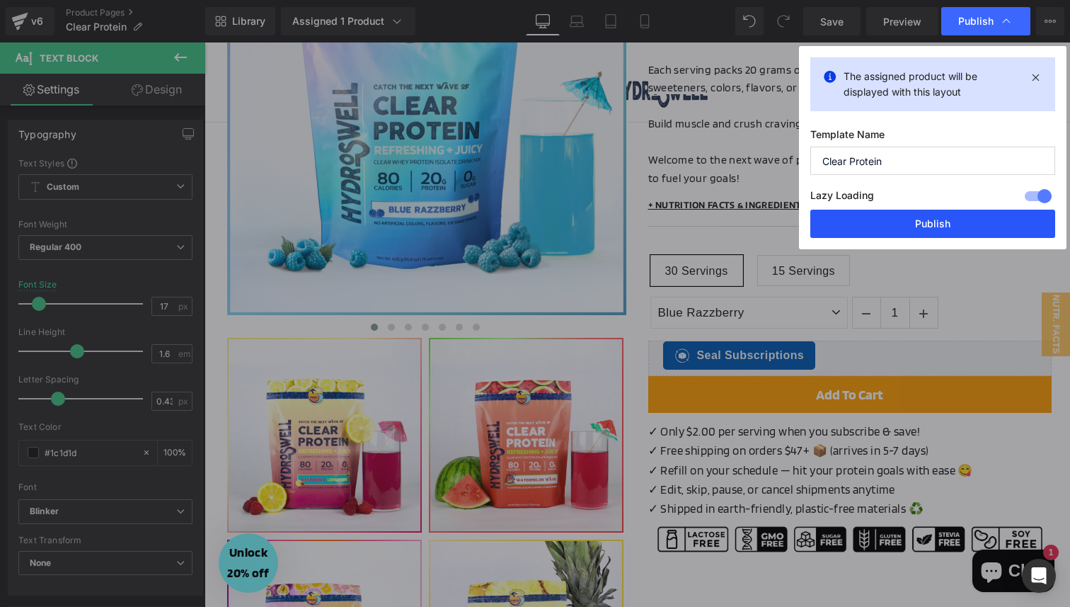
click at [923, 218] on button "Publish" at bounding box center [932, 224] width 245 height 28
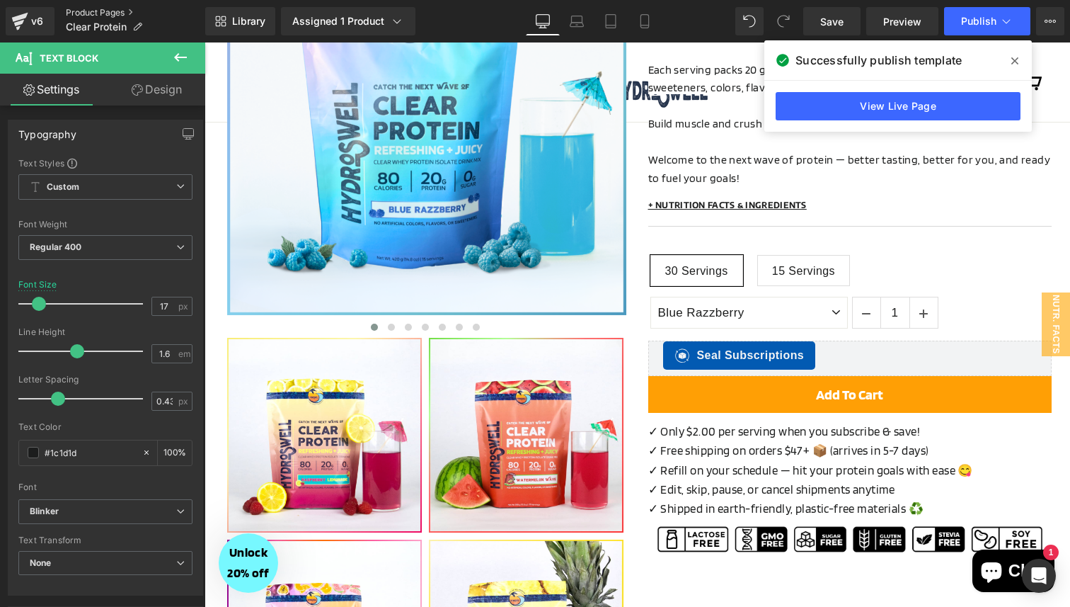
click at [113, 13] on link "Product Pages" at bounding box center [135, 12] width 139 height 11
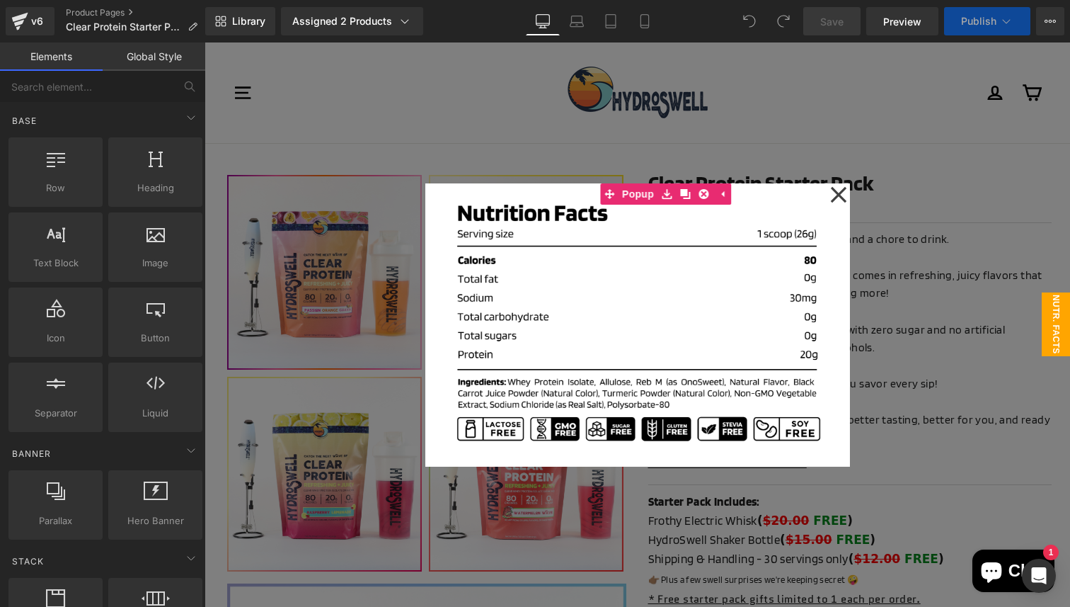
click at [691, 510] on div at bounding box center [638, 324] width 866 height 564
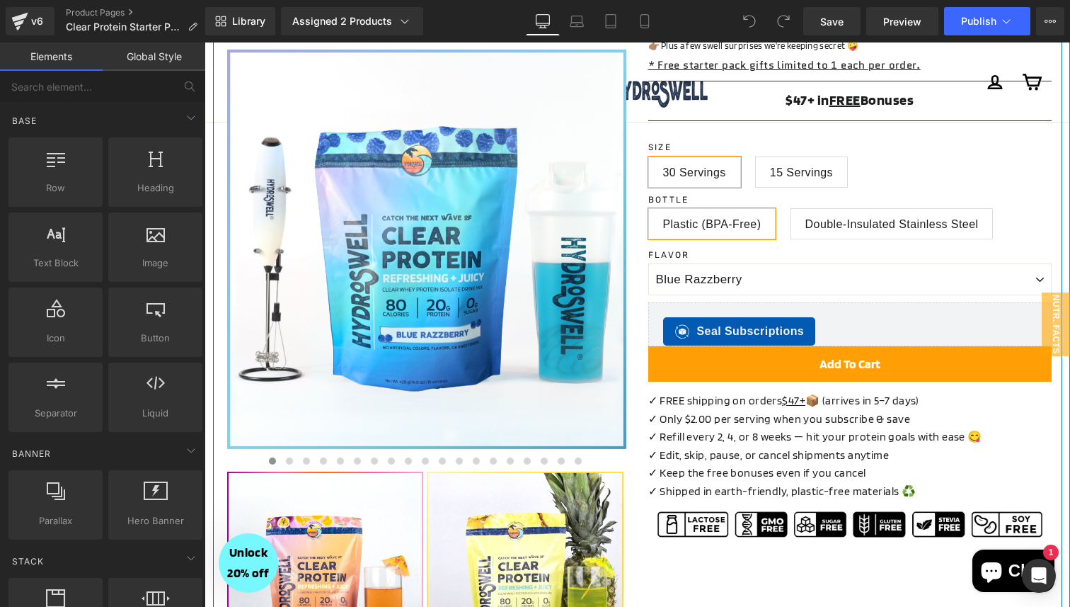
scroll to position [538, 0]
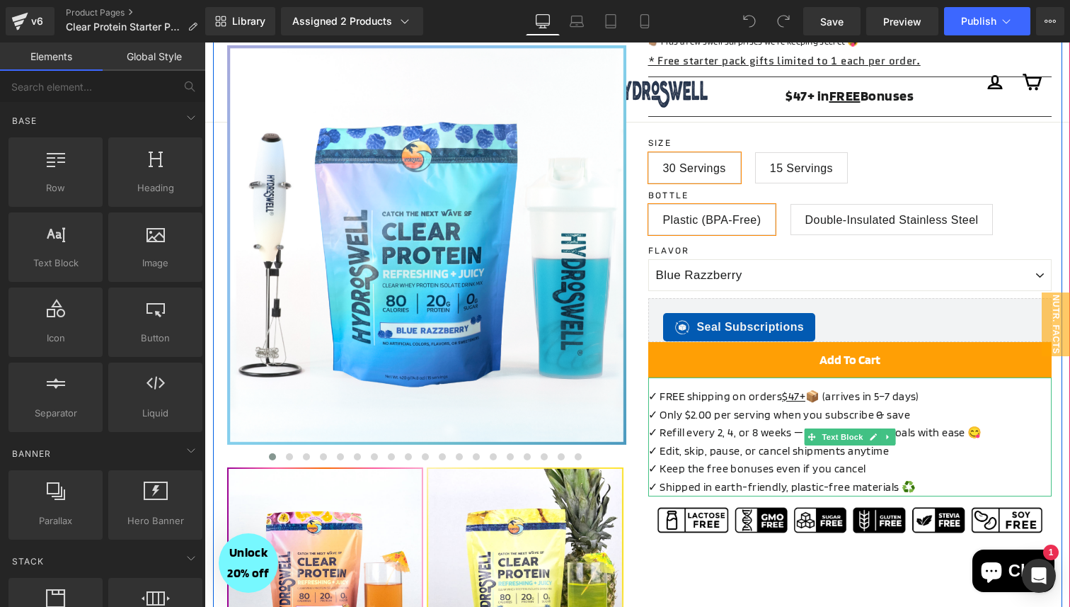
click at [742, 403] on span "✓ FREE shipping on orders $47+ 📦 (arrives in 5–7 days)" at bounding box center [783, 395] width 271 height 13
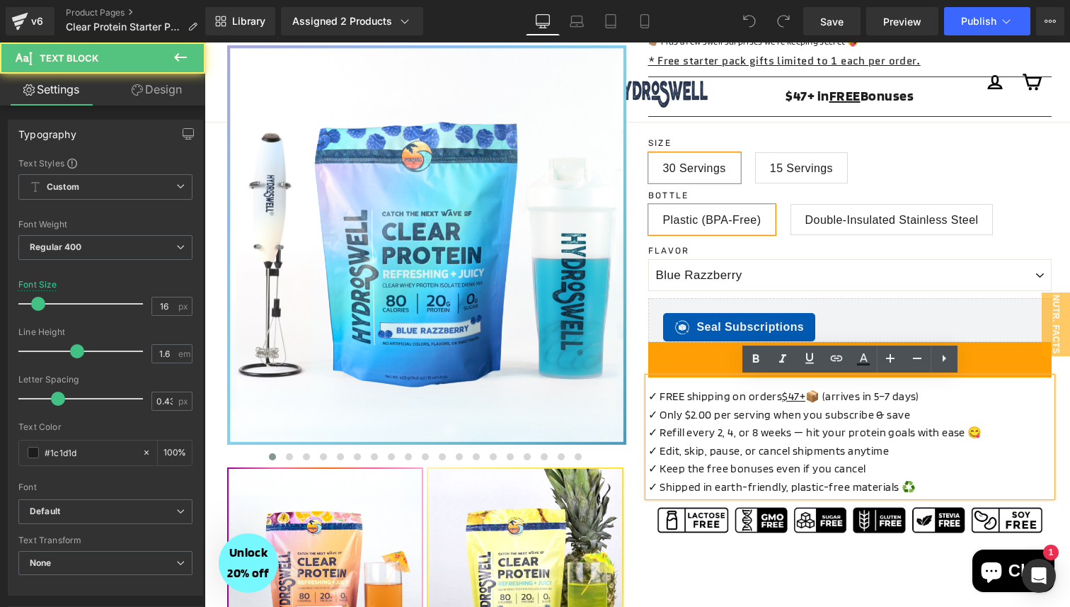
scroll to position [0, 0]
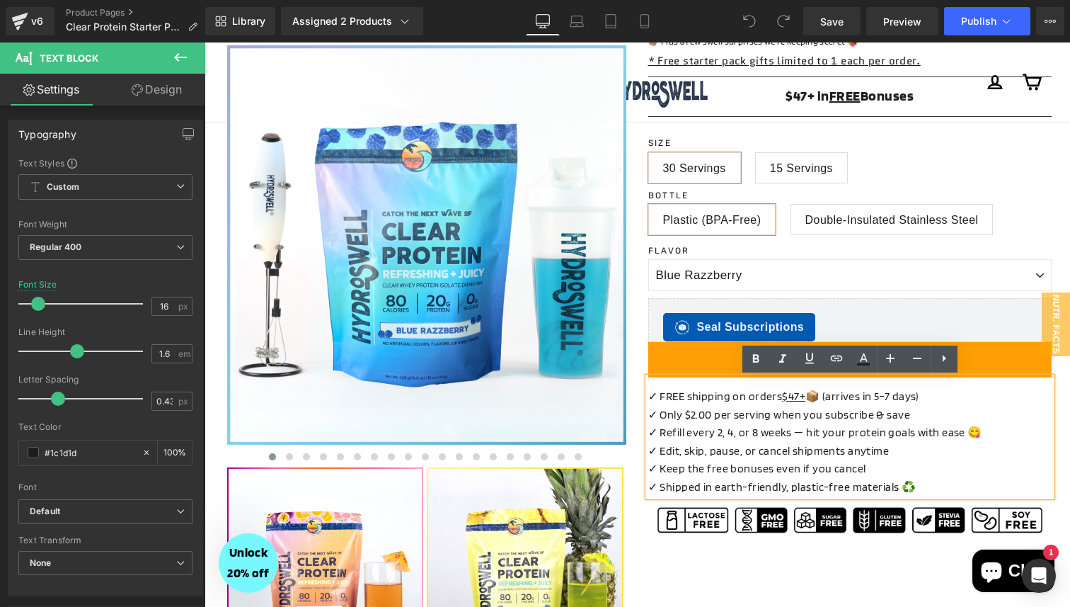
click at [970, 435] on div "✓ Refill every 2, 4, or 8 weeks — hit your protein goals with ease 😋" at bounding box center [849, 432] width 403 height 18
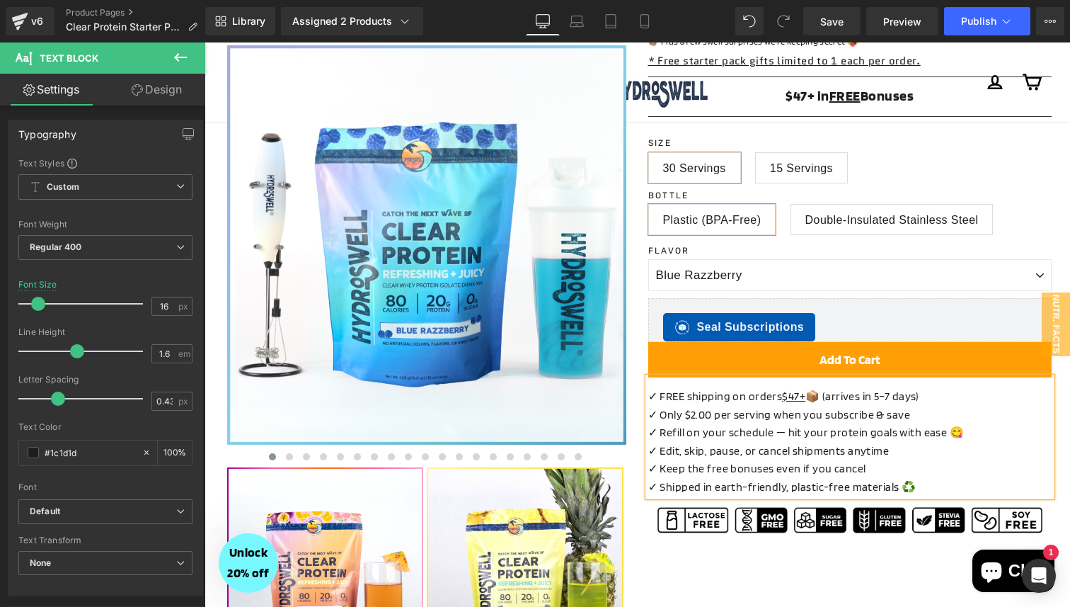
click at [923, 420] on div "✓ Only $2.00 per serving when you subscribe & save" at bounding box center [849, 415] width 403 height 18
click at [978, 9] on button "Publish" at bounding box center [987, 21] width 86 height 28
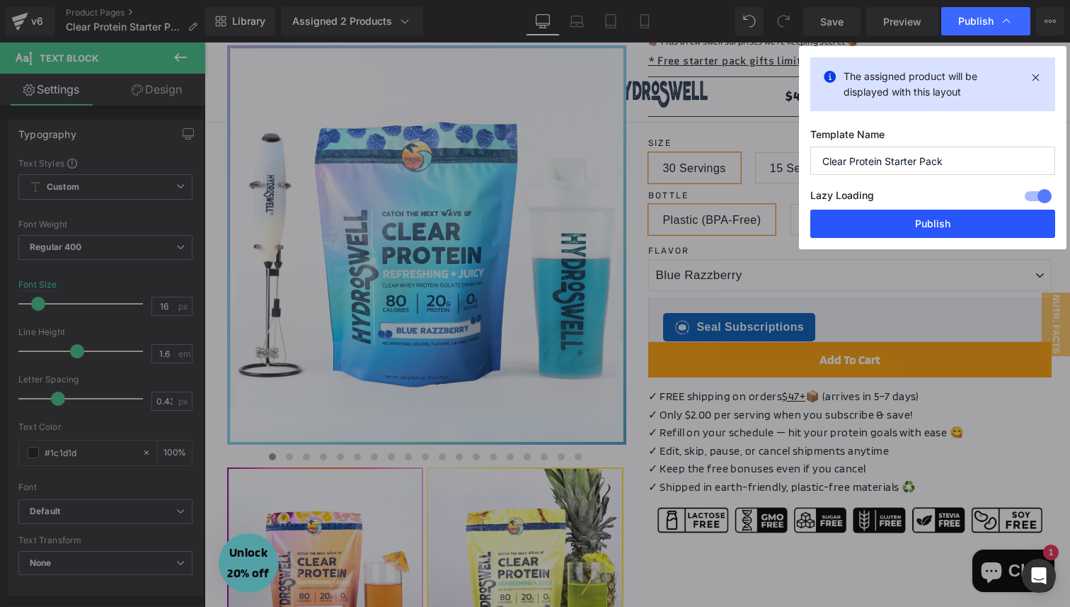
click at [907, 226] on button "Publish" at bounding box center [932, 224] width 245 height 28
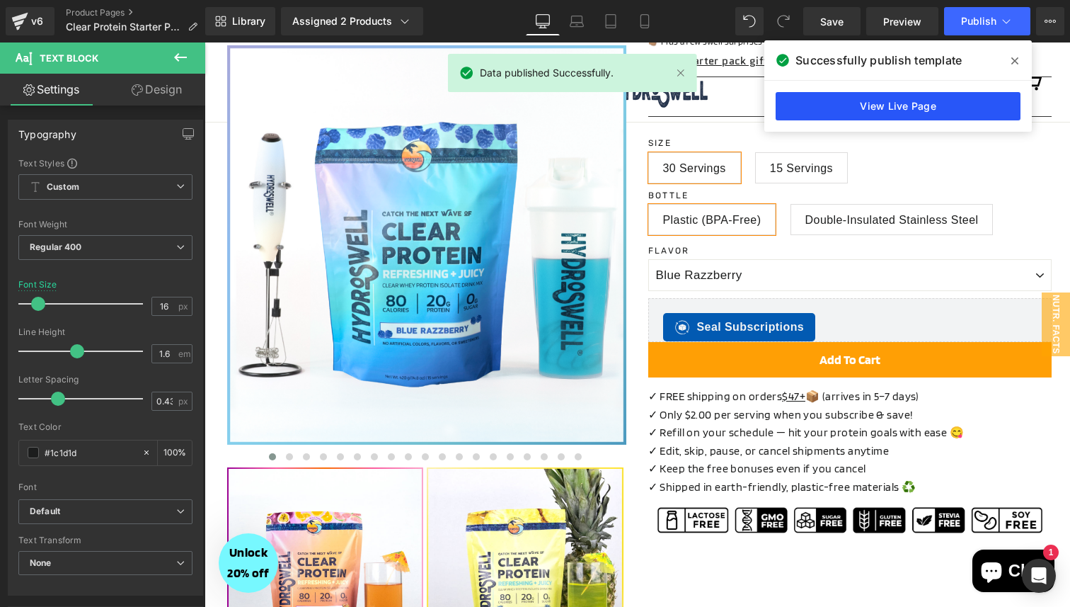
click at [874, 114] on link "View Live Page" at bounding box center [898, 106] width 245 height 28
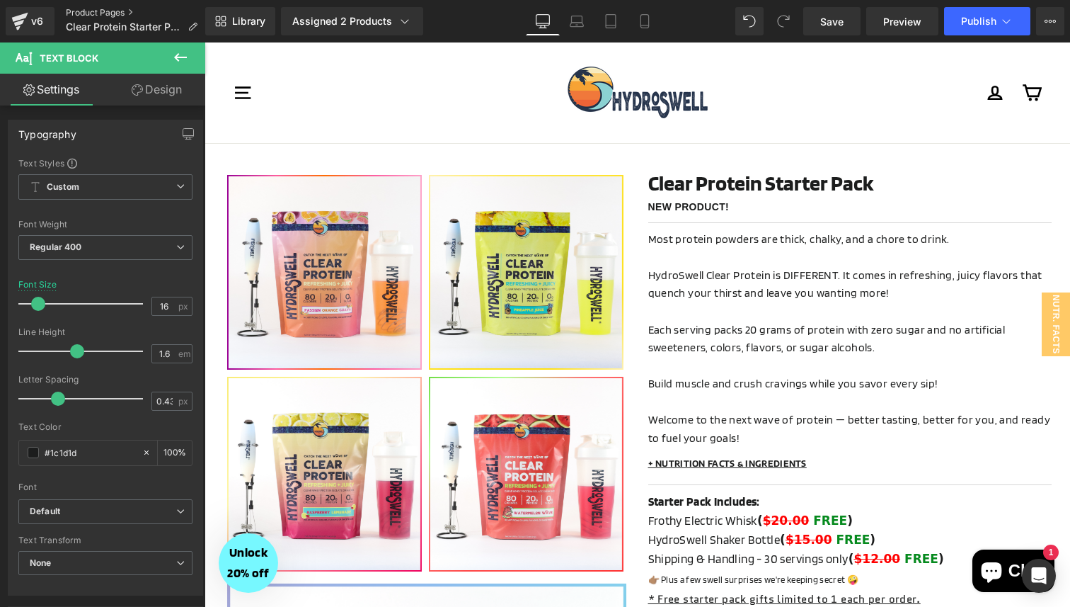
click at [86, 9] on link "Product Pages" at bounding box center [137, 12] width 143 height 11
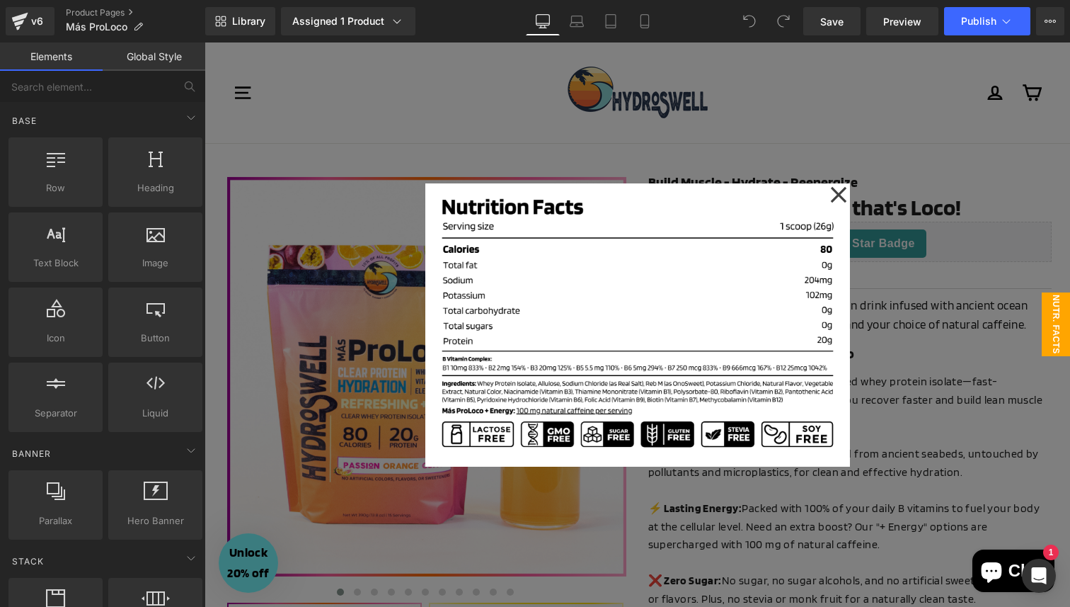
click at [949, 200] on div at bounding box center [638, 324] width 866 height 564
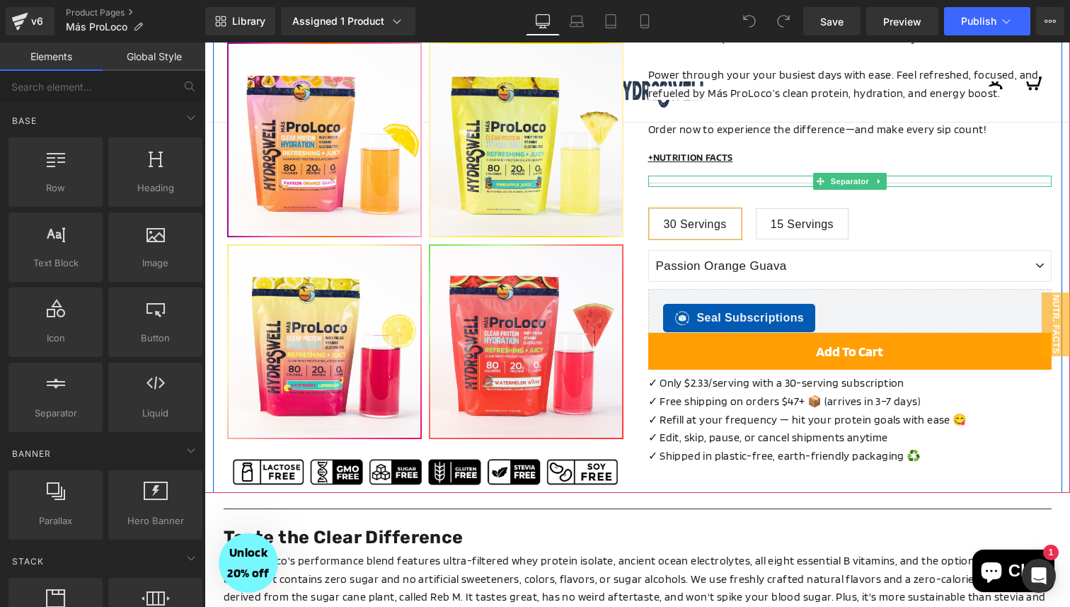
scroll to position [587, 0]
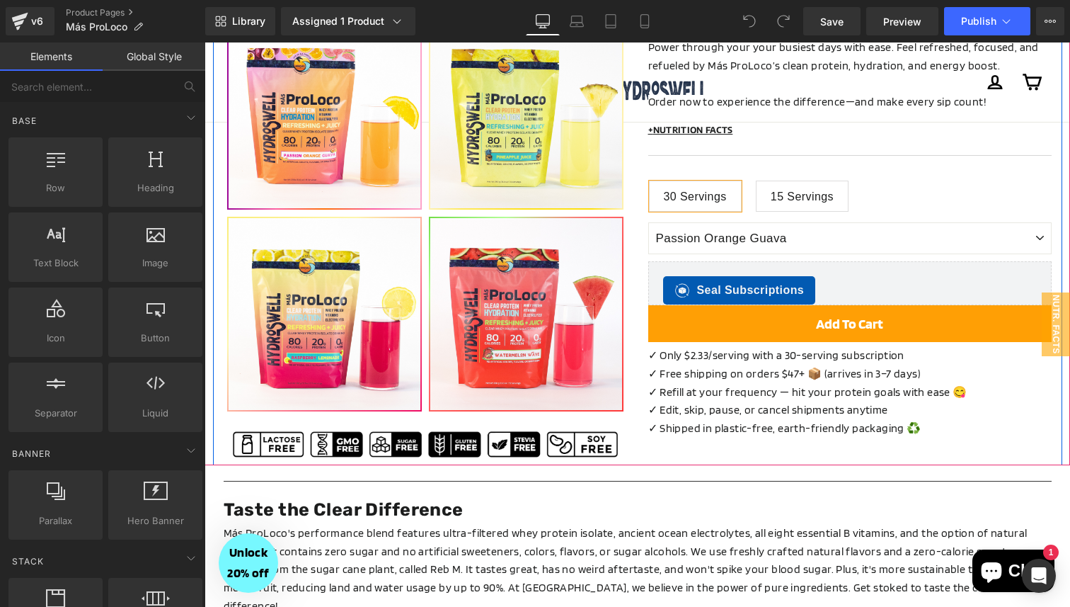
click at [768, 365] on p "✓ Free shipping on orders $47+ 📦 (arrives in 3–7 days)" at bounding box center [849, 374] width 403 height 18
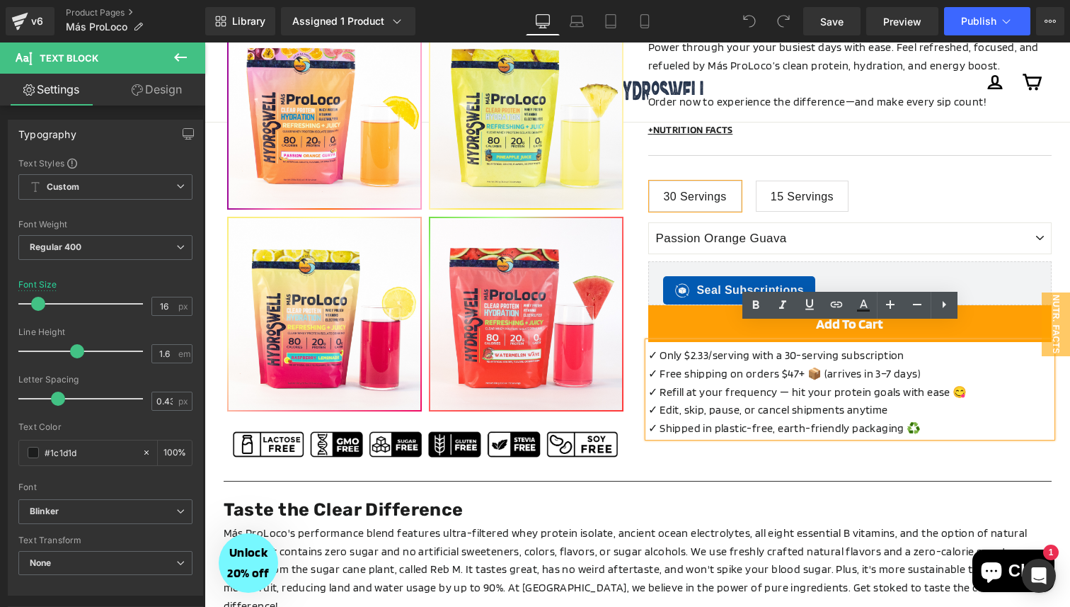
click at [867, 365] on p "✓ Free shipping on orders $47+ 📦 (arrives in 3–7 days)" at bounding box center [849, 374] width 403 height 18
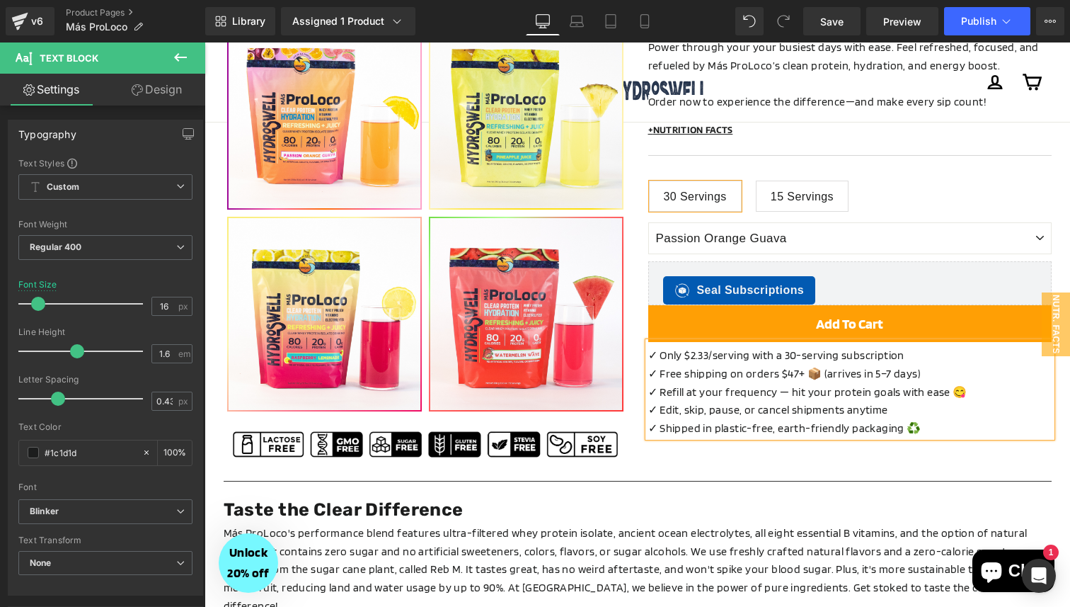
click at [968, 383] on p "✓ Refill at your frequency — hit your protein goals with ease 😋" at bounding box center [849, 392] width 403 height 18
click at [975, 23] on span "Publish" at bounding box center [978, 21] width 35 height 11
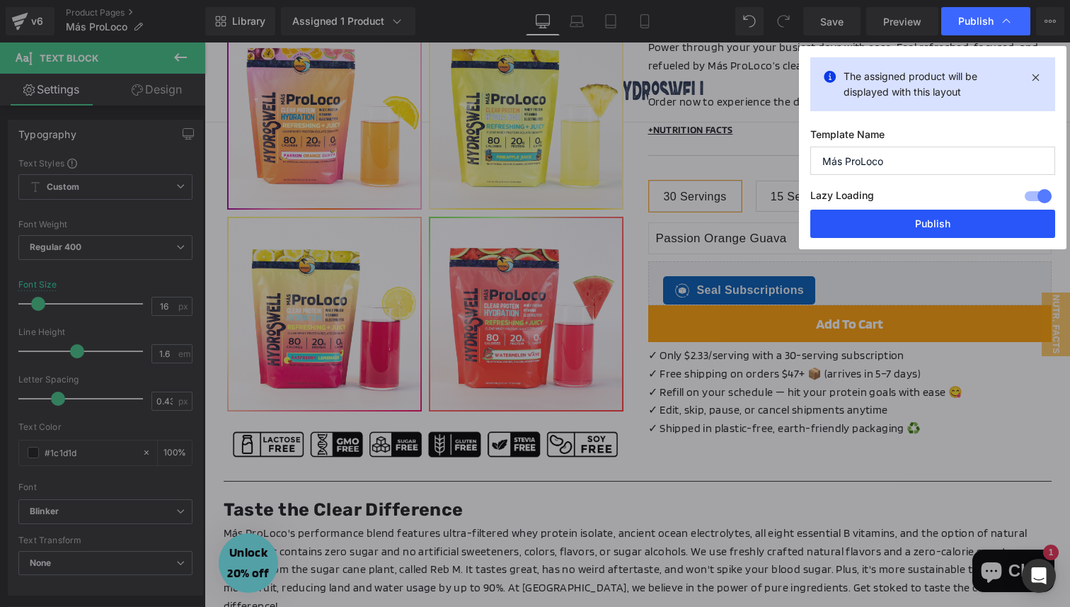
click at [900, 229] on button "Publish" at bounding box center [932, 224] width 245 height 28
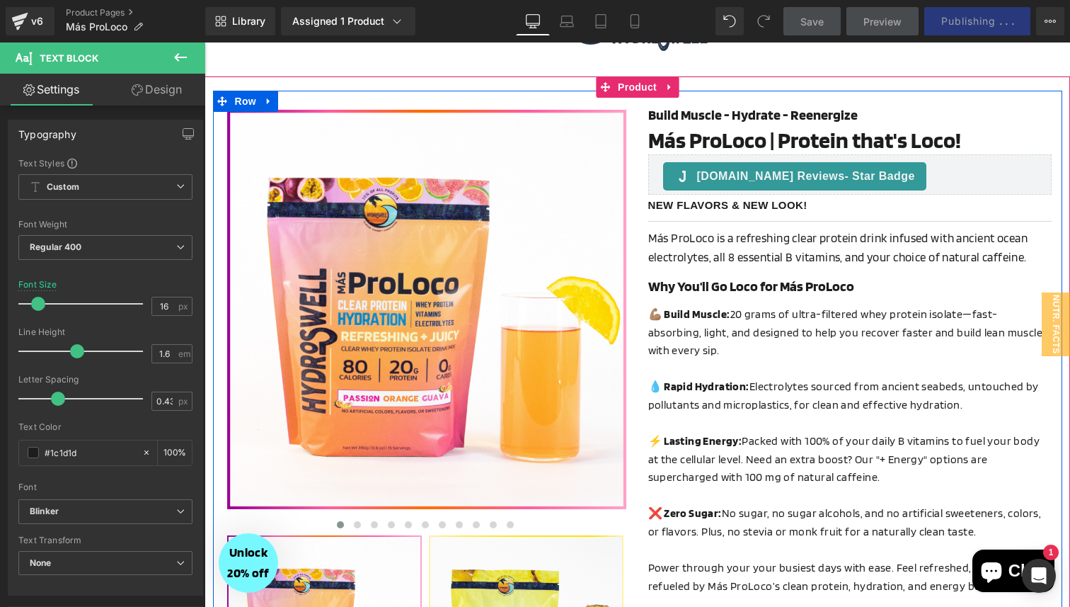
scroll to position [67, 0]
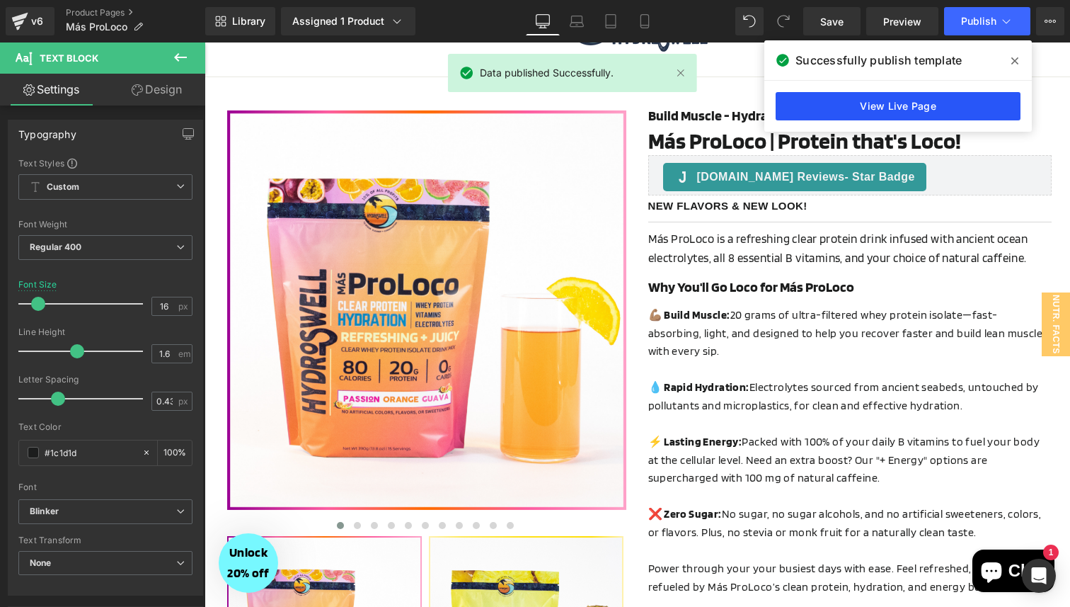
click at [925, 105] on link "View Live Page" at bounding box center [898, 106] width 245 height 28
